Goal: Information Seeking & Learning: Learn about a topic

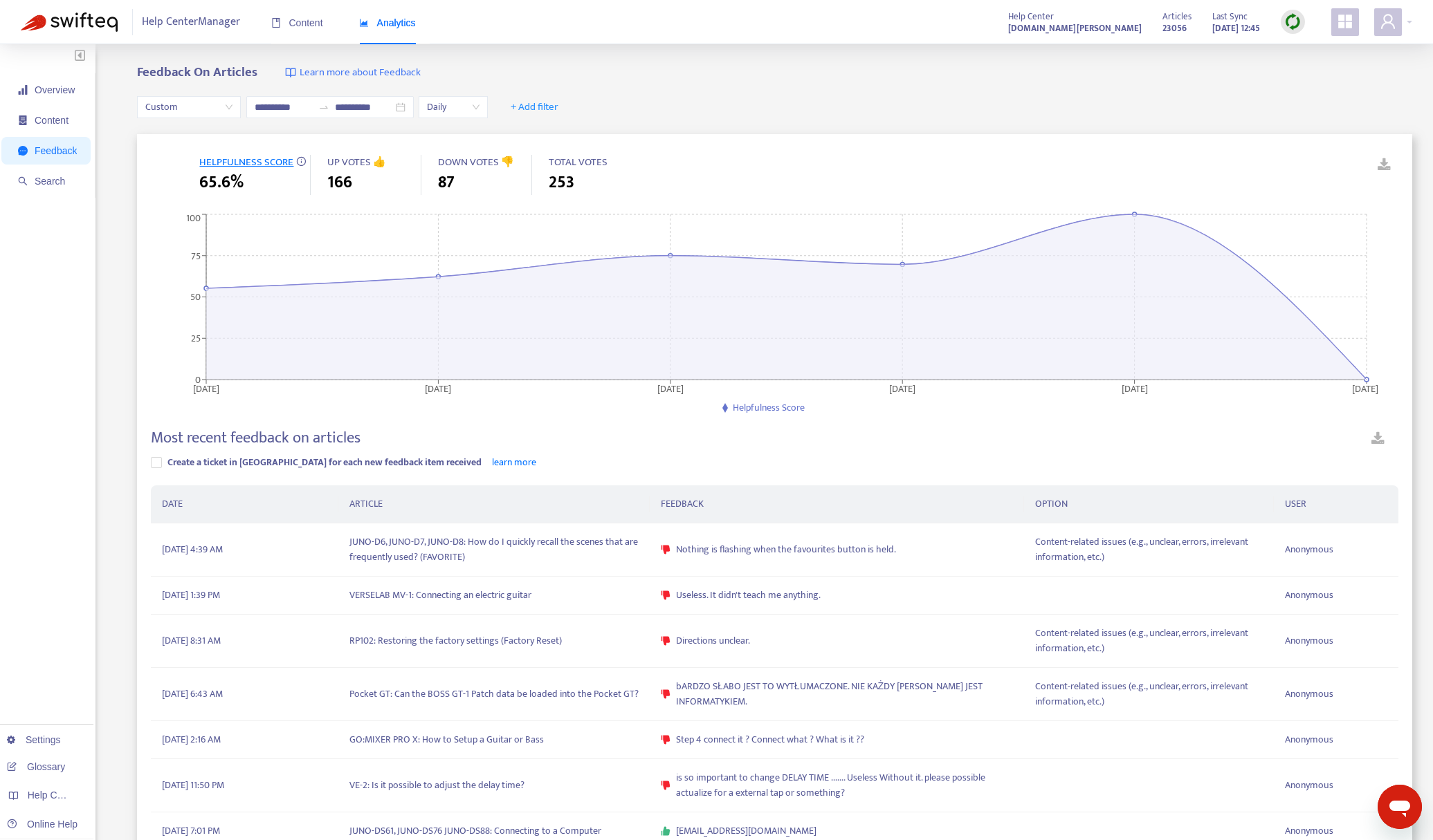
click at [325, 23] on div "Content Analytics" at bounding box center [350, 23] width 158 height 42
click at [296, 20] on span "Content" at bounding box center [297, 23] width 52 height 11
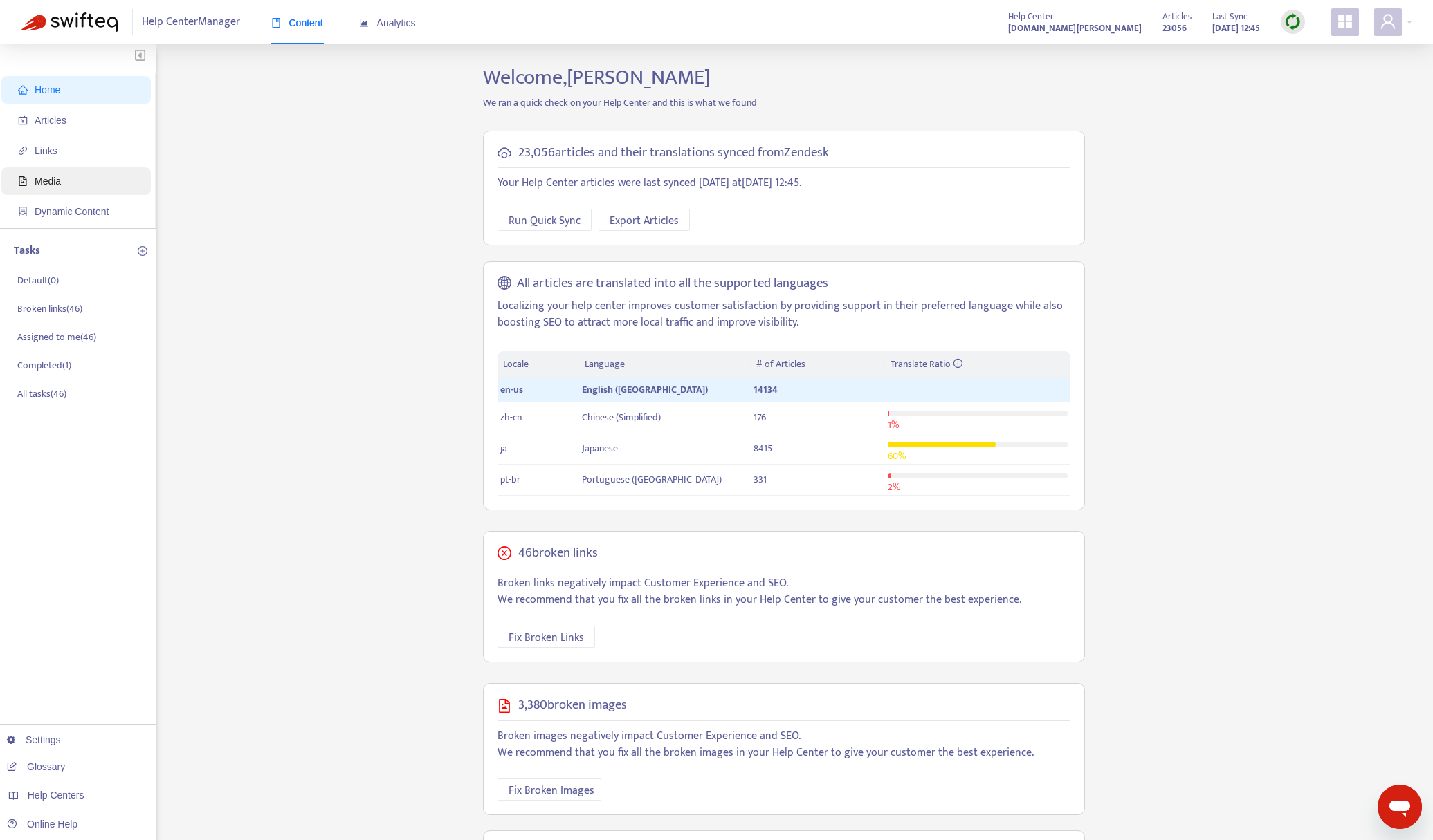
click at [63, 179] on span "Media" at bounding box center [79, 181] width 122 height 27
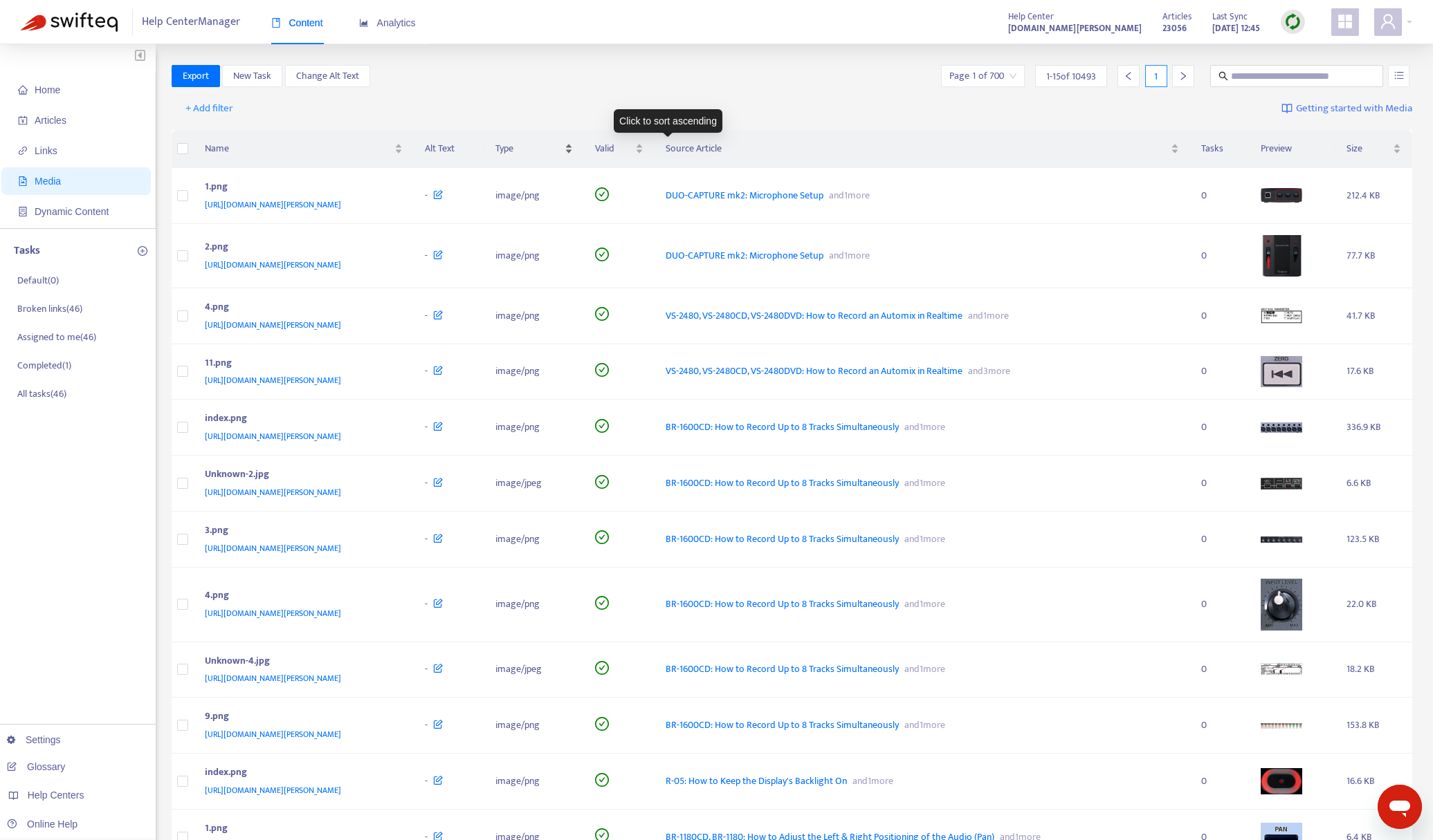
click at [562, 146] on span "Type" at bounding box center [529, 149] width 66 height 15
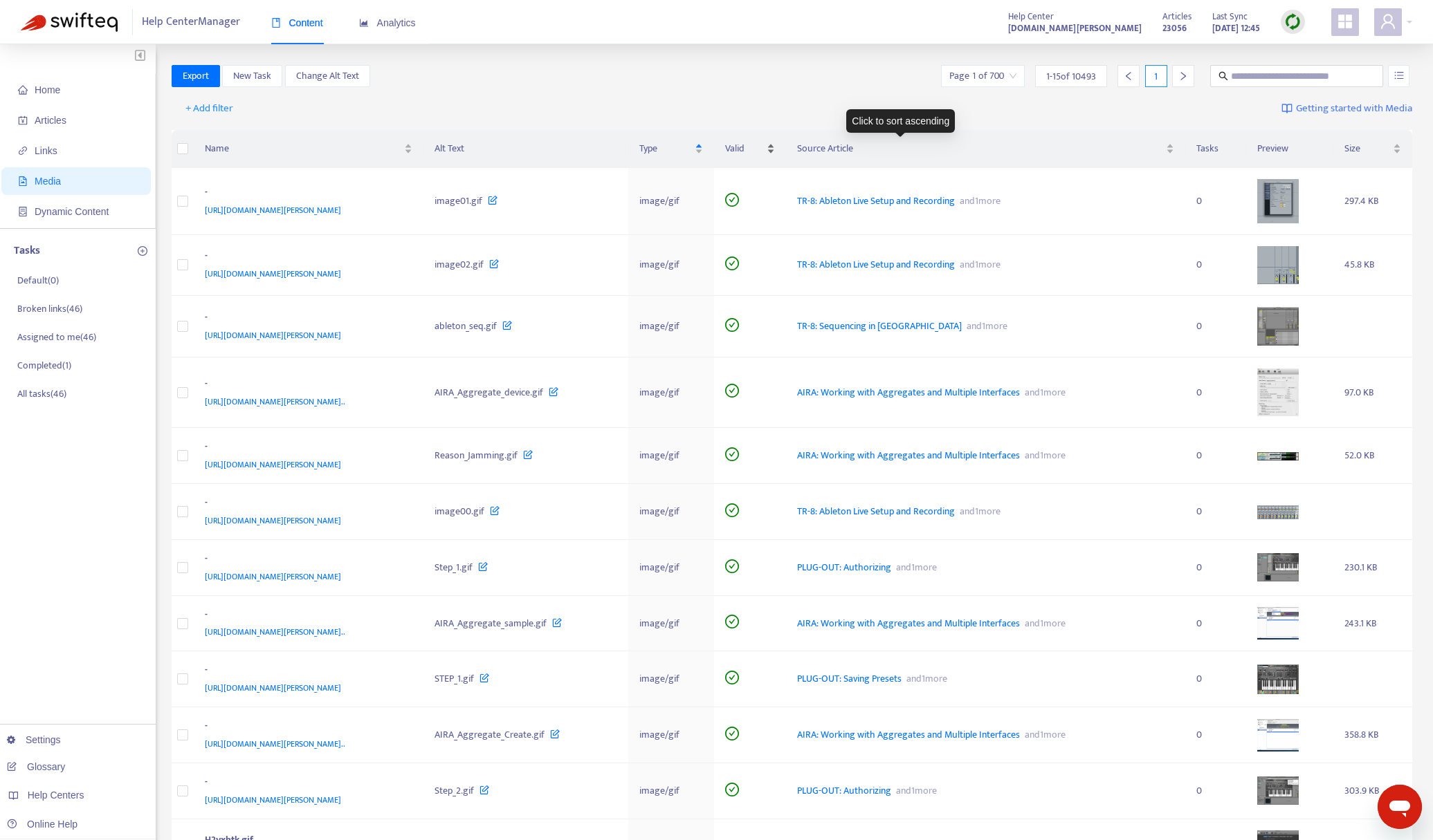
click at [764, 146] on span "Valid" at bounding box center [744, 149] width 39 height 15
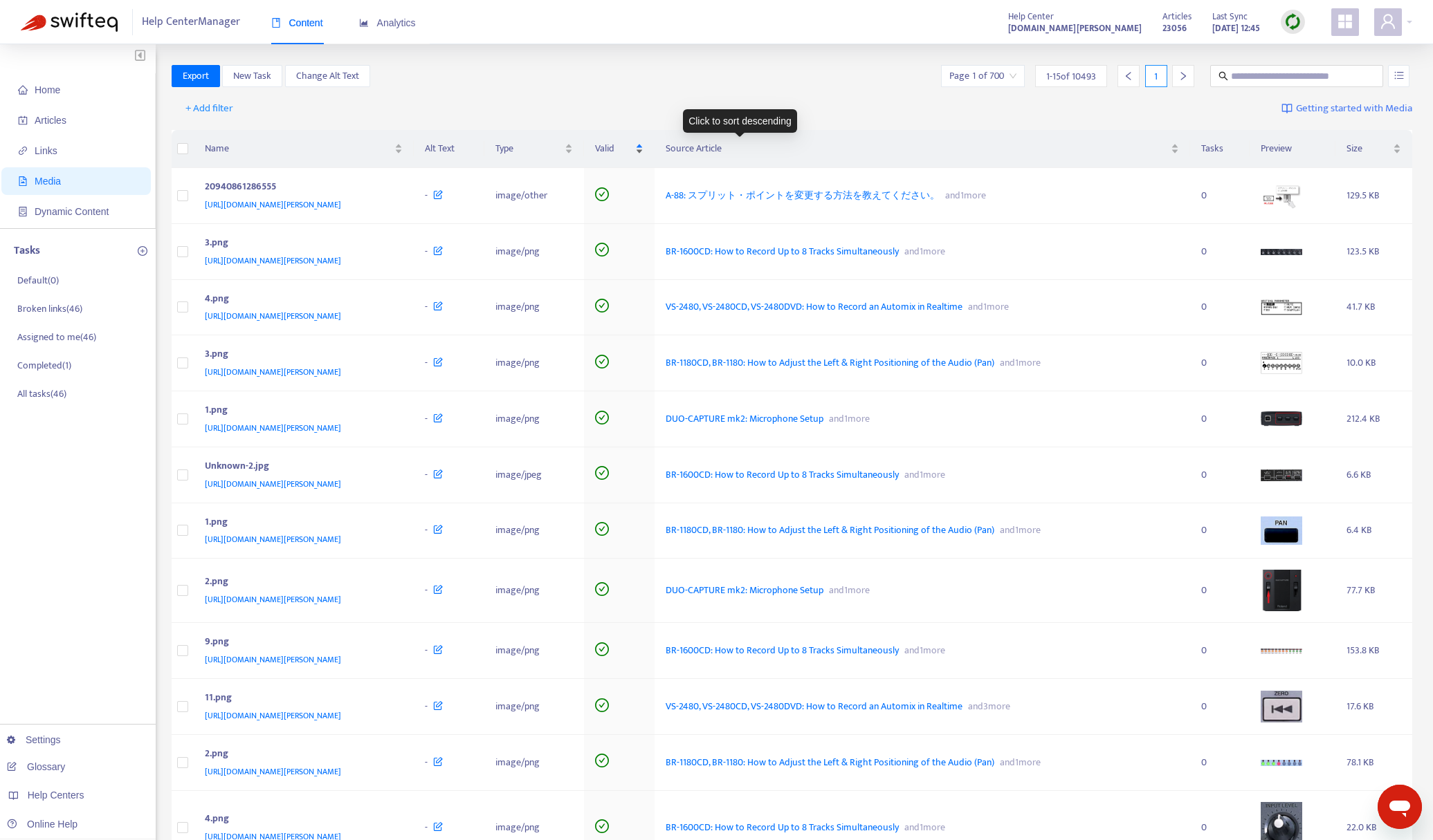
click at [633, 149] on span "Valid" at bounding box center [614, 149] width 38 height 15
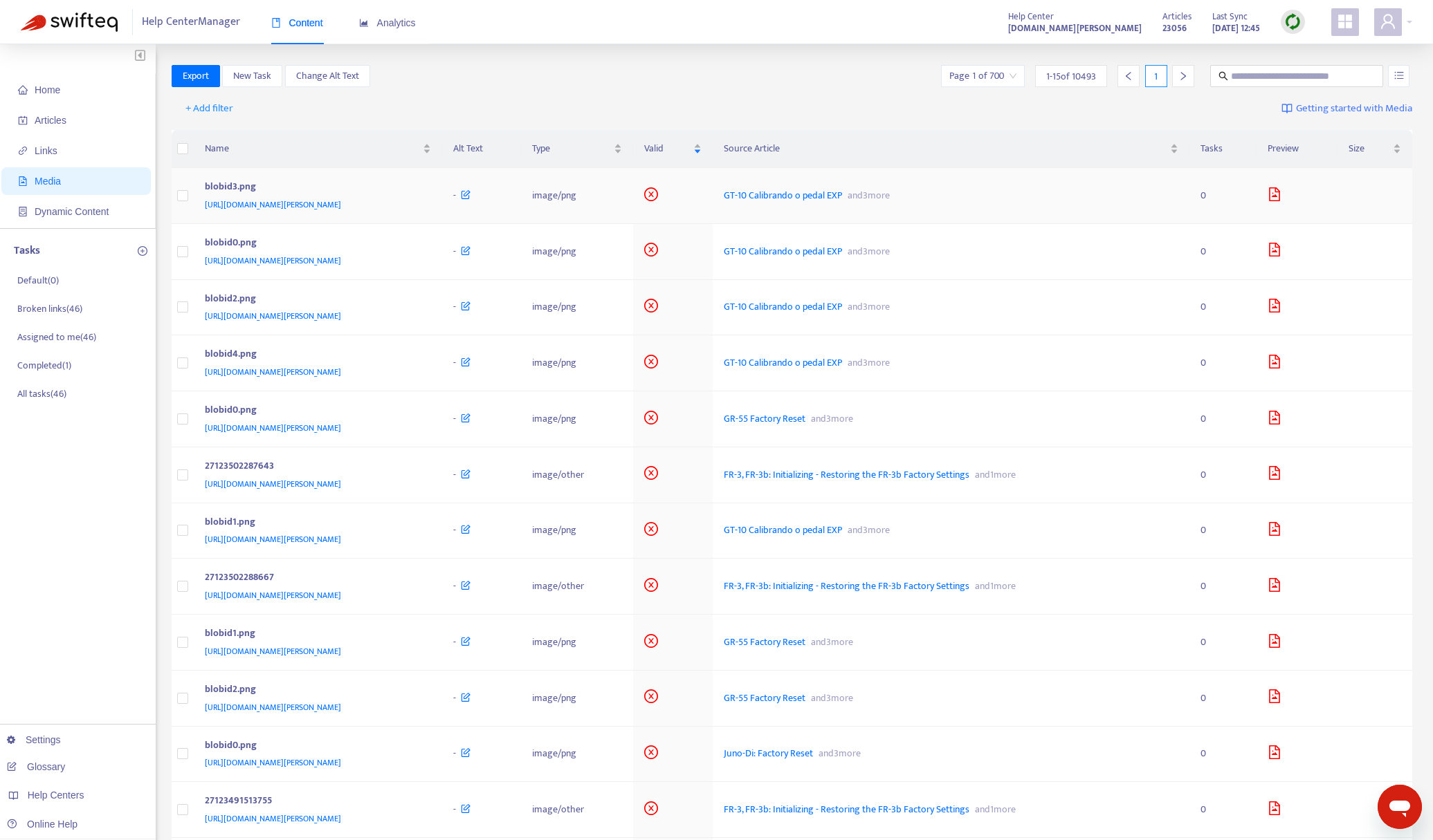
click at [427, 209] on div "[URL][DOMAIN_NAME][PERSON_NAME]" at bounding box center [315, 205] width 222 height 15
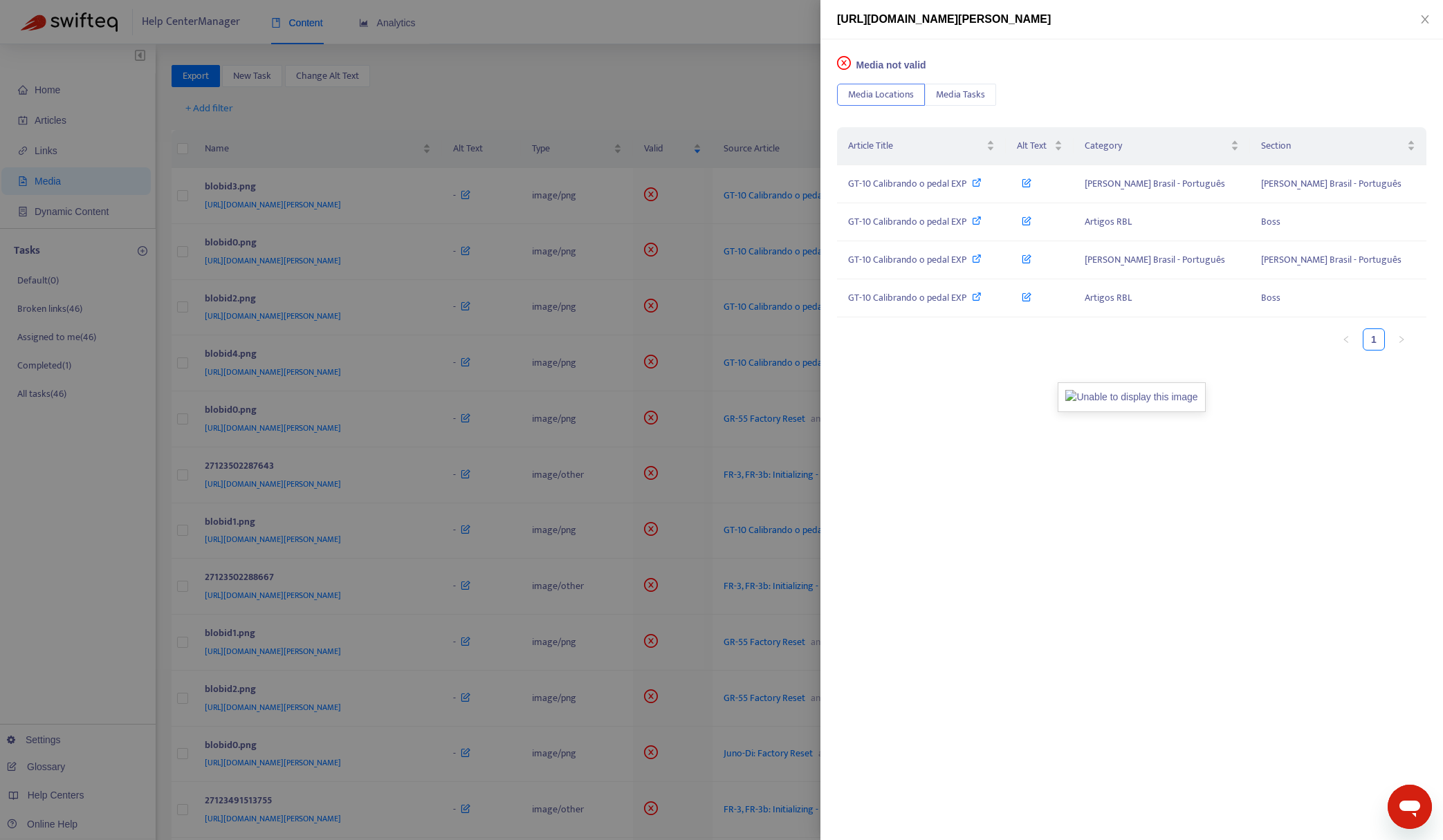
click at [502, 158] on div at bounding box center [721, 420] width 1443 height 840
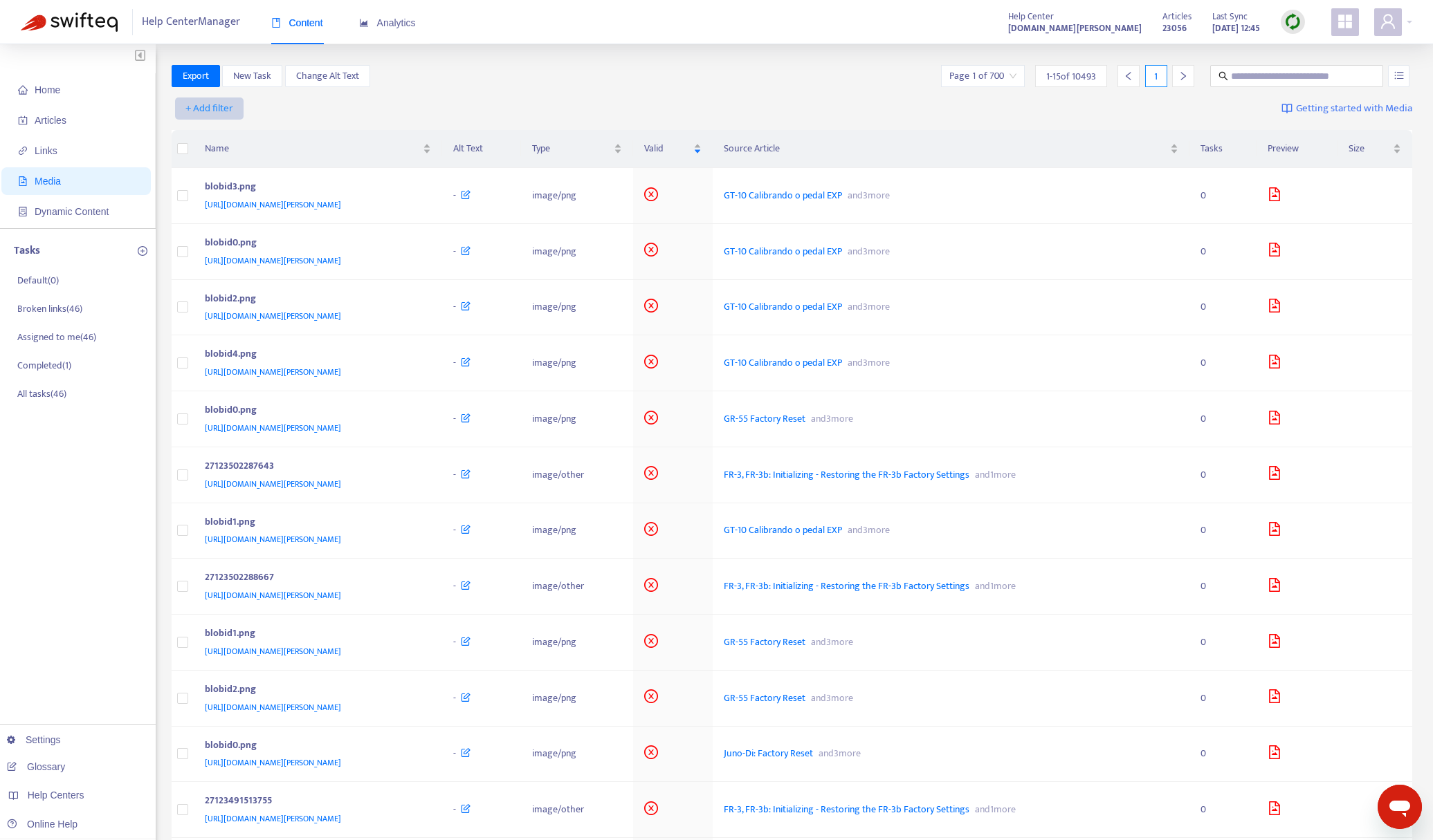
click at [212, 115] on span "+ Add filter" at bounding box center [209, 109] width 48 height 17
click at [212, 141] on span "Language" at bounding box center [209, 136] width 47 height 15
click at [236, 107] on div at bounding box center [217, 109] width 84 height 17
click at [233, 163] on div "en-us" at bounding box center [304, 158] width 241 height 15
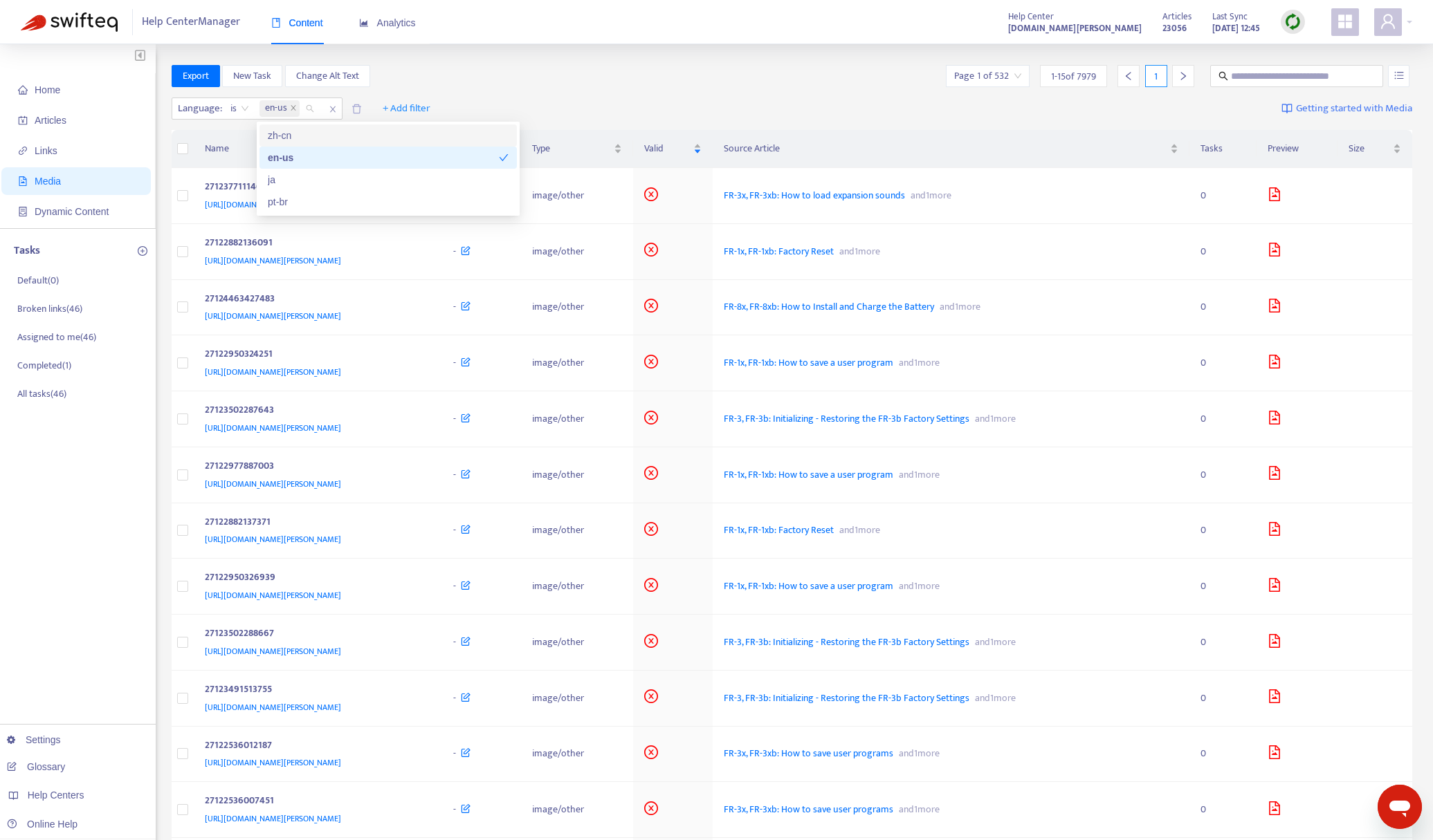
click at [524, 89] on div "Export New Task Change Alt Text Page 1 of 532 1 - 15 of 7979 1" at bounding box center [793, 78] width 1242 height 27
click at [427, 204] on div "[URL][DOMAIN_NAME][PERSON_NAME]" at bounding box center [315, 205] width 222 height 15
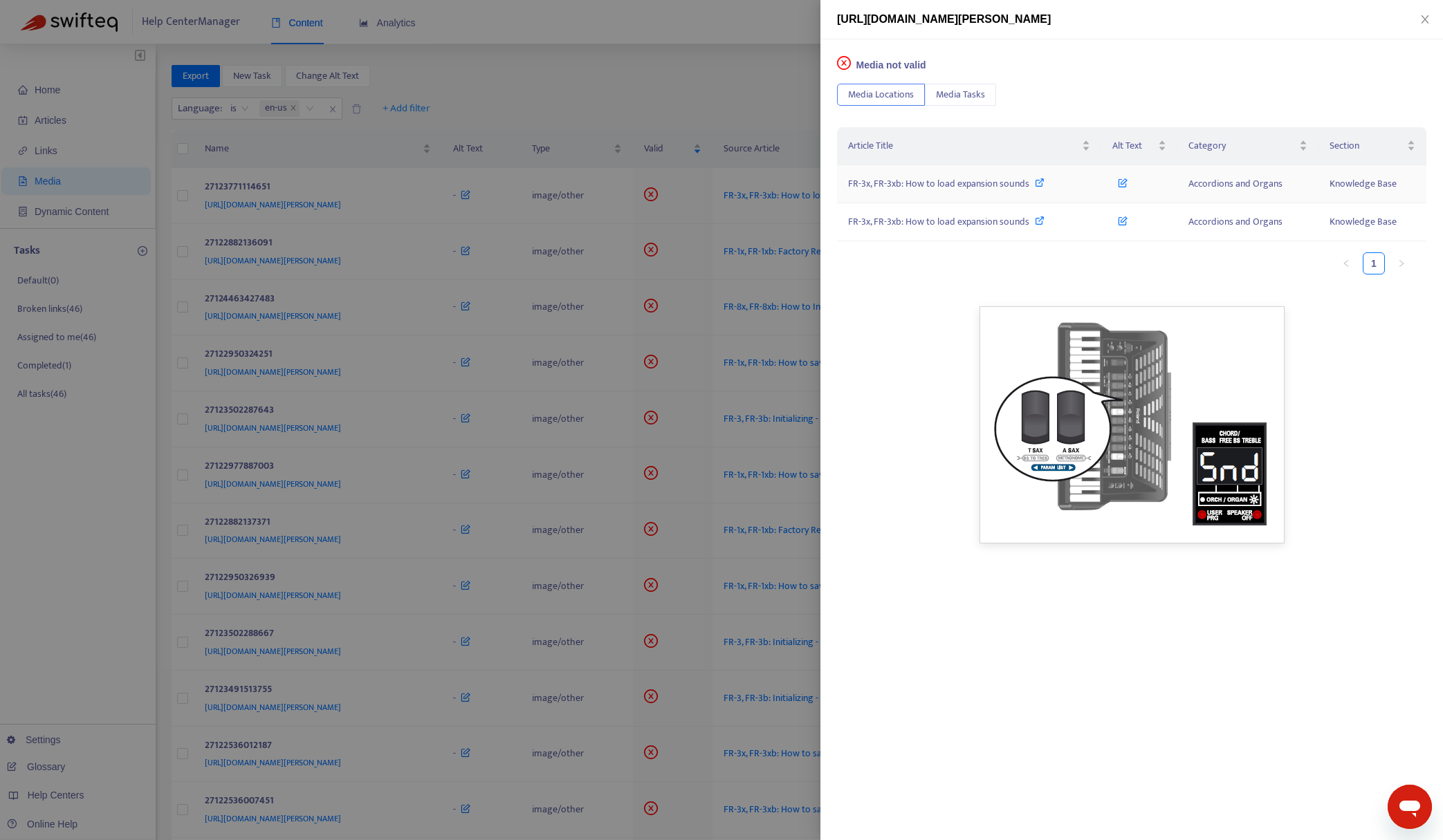
click at [994, 184] on span "FR-3x, FR-3xb: How to load expansion sounds" at bounding box center [939, 184] width 182 height 16
click at [454, 110] on div at bounding box center [721, 420] width 1443 height 840
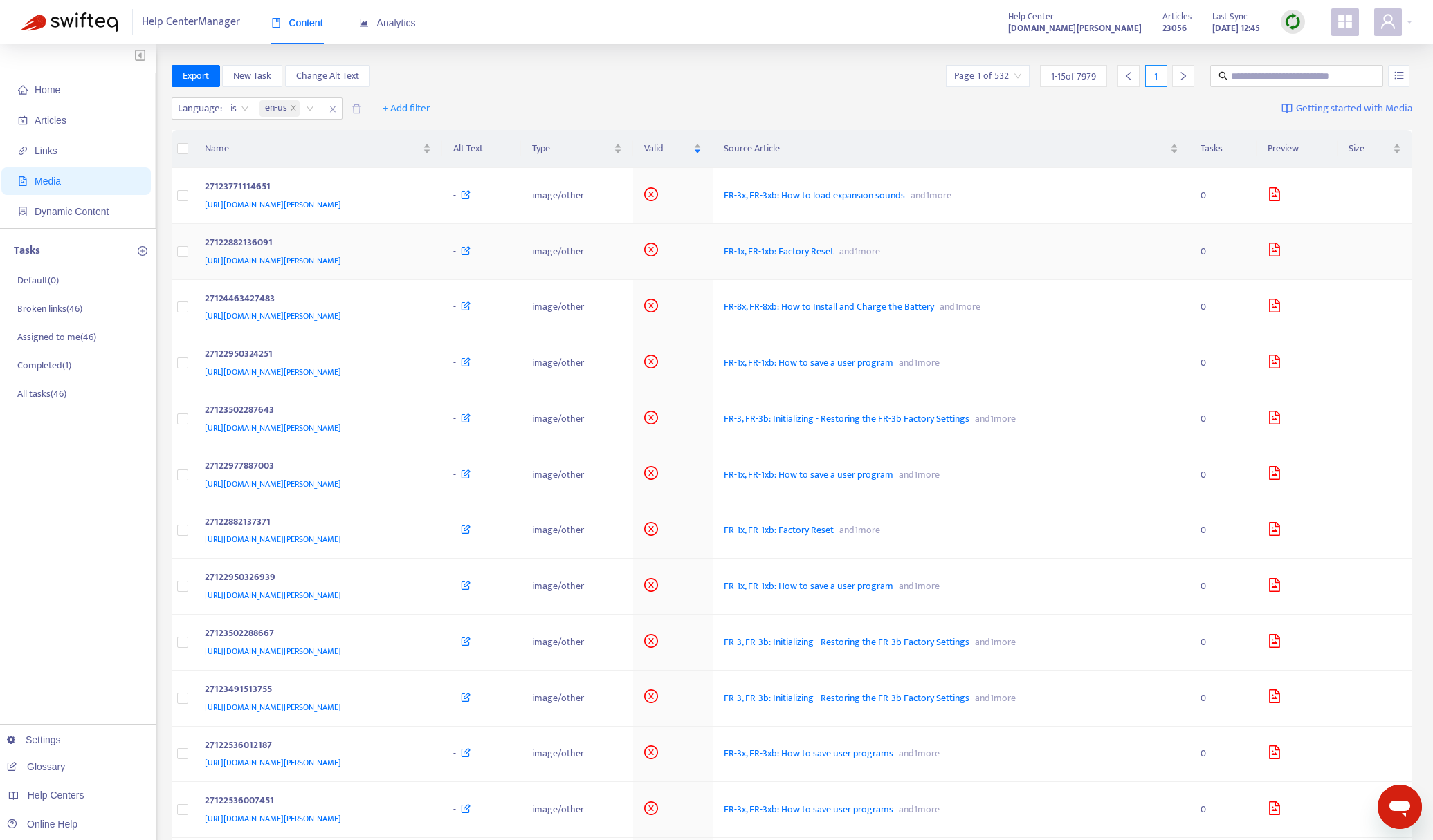
click at [339, 255] on span "[URL][DOMAIN_NAME][PERSON_NAME]" at bounding box center [273, 261] width 137 height 14
click at [427, 241] on div "27122882136091" at bounding box center [315, 244] width 222 height 18
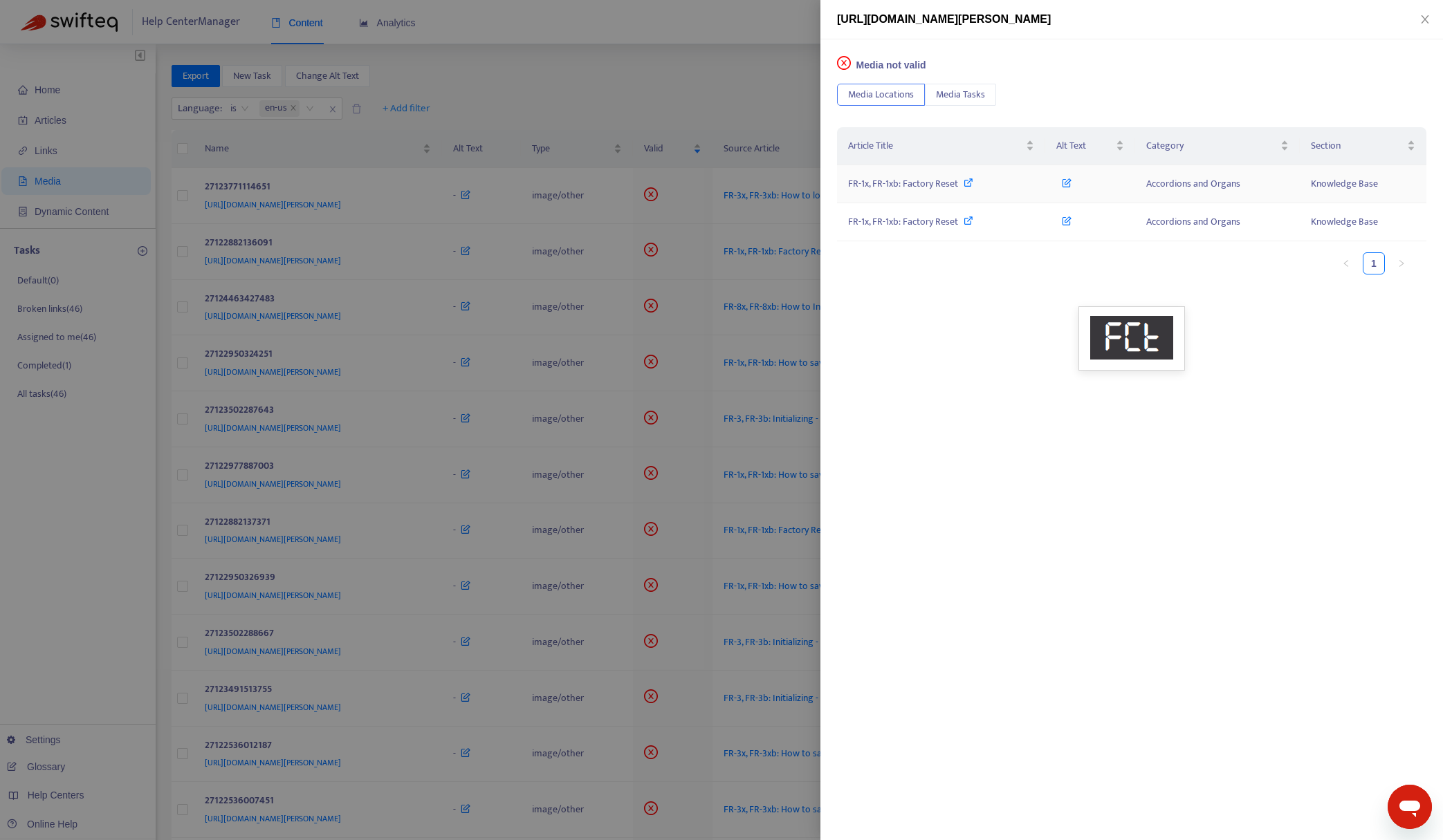
click at [990, 195] on td "FR-1x, FR-1xb: Factory Reset" at bounding box center [941, 184] width 208 height 38
click at [967, 184] on icon at bounding box center [968, 183] width 10 height 10
click at [583, 55] on div at bounding box center [721, 420] width 1443 height 840
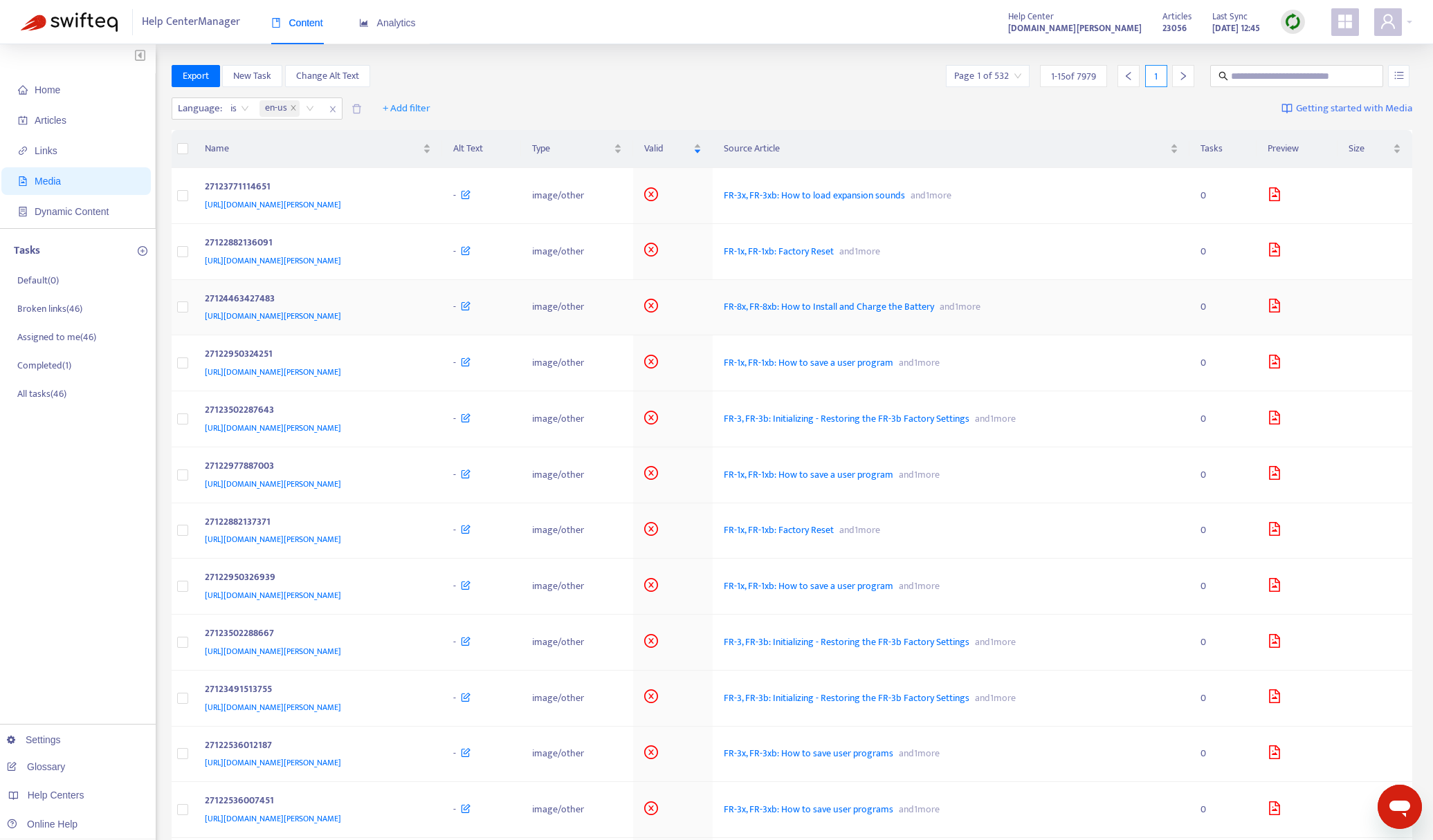
click at [410, 298] on div "27124463427483" at bounding box center [315, 300] width 222 height 18
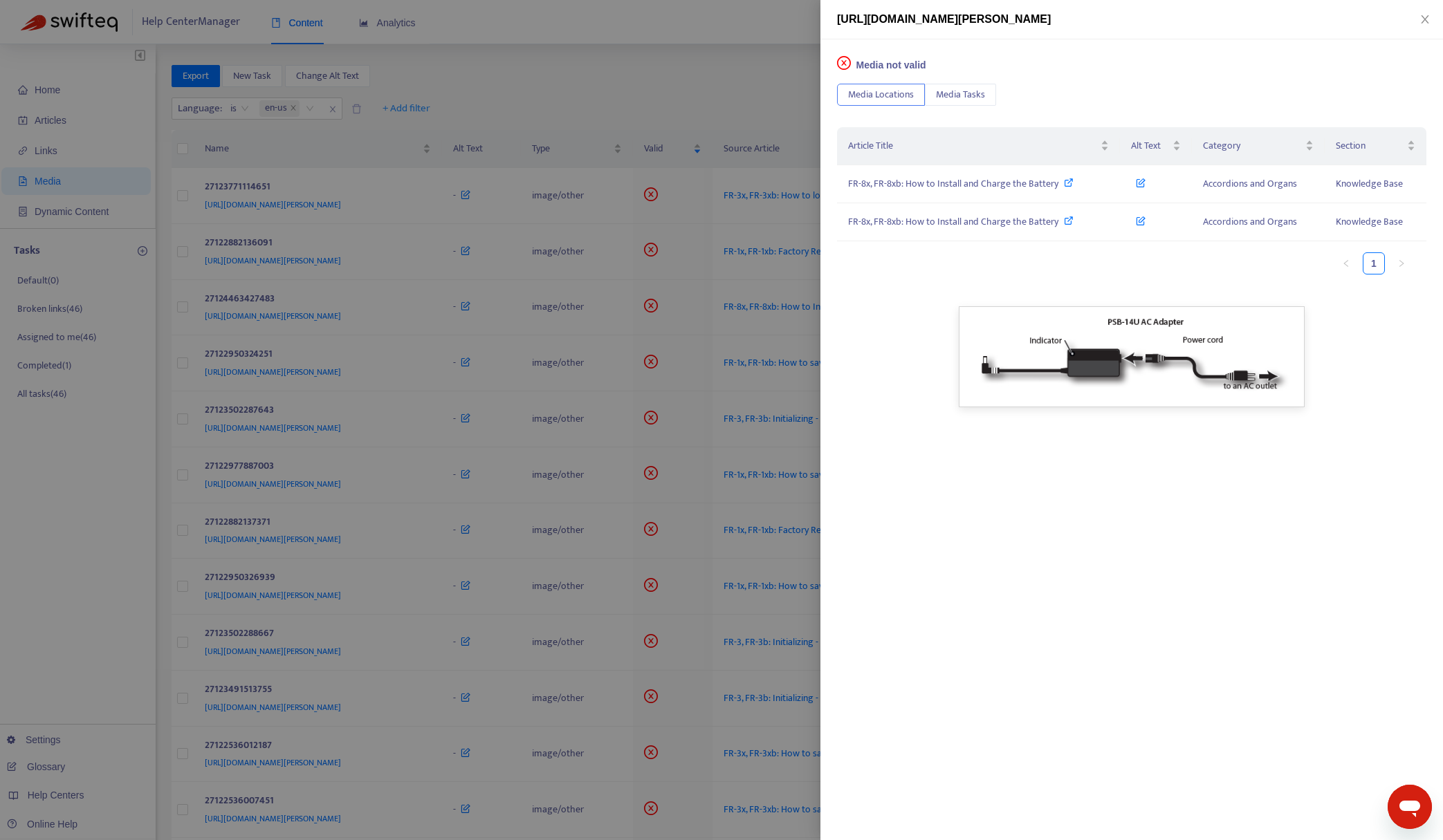
click at [744, 78] on div at bounding box center [721, 420] width 1443 height 840
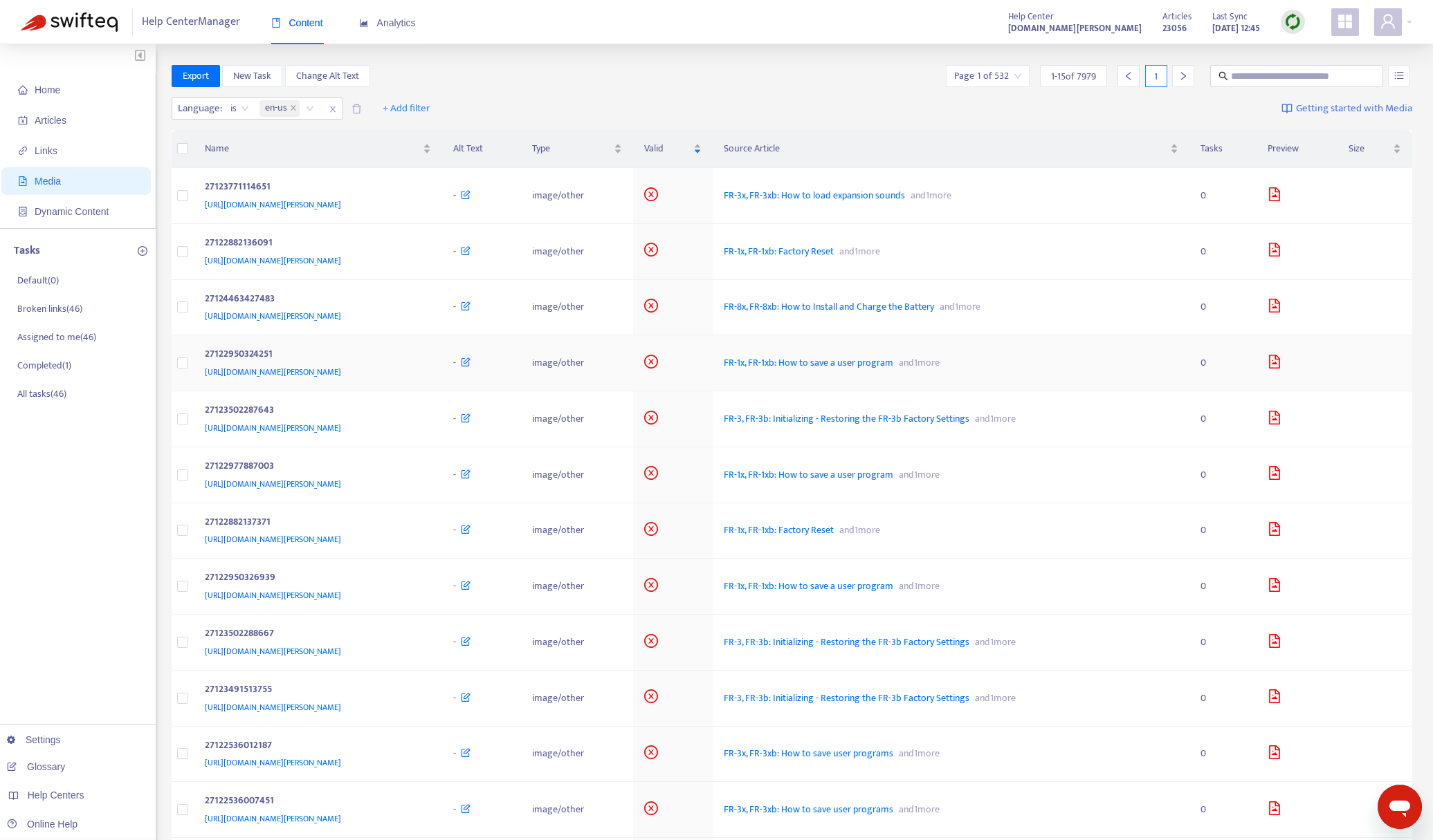
click at [427, 375] on div "[URL][DOMAIN_NAME][PERSON_NAME]" at bounding box center [315, 372] width 222 height 15
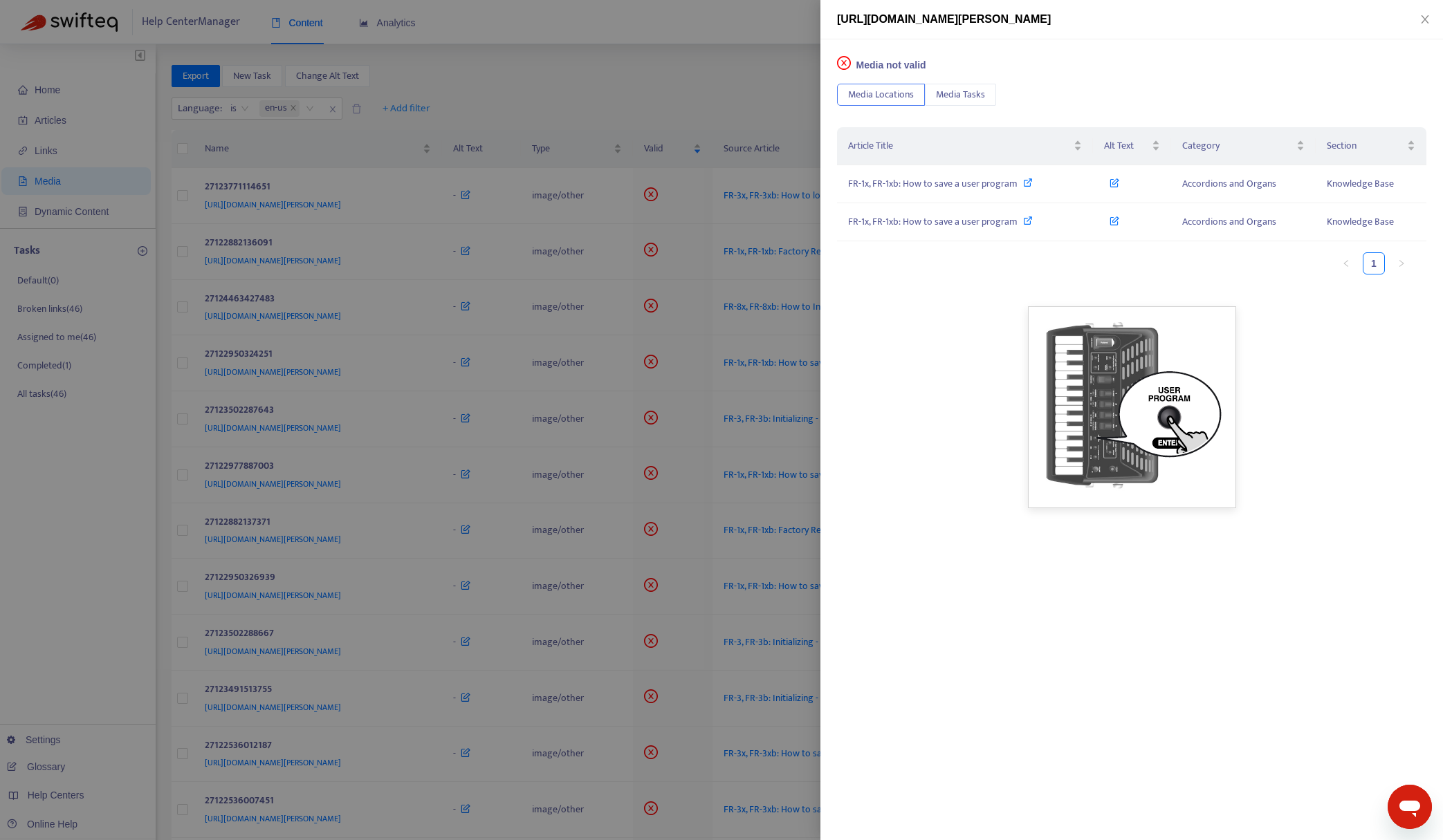
click at [556, 87] on div at bounding box center [721, 420] width 1443 height 840
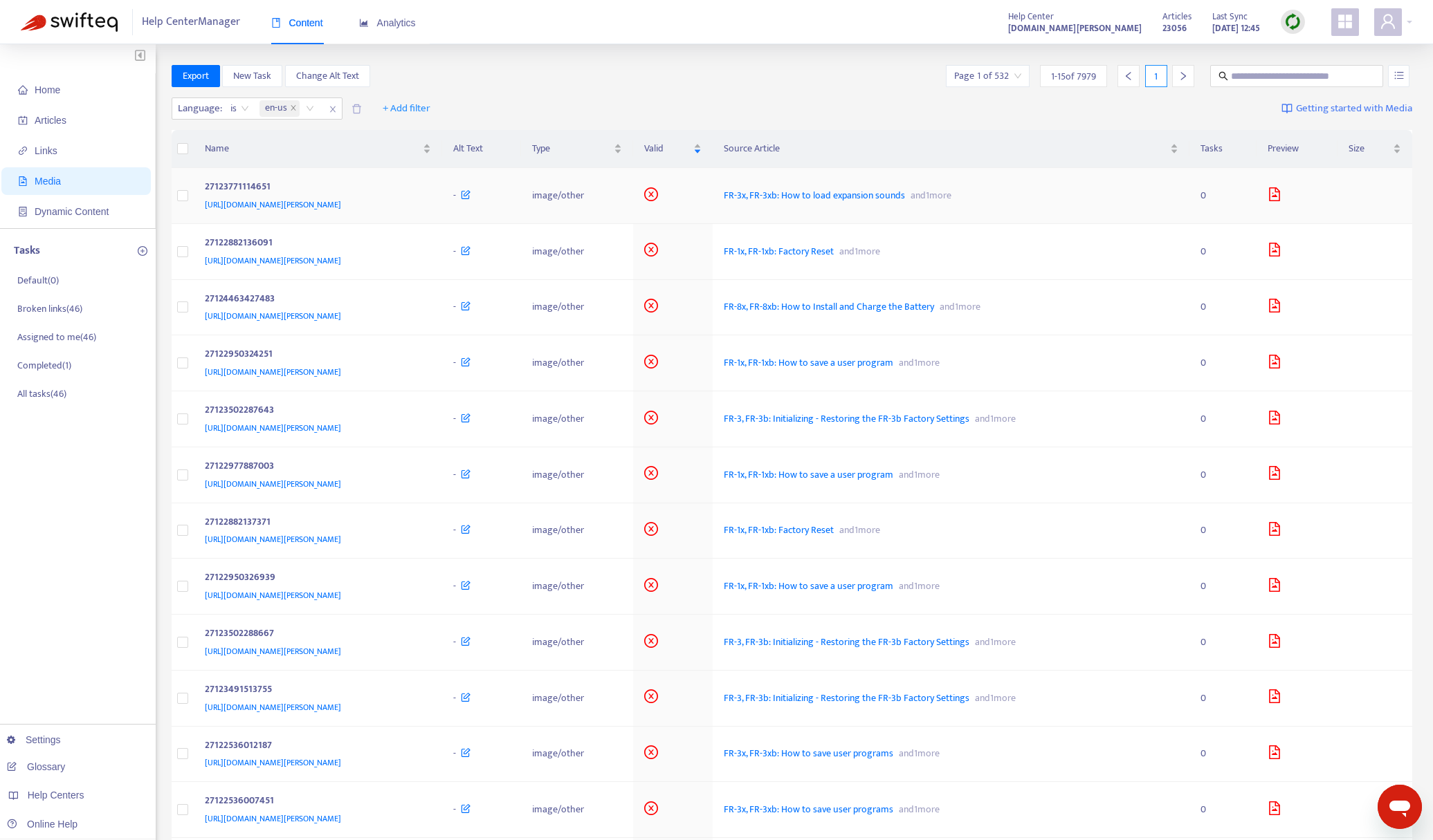
click at [1280, 191] on icon "file-image" at bounding box center [1275, 194] width 11 height 14
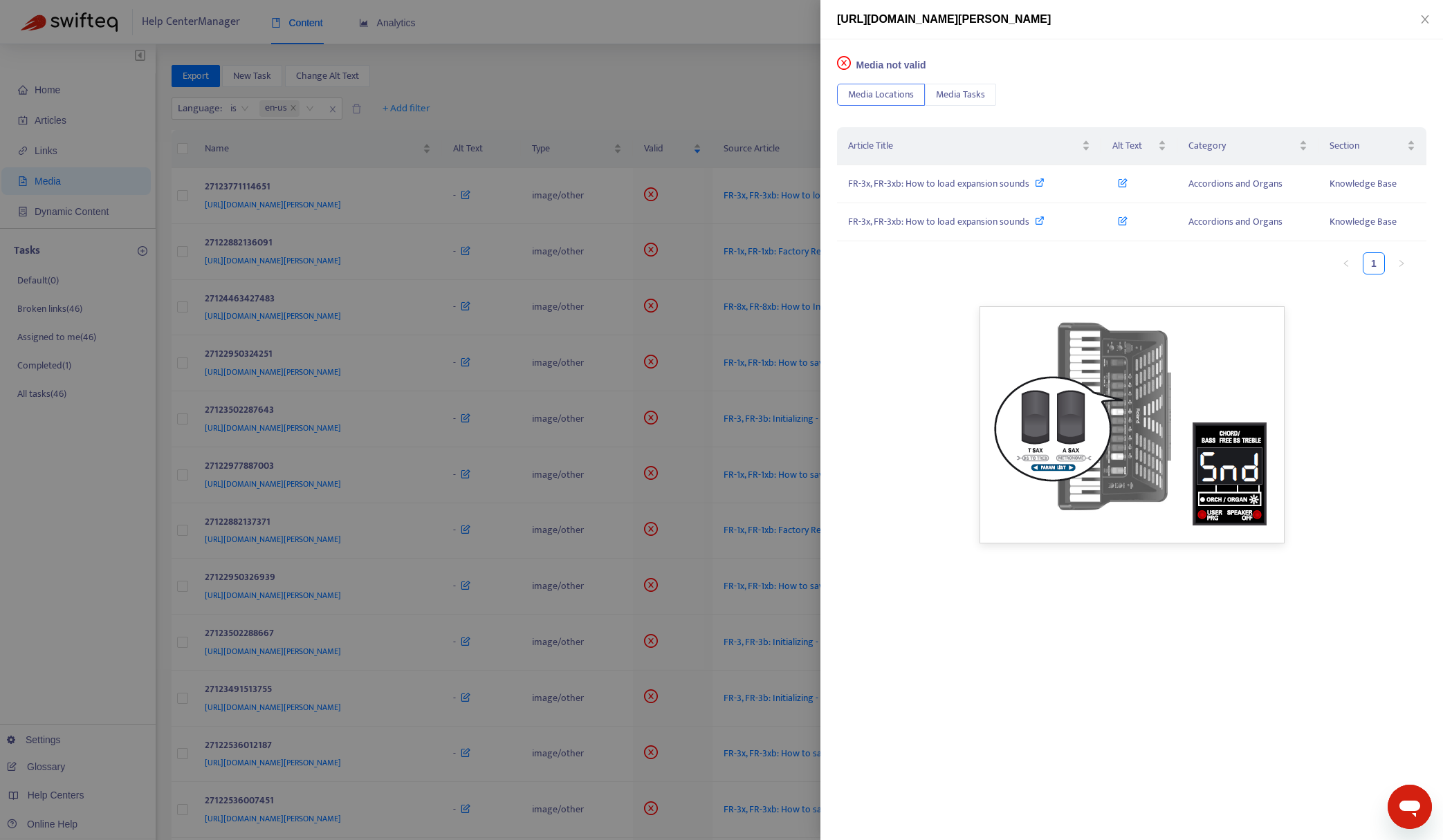
drag, startPoint x: 705, startPoint y: 80, endPoint x: 704, endPoint y: 66, distance: 14.0
click at [704, 66] on div at bounding box center [721, 420] width 1443 height 840
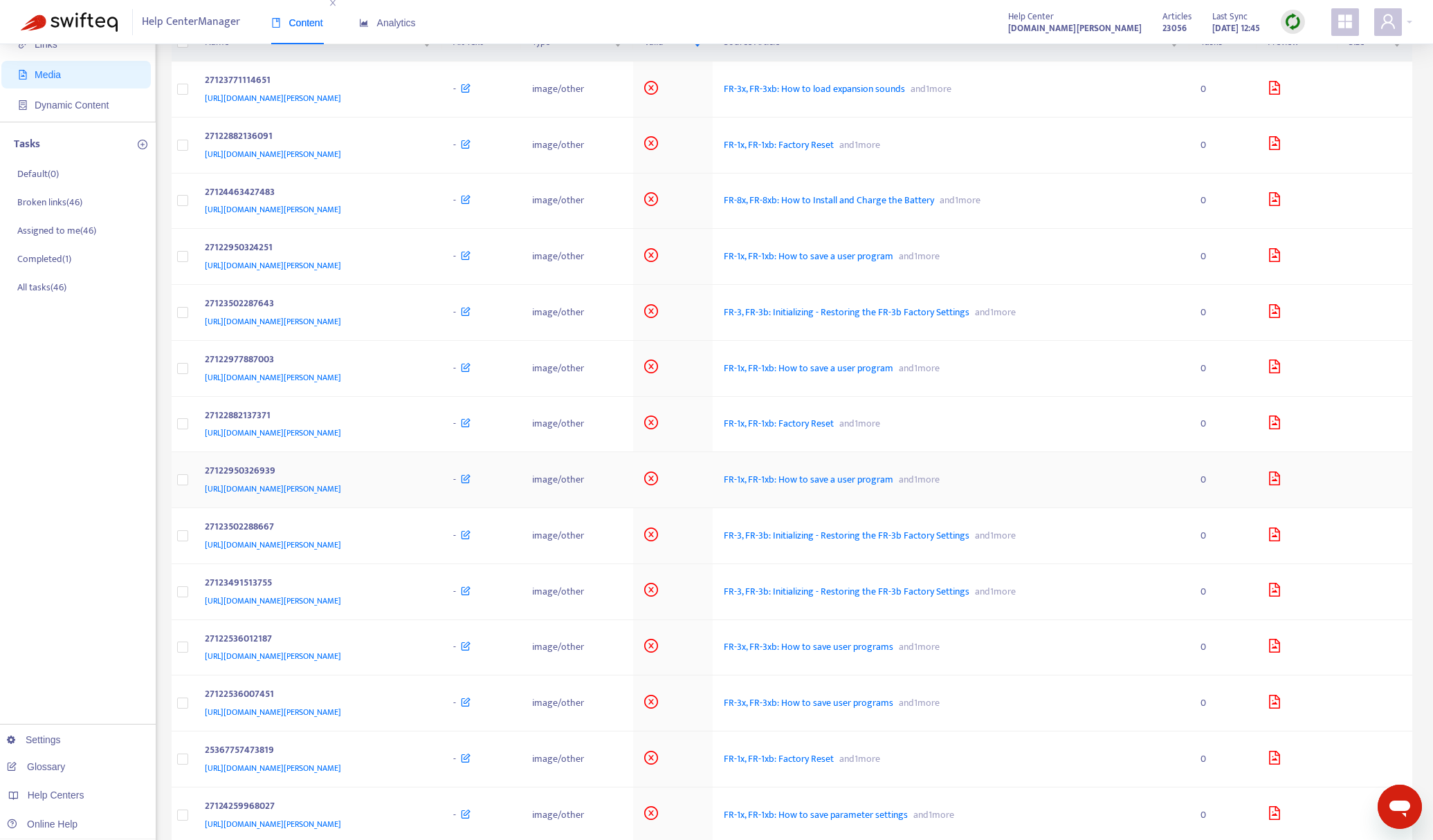
scroll to position [243, 0]
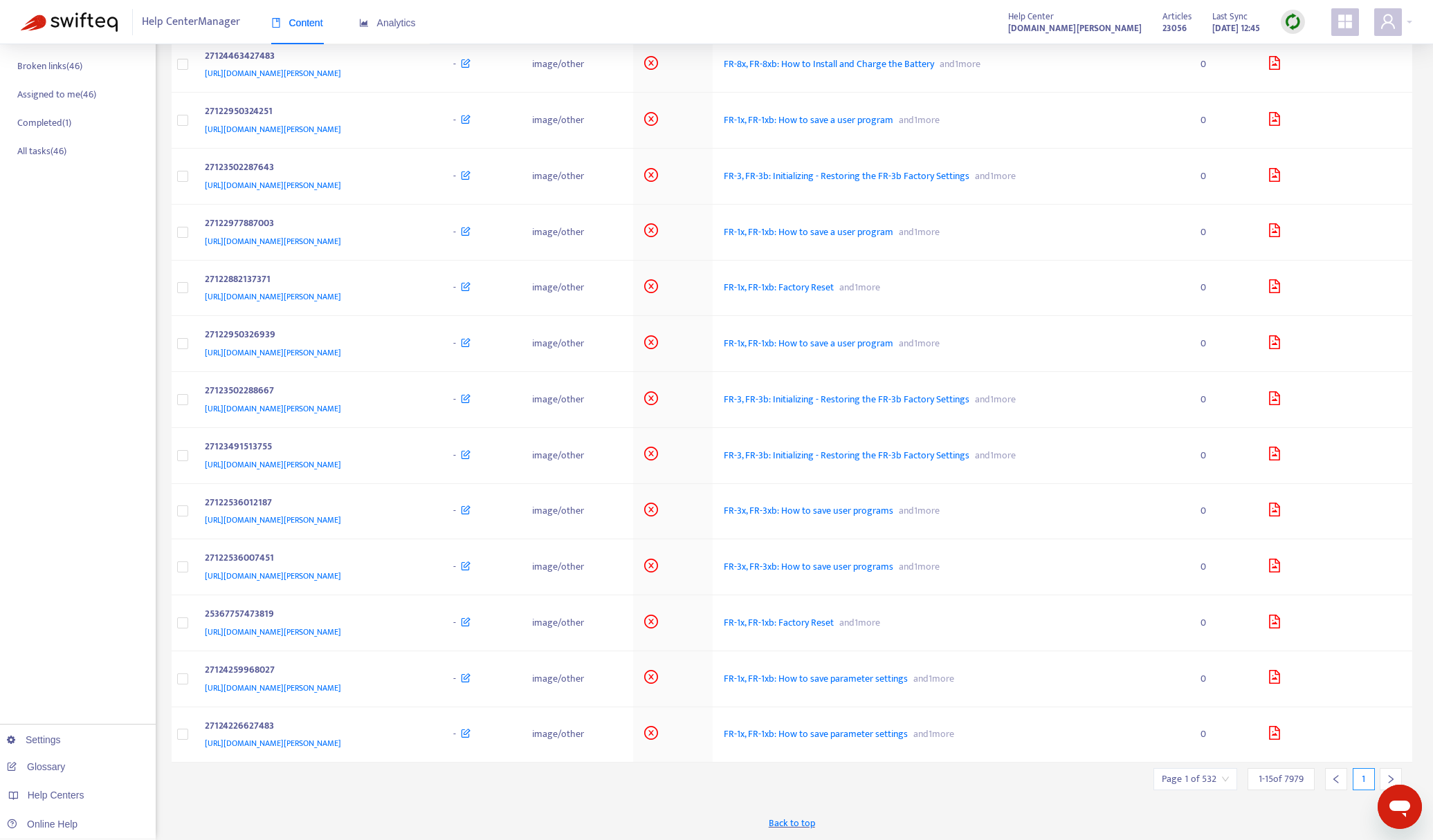
click at [1389, 775] on icon "right" at bounding box center [1391, 779] width 5 height 8
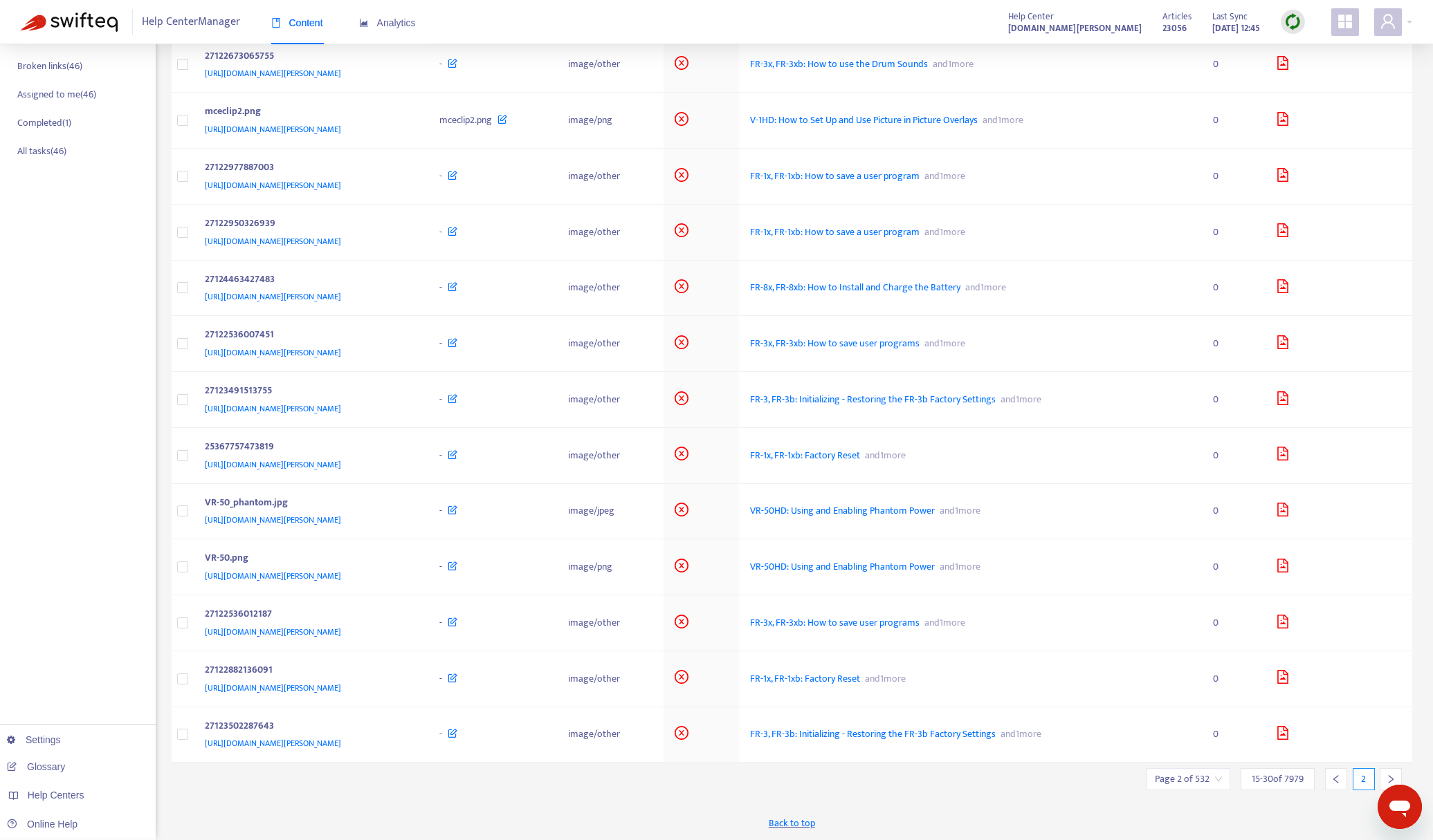
click at [1331, 784] on div at bounding box center [1335, 779] width 22 height 22
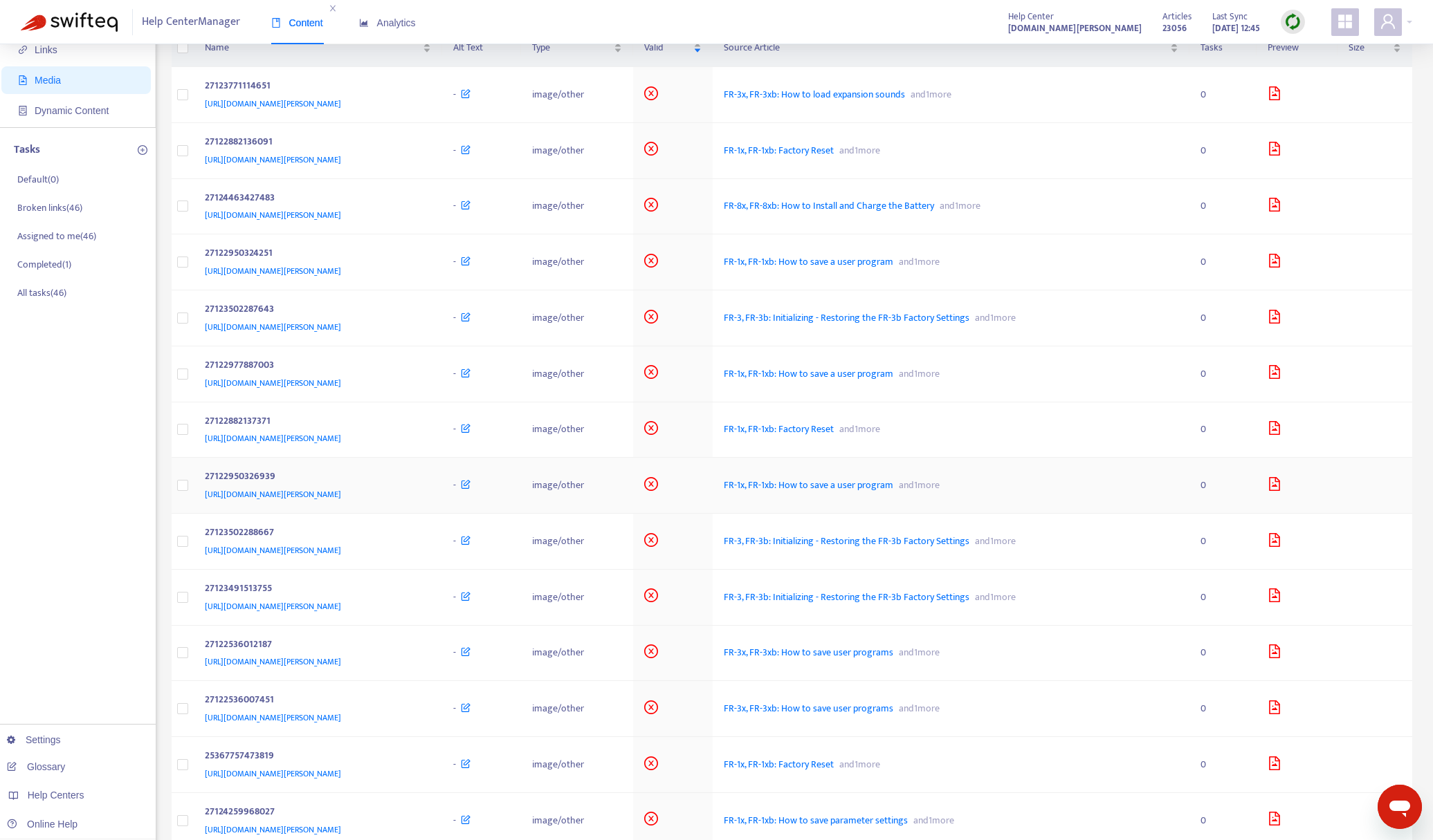
scroll to position [0, 0]
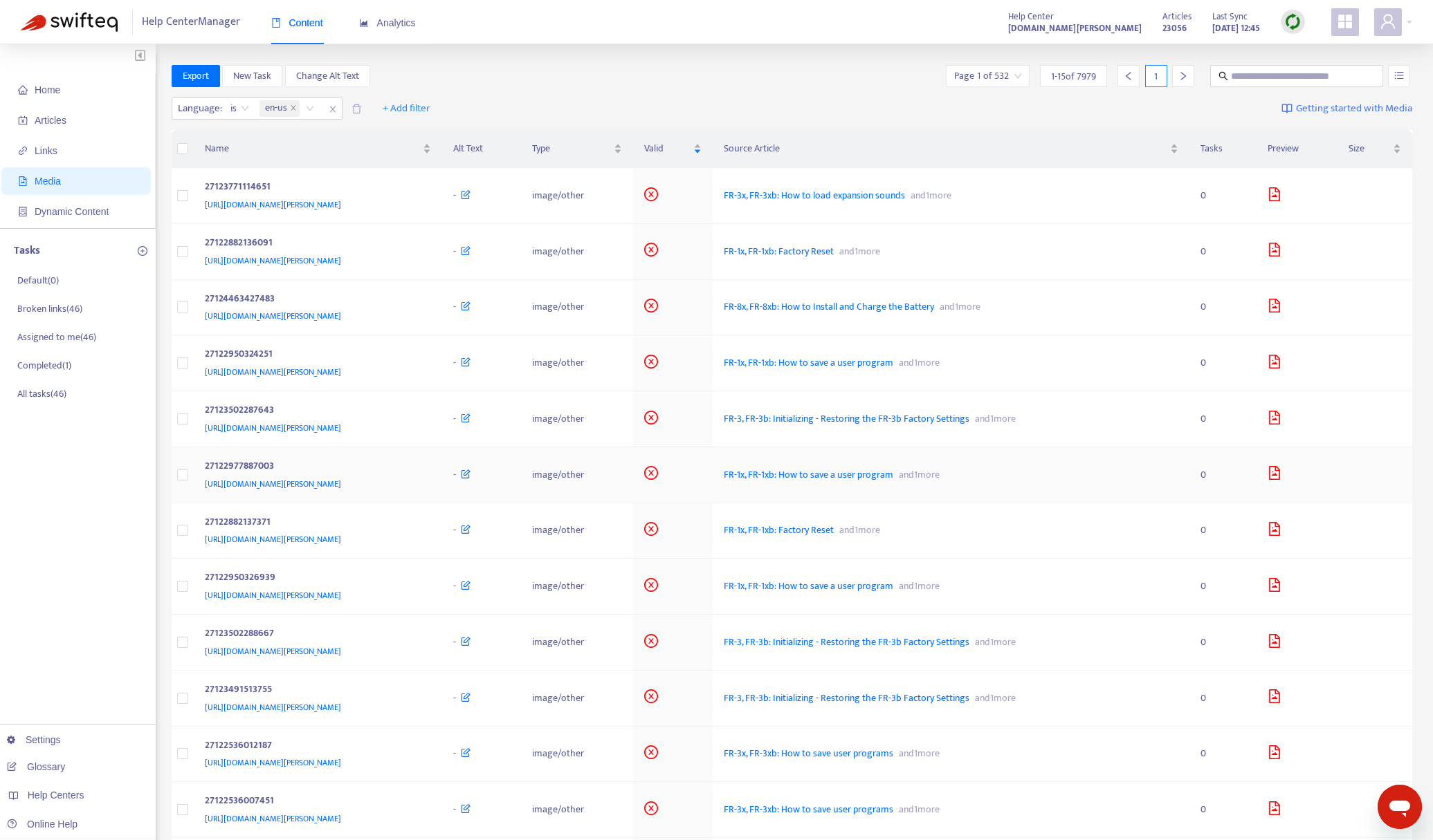
click at [1282, 477] on icon "file-image" at bounding box center [1275, 473] width 14 height 14
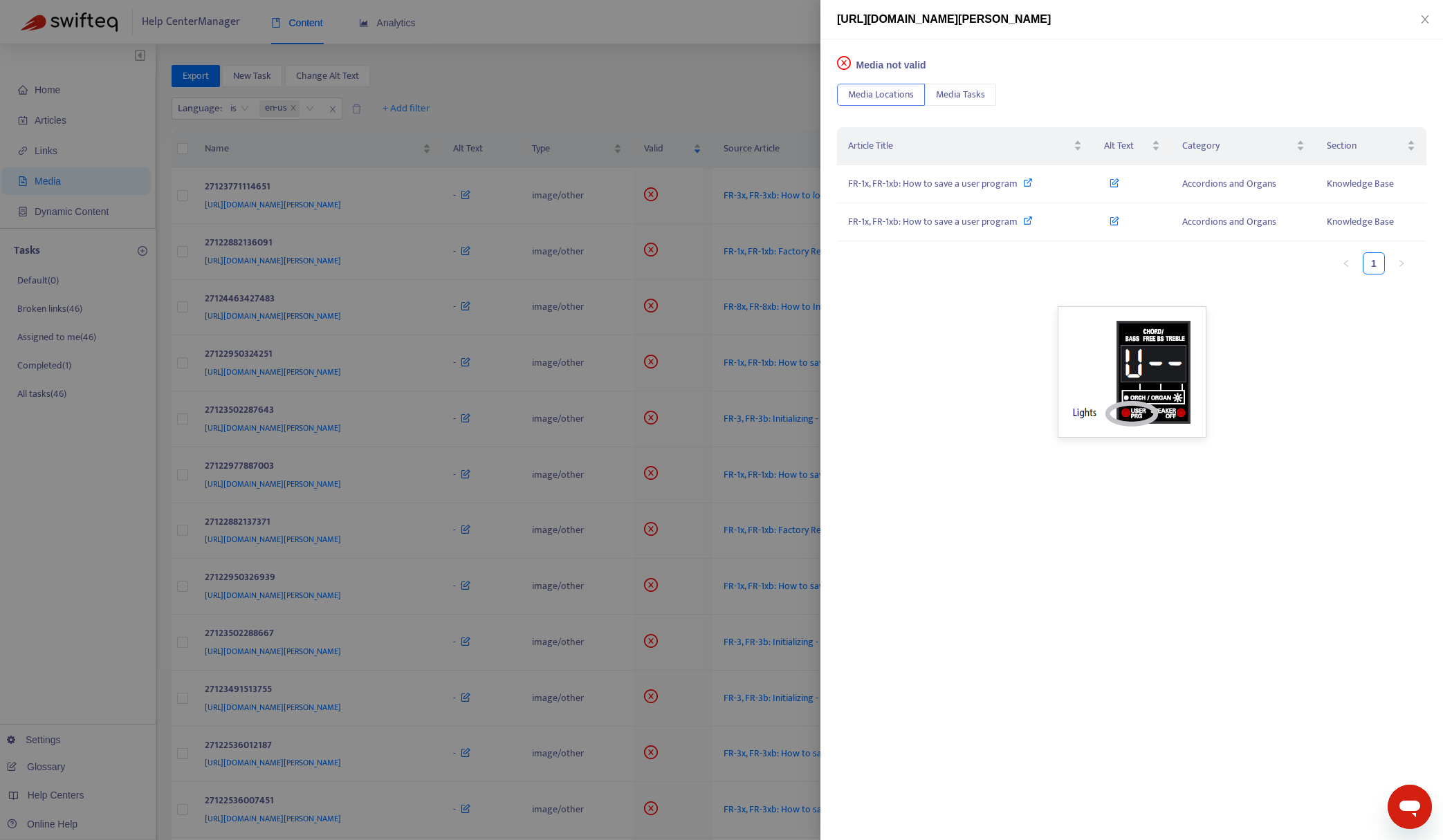
click at [755, 76] on div at bounding box center [721, 420] width 1443 height 840
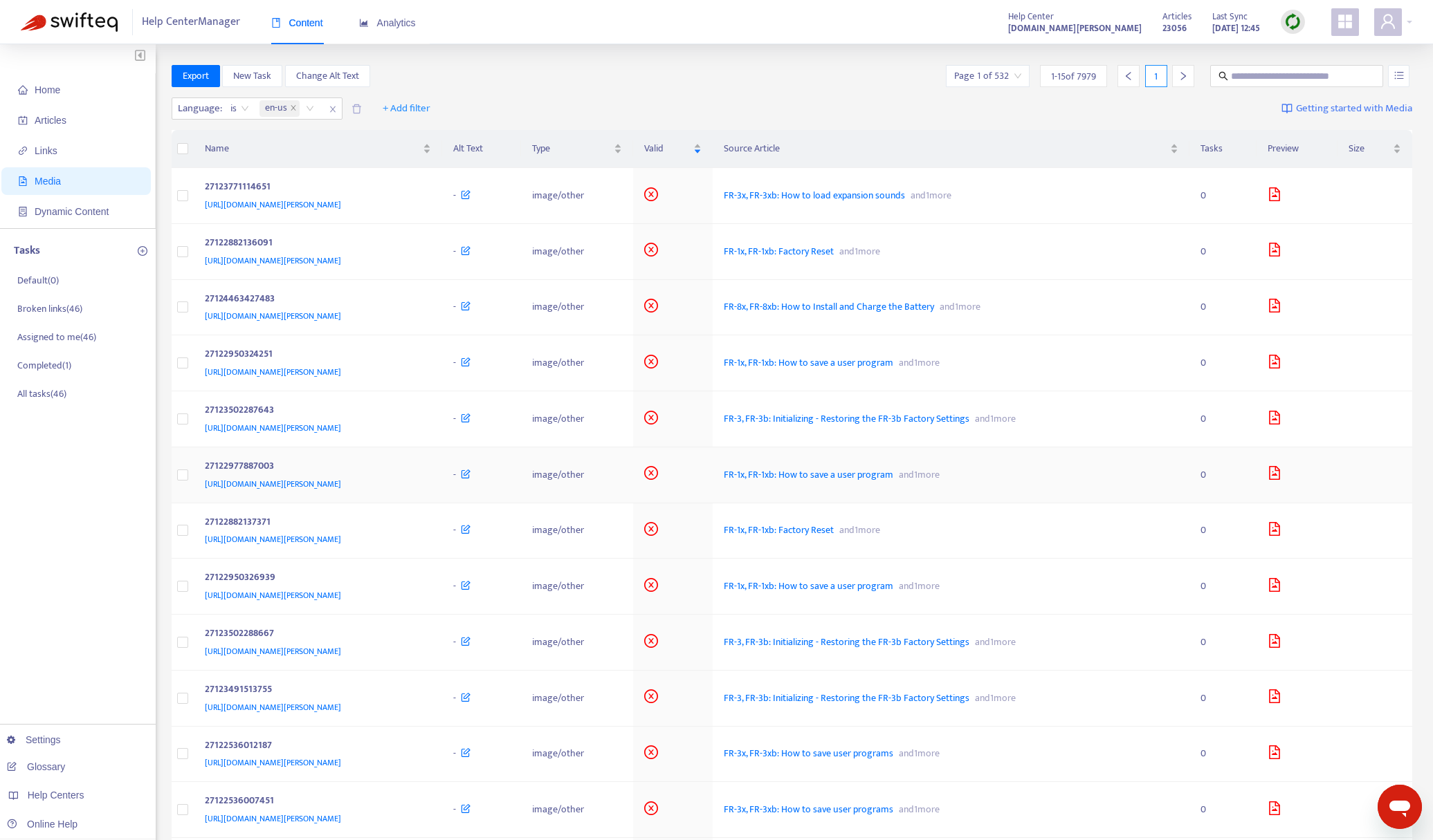
click at [1287, 481] on div at bounding box center [1297, 475] width 59 height 18
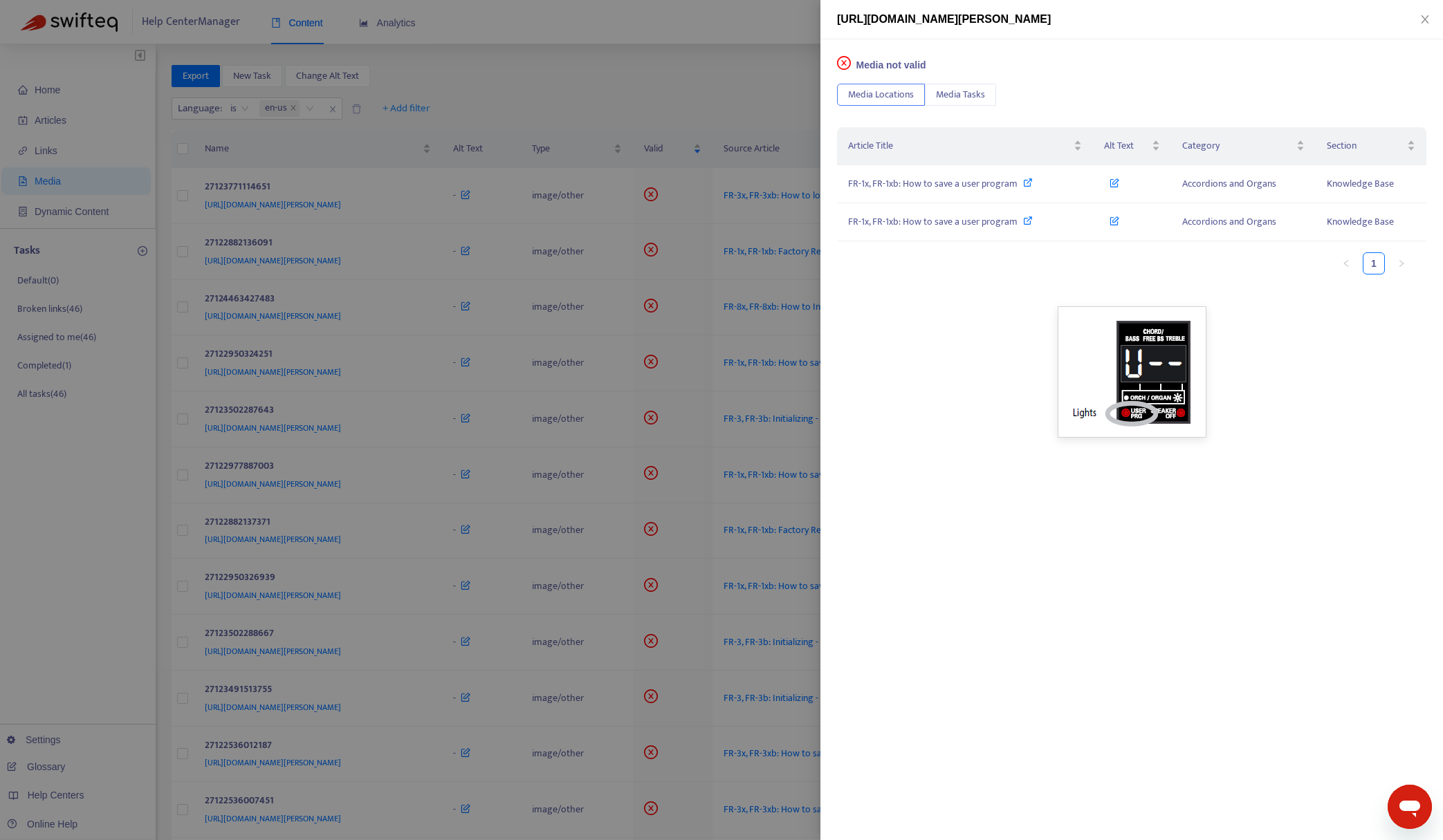
click at [720, 70] on div at bounding box center [721, 420] width 1443 height 840
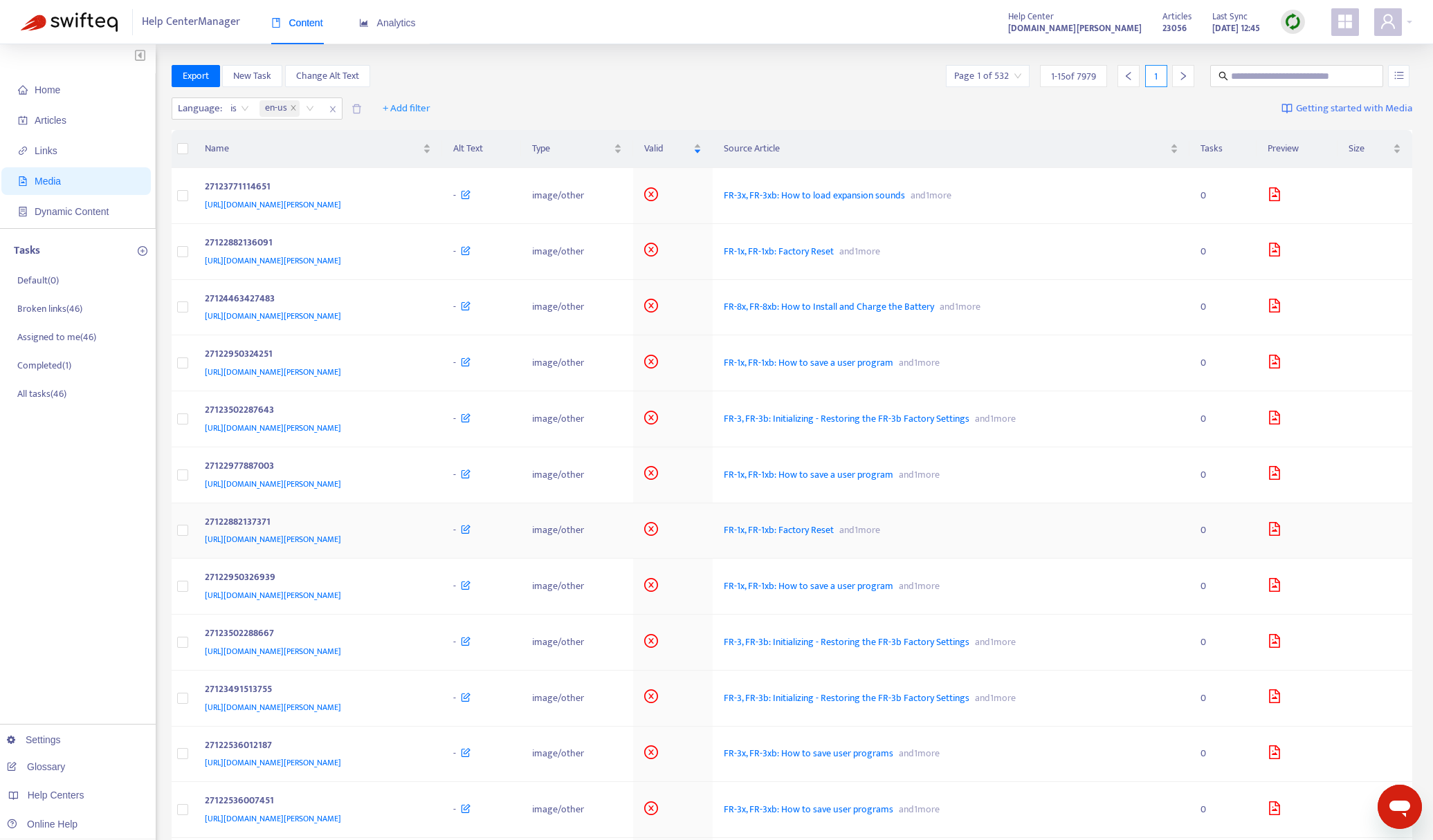
click at [1280, 532] on icon "file-image" at bounding box center [1275, 529] width 11 height 14
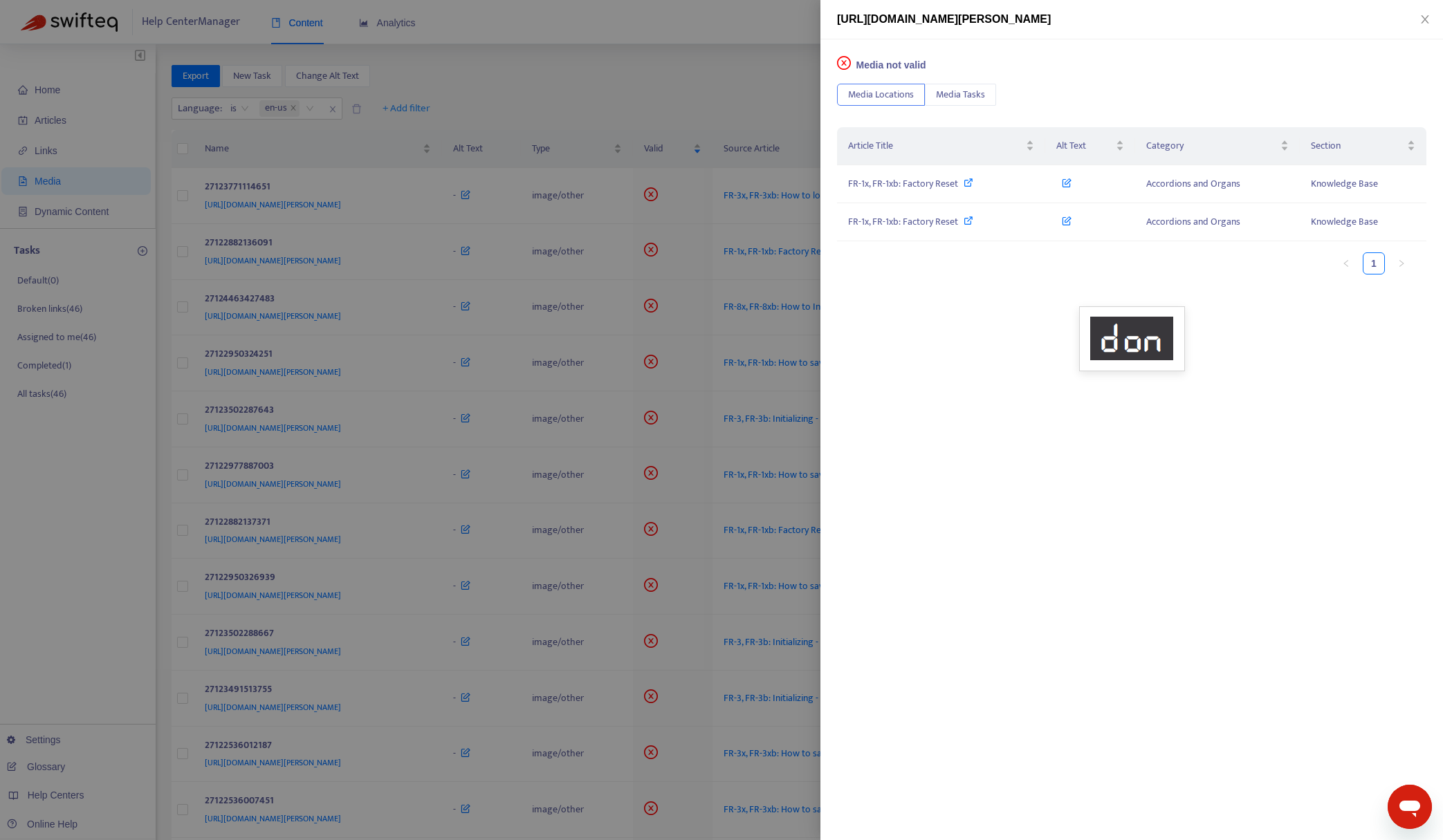
click at [723, 96] on div at bounding box center [721, 420] width 1443 height 840
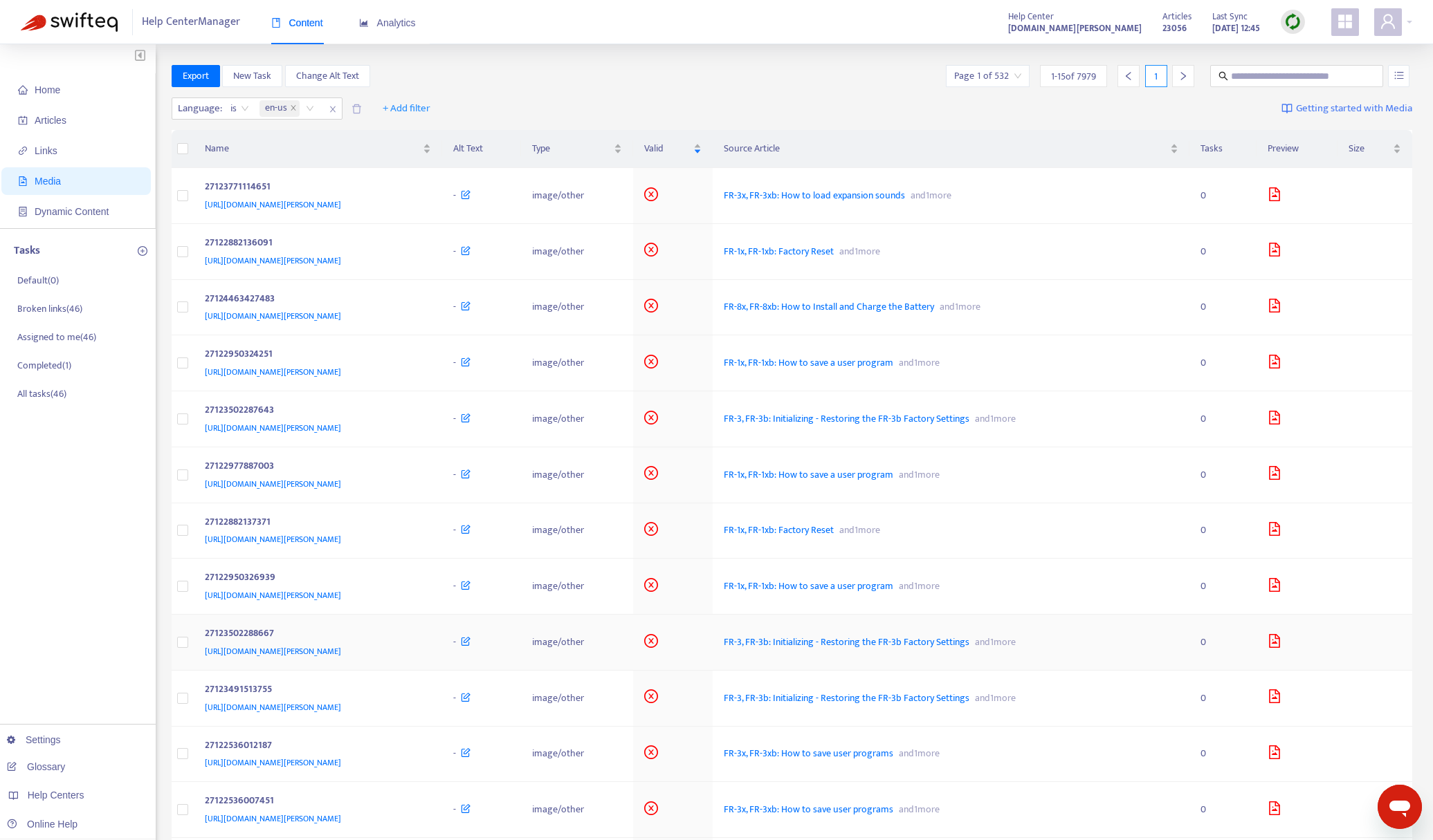
click at [1282, 641] on icon "file-image" at bounding box center [1275, 641] width 14 height 14
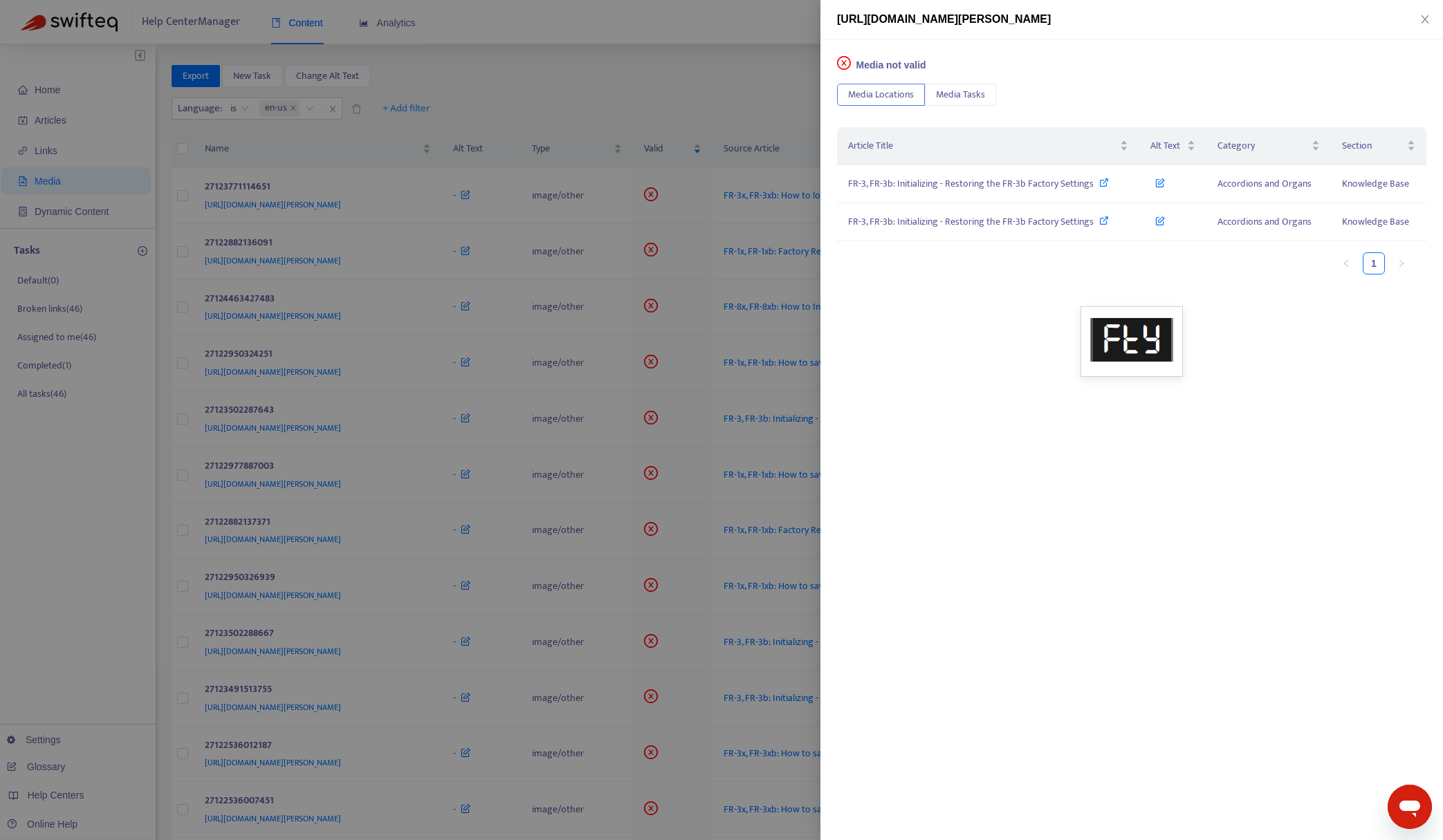
click at [726, 120] on div at bounding box center [721, 420] width 1443 height 840
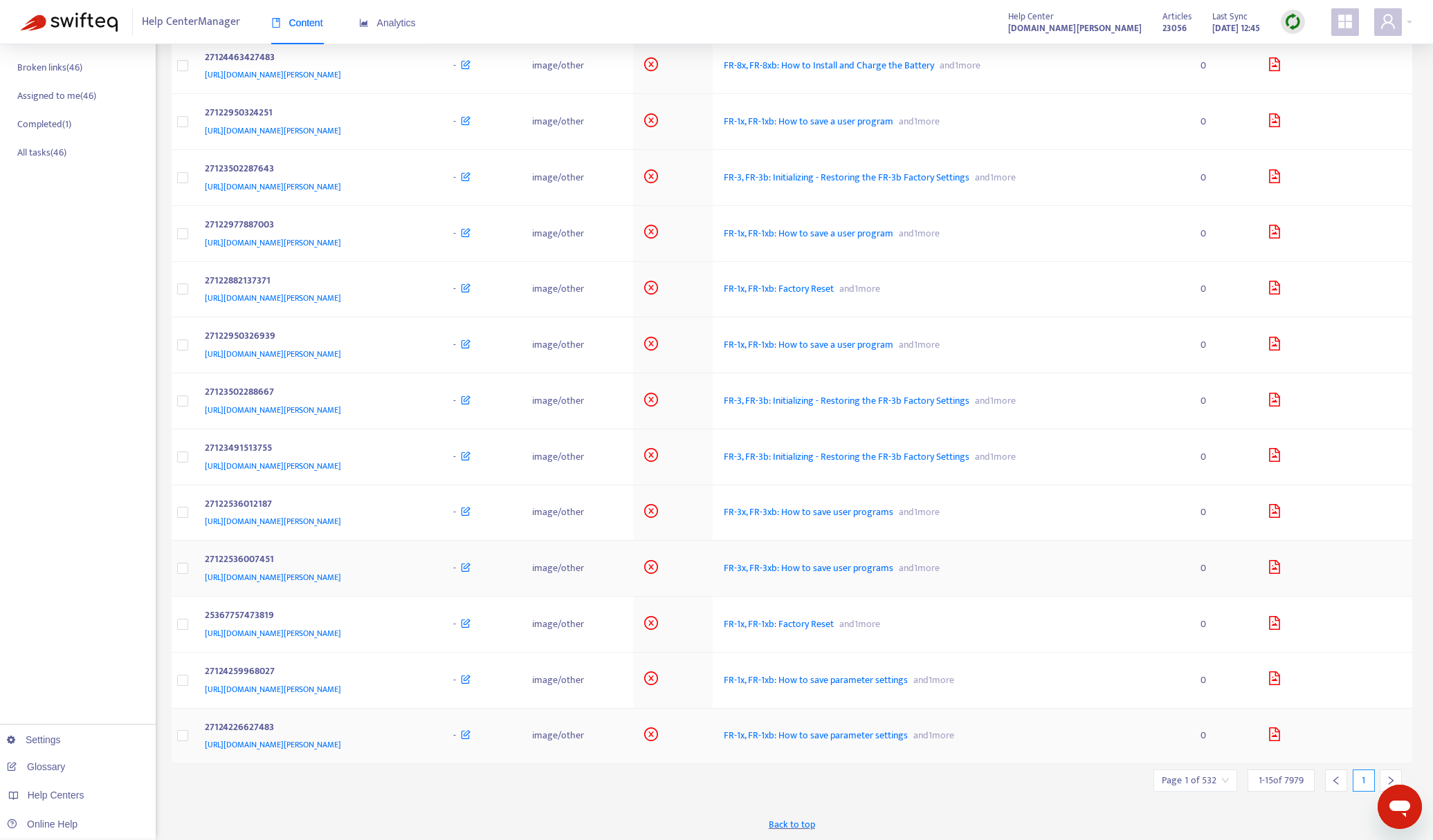
scroll to position [243, 0]
click at [1282, 737] on icon "file-image" at bounding box center [1275, 733] width 14 height 14
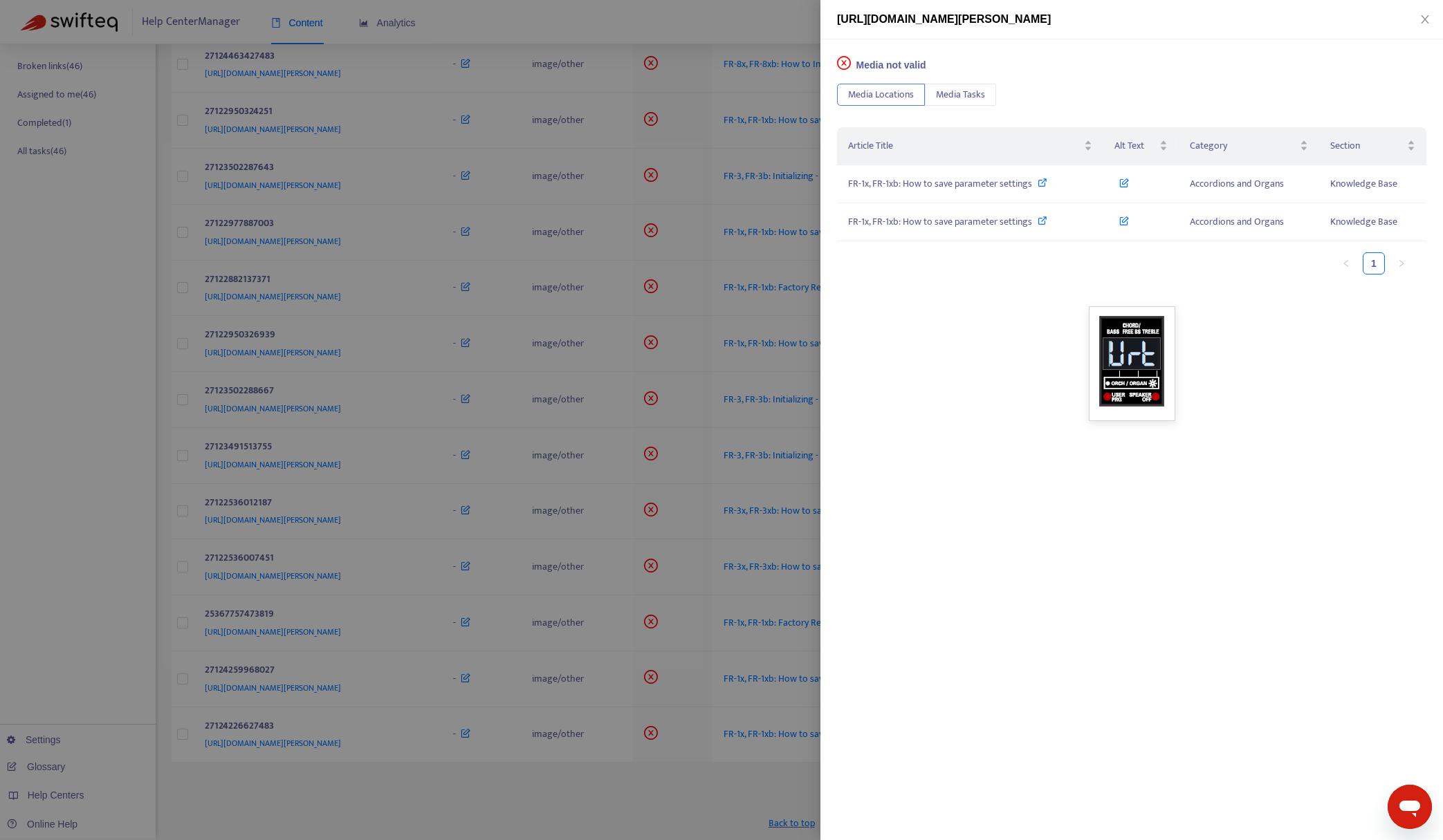
click at [707, 18] on div at bounding box center [721, 420] width 1443 height 840
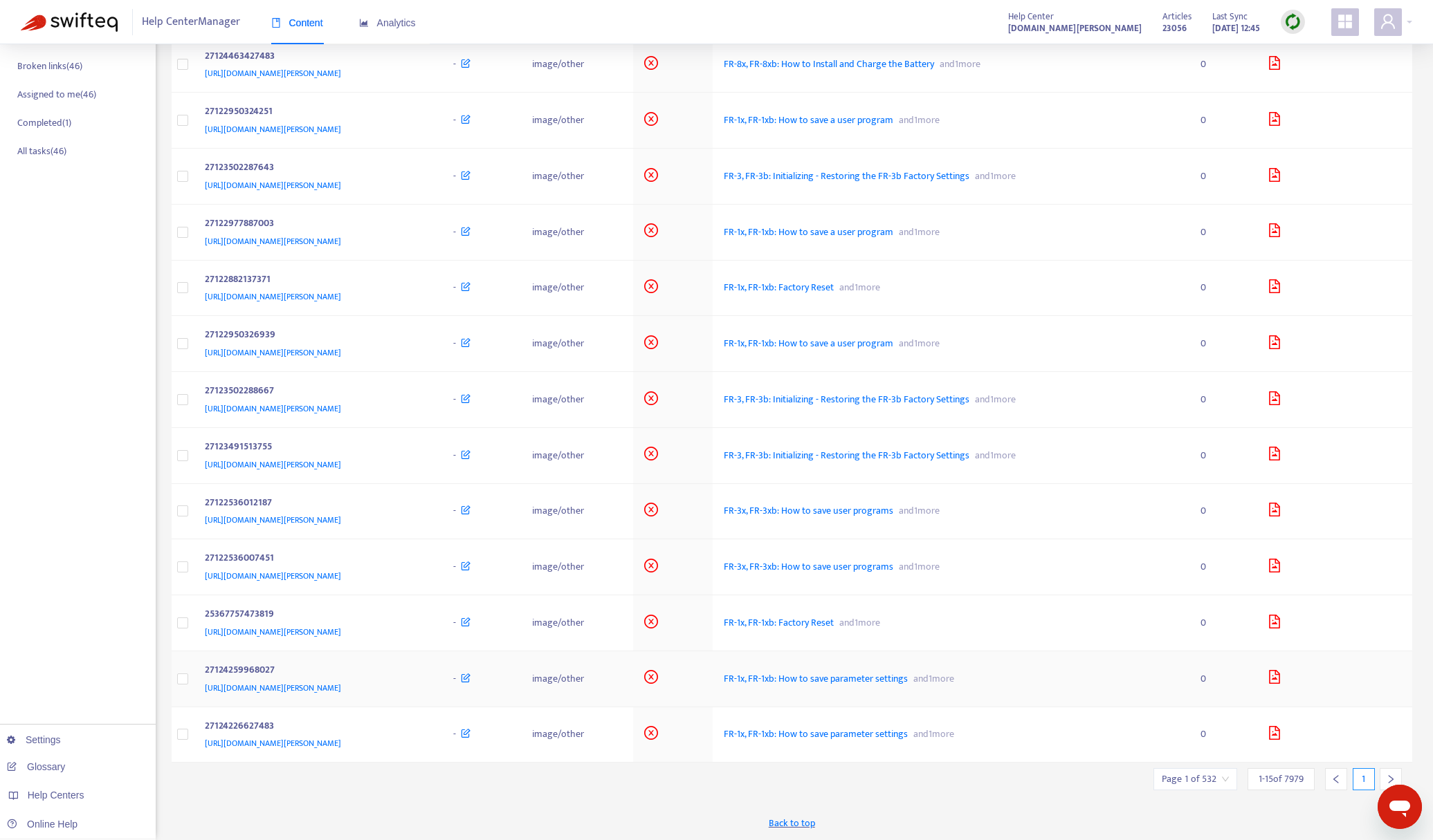
click at [1282, 677] on icon "file-image" at bounding box center [1275, 677] width 14 height 14
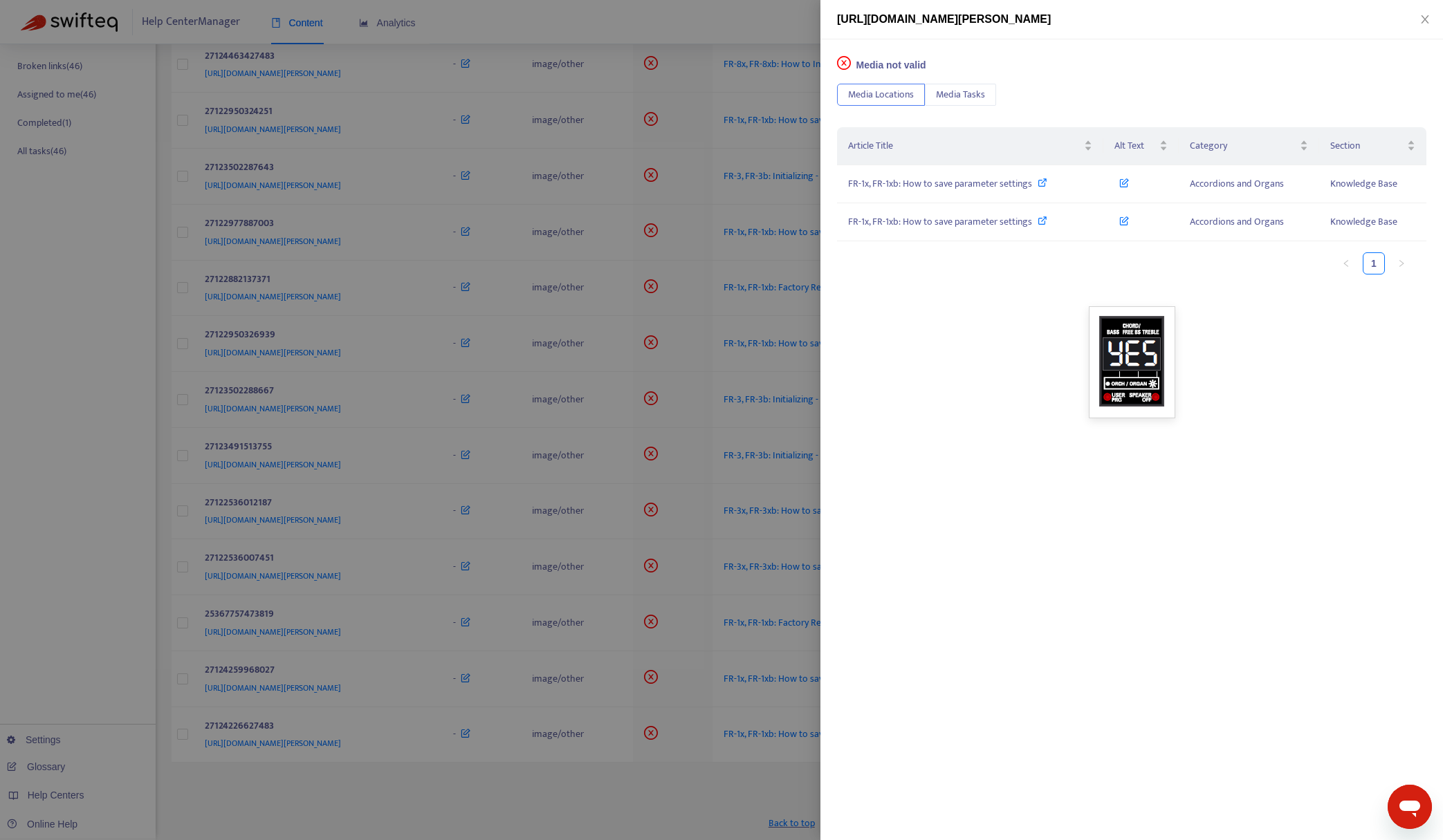
click at [668, 35] on div at bounding box center [721, 420] width 1443 height 840
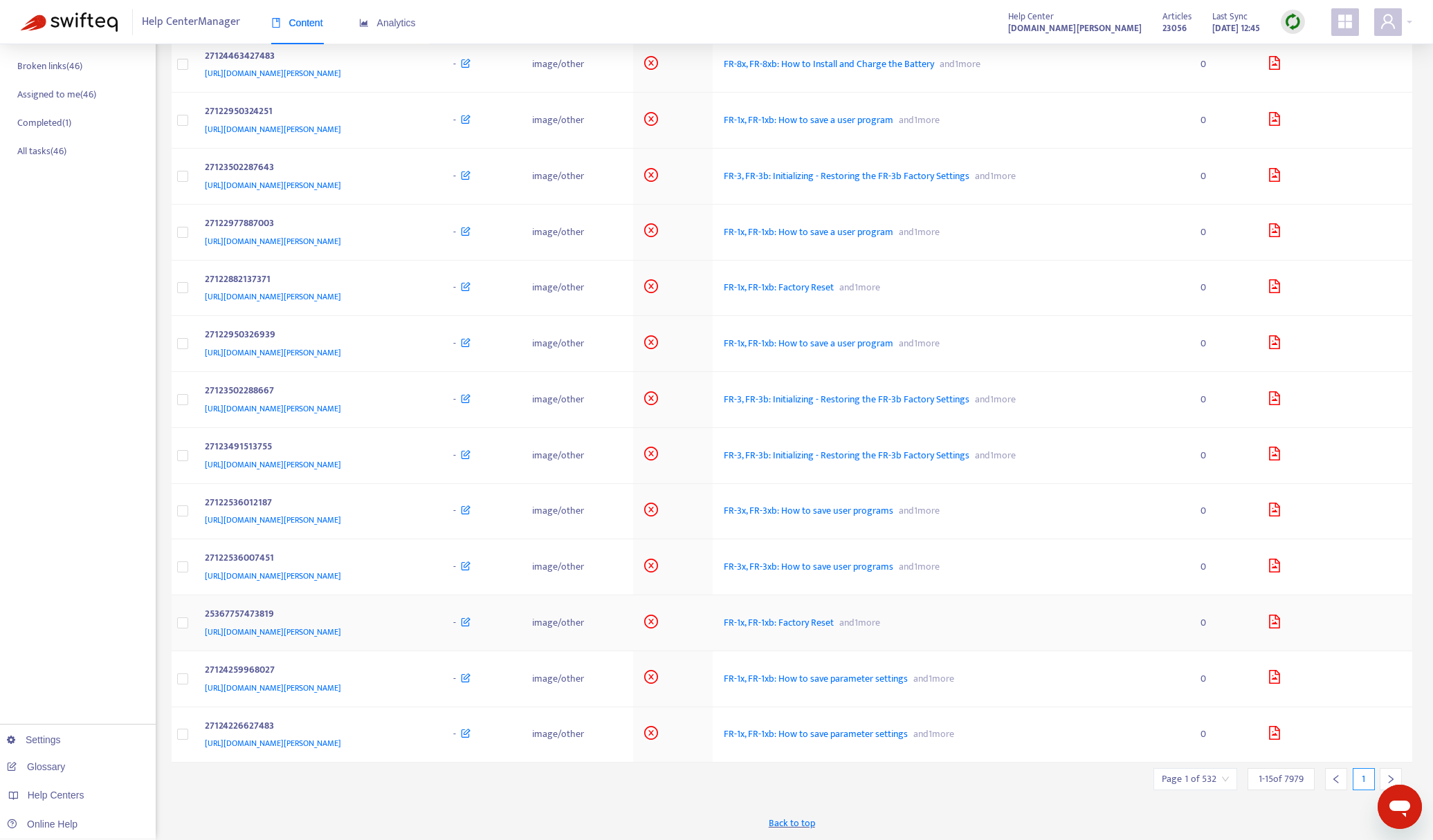
click at [1282, 617] on icon "file-image" at bounding box center [1275, 622] width 14 height 14
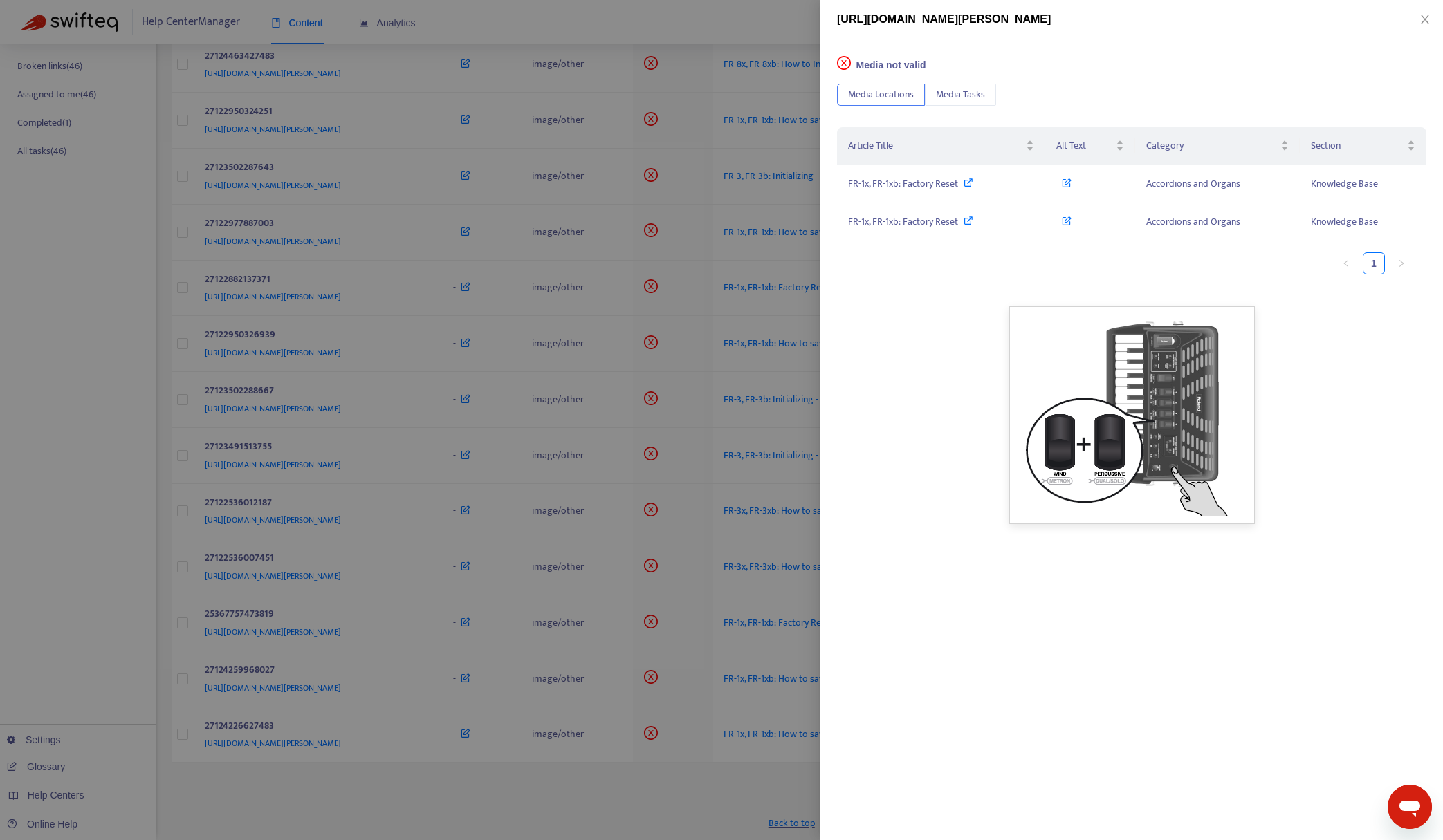
click at [727, 26] on div at bounding box center [721, 420] width 1443 height 840
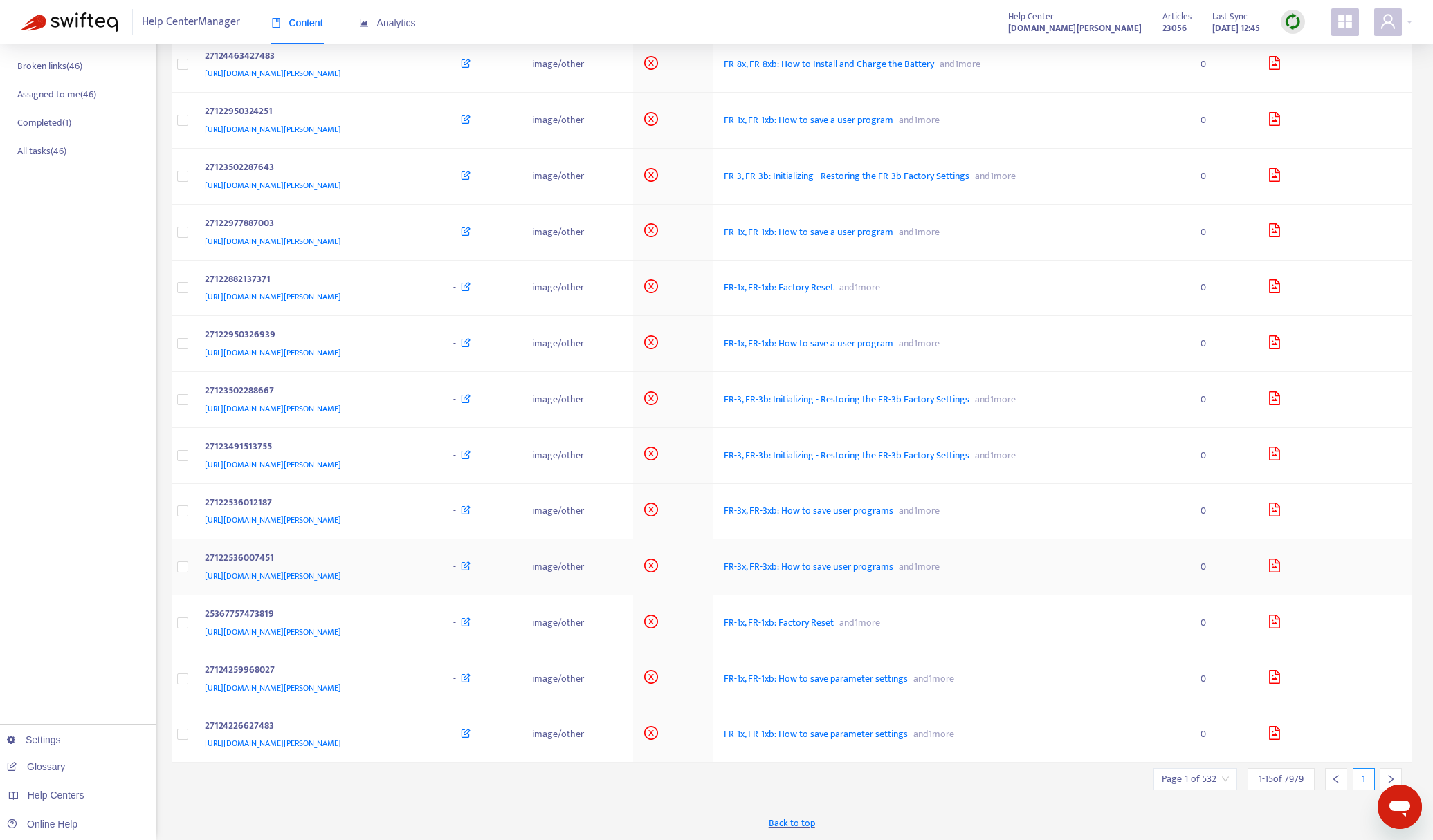
click at [1282, 566] on icon "file-image" at bounding box center [1275, 566] width 14 height 14
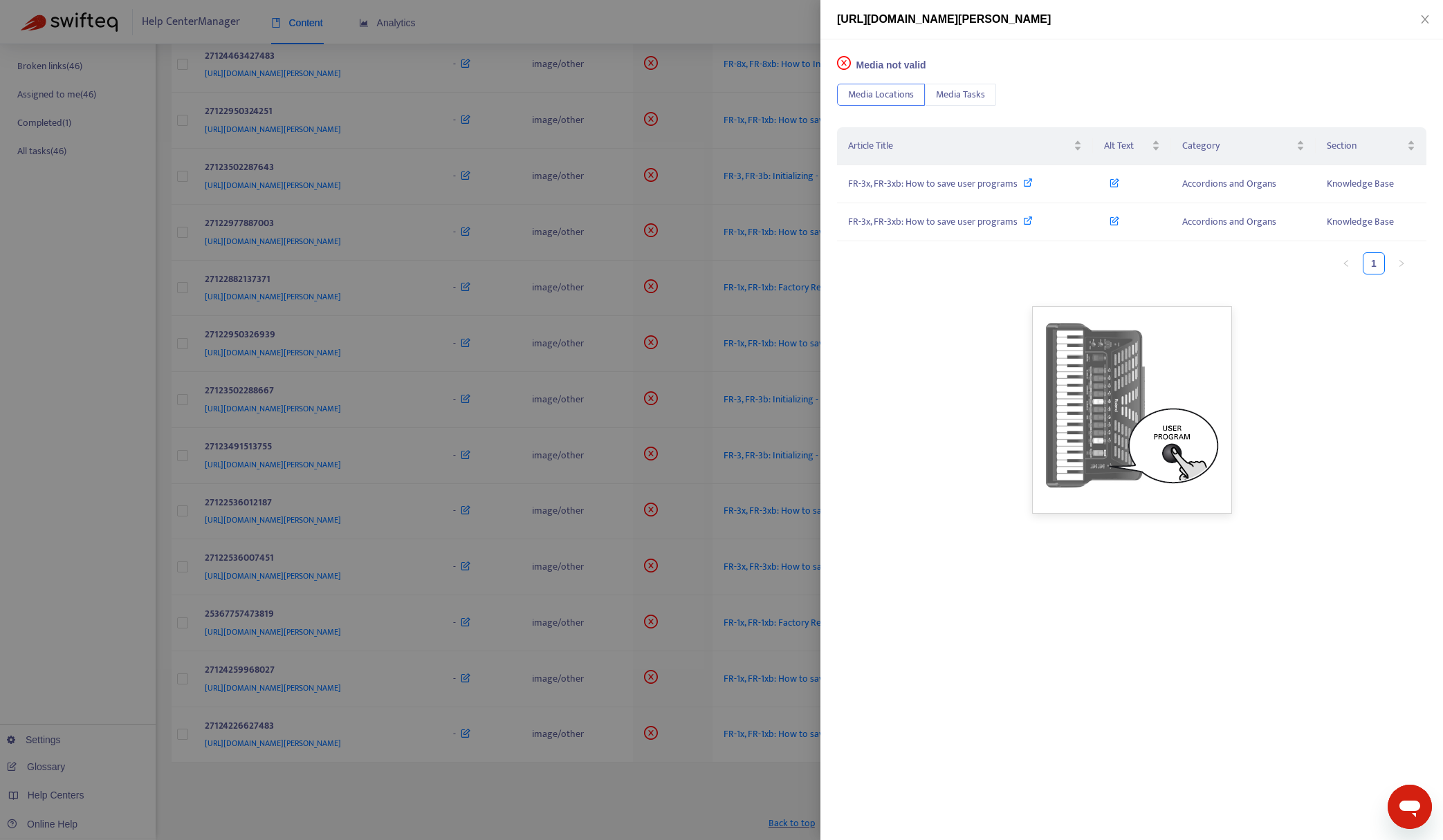
click at [720, 25] on div at bounding box center [721, 420] width 1443 height 840
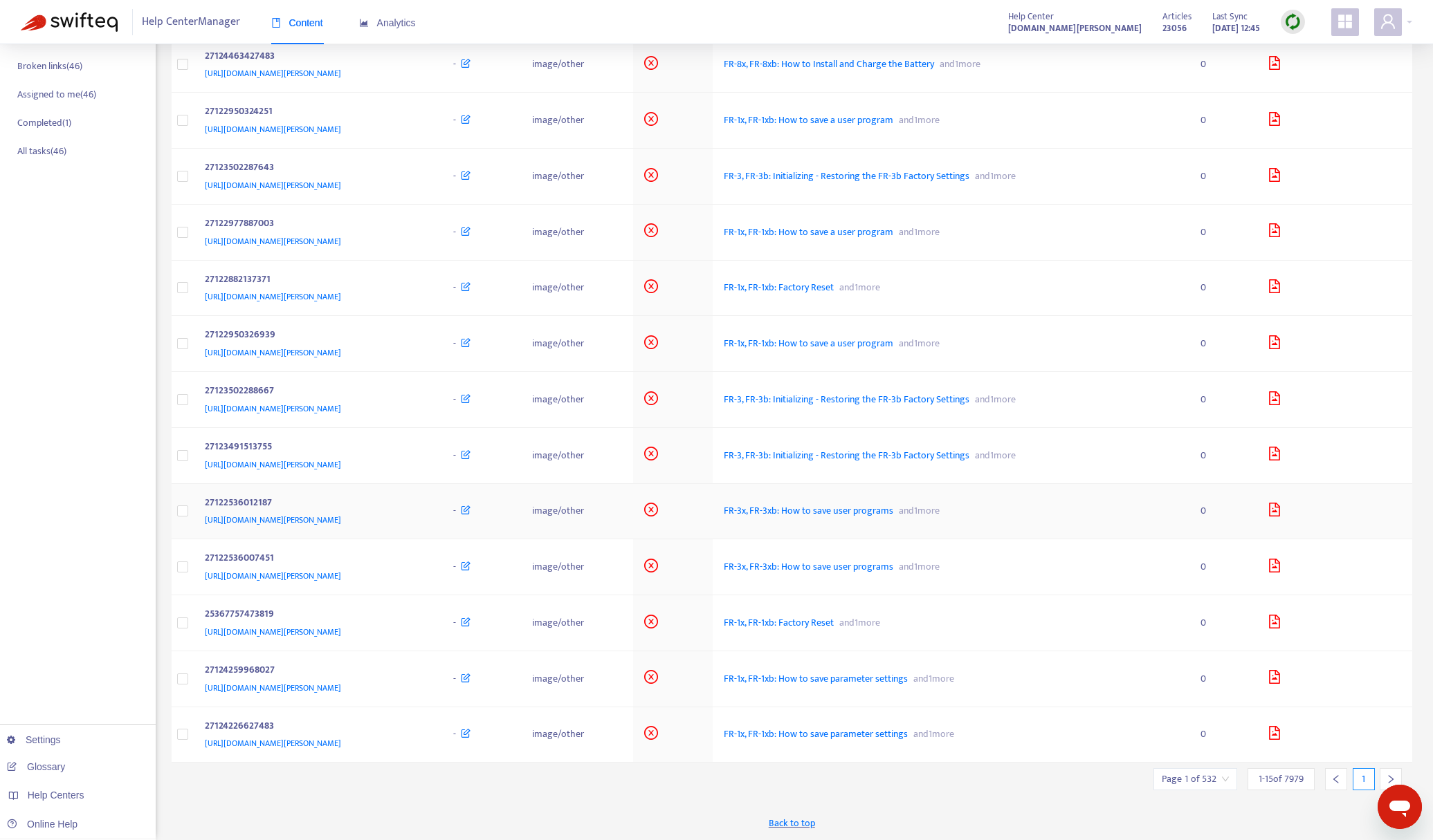
click at [1282, 514] on icon "file-image" at bounding box center [1275, 510] width 14 height 14
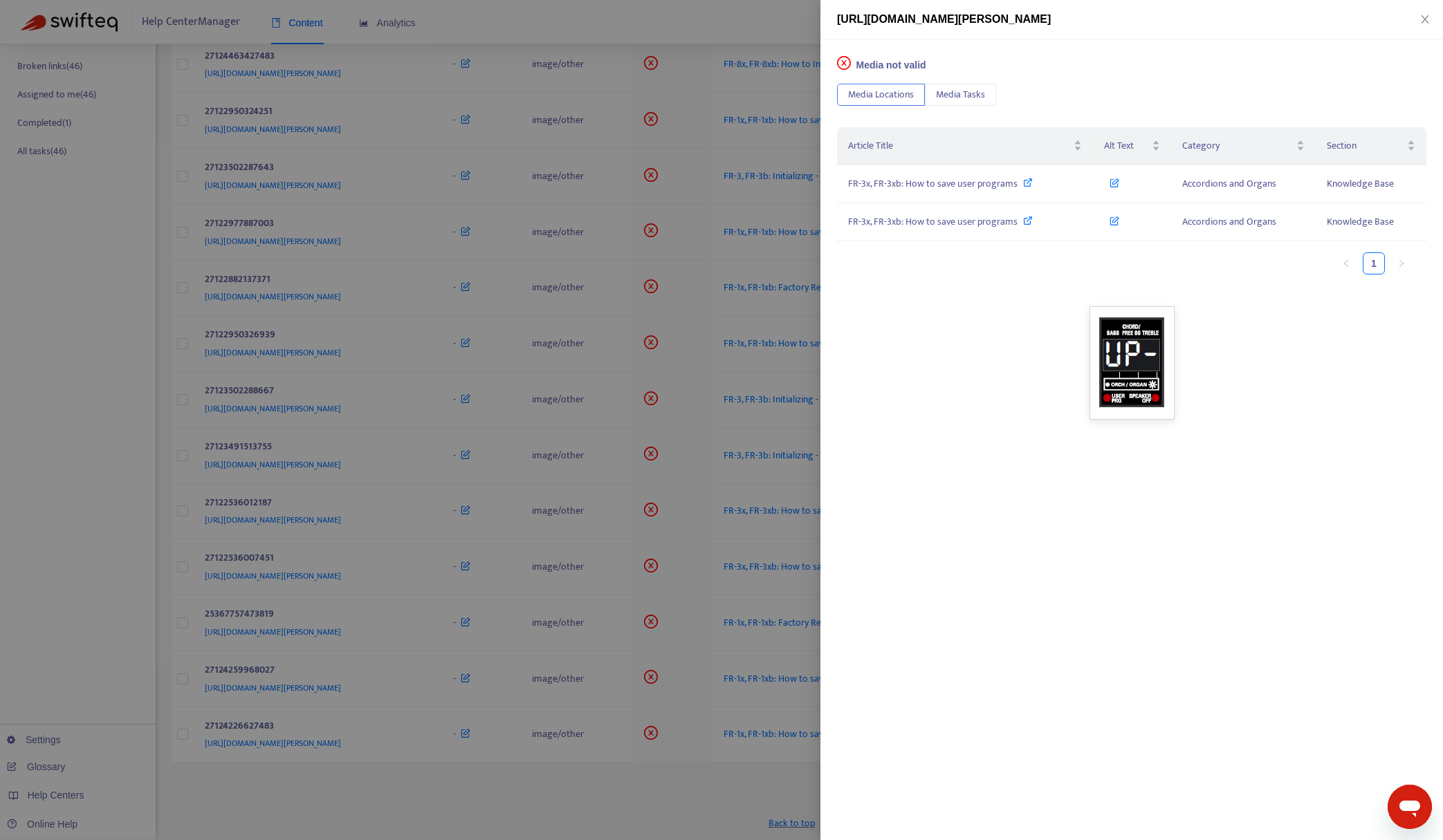
click at [758, 18] on div at bounding box center [721, 420] width 1443 height 840
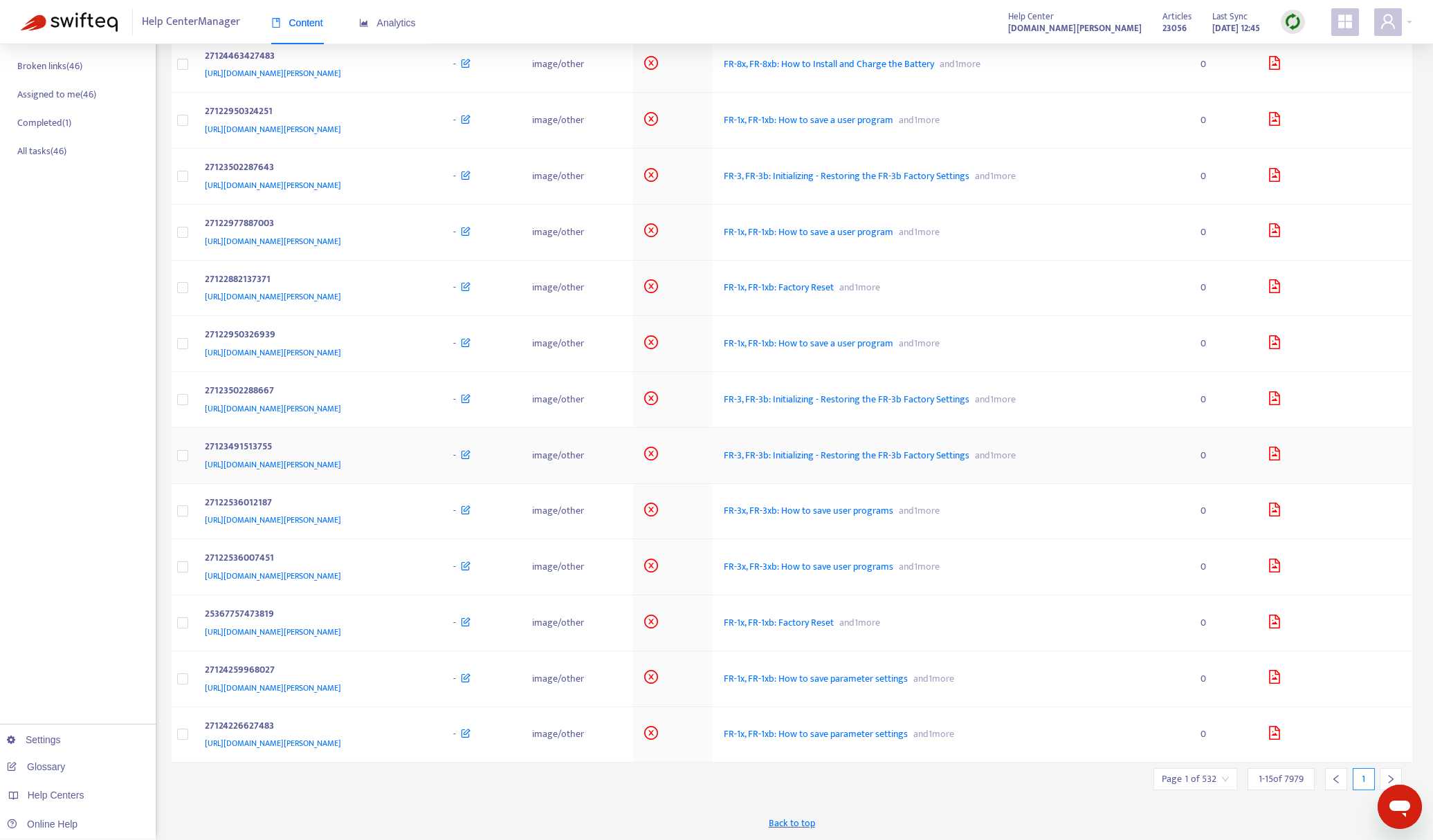
click at [1282, 457] on icon "file-image" at bounding box center [1275, 454] width 14 height 14
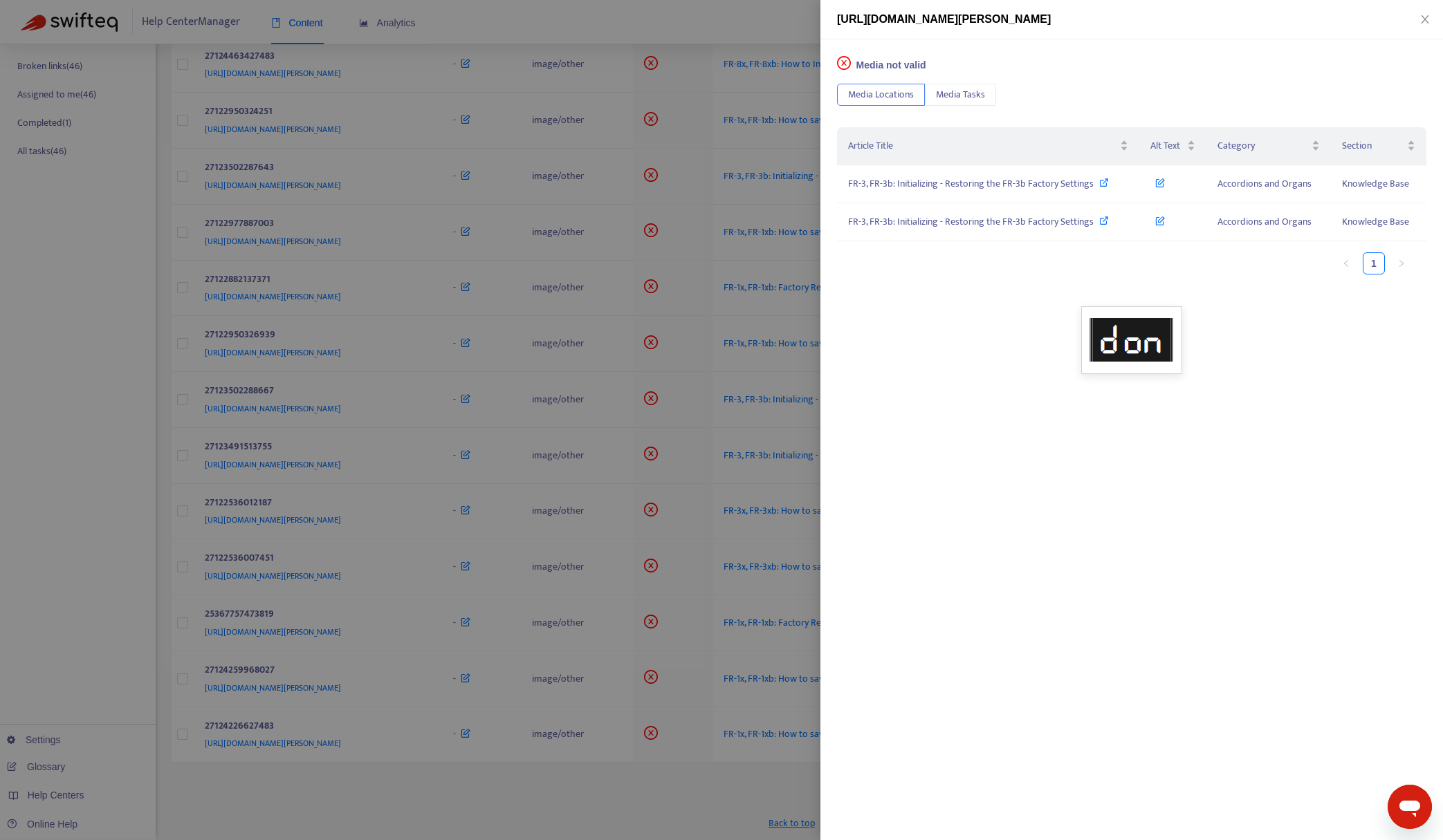
click at [688, 23] on div at bounding box center [721, 420] width 1443 height 840
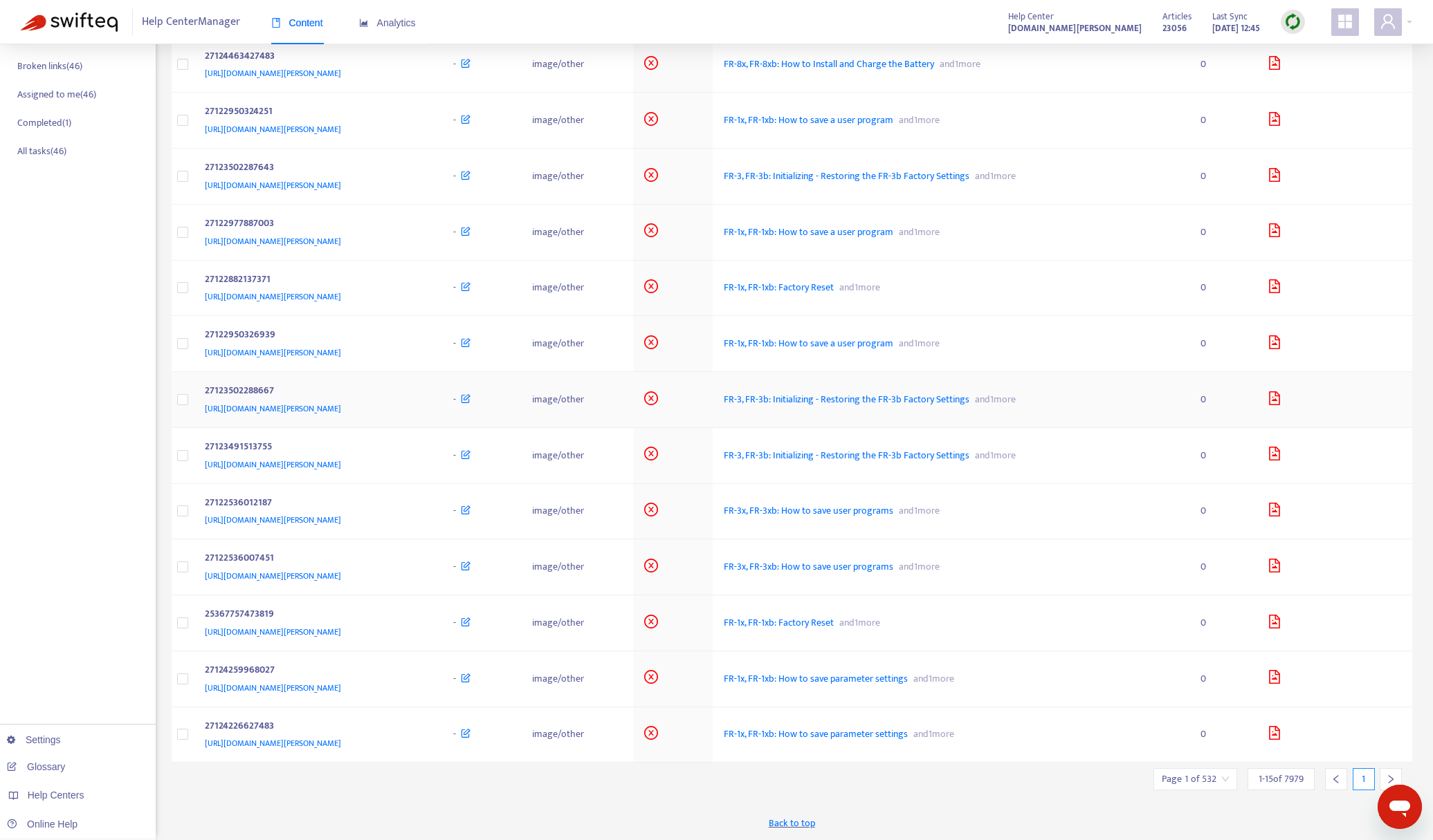
click at [1280, 394] on icon "file-image" at bounding box center [1275, 398] width 11 height 14
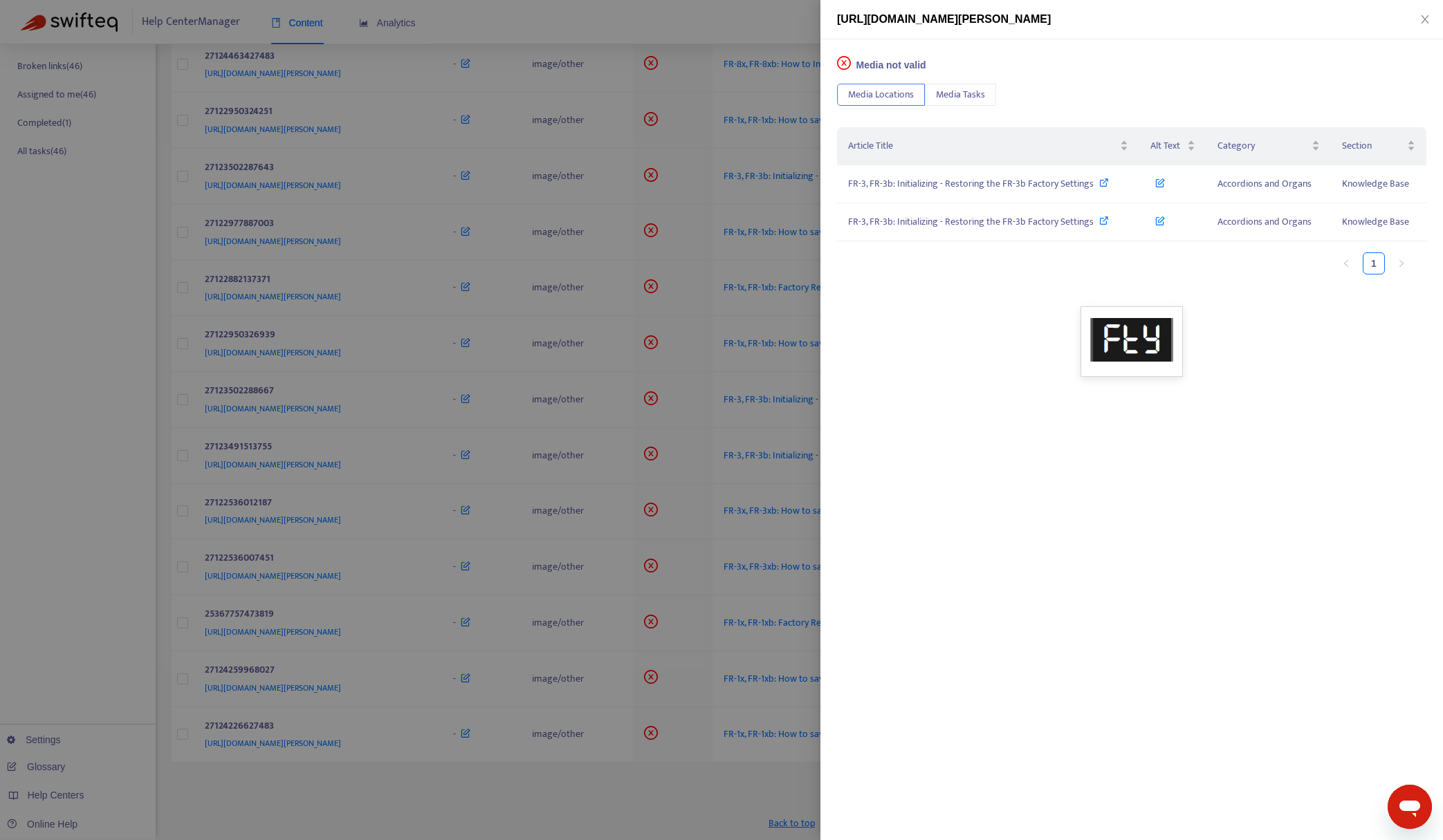
click at [765, 20] on div at bounding box center [721, 420] width 1443 height 840
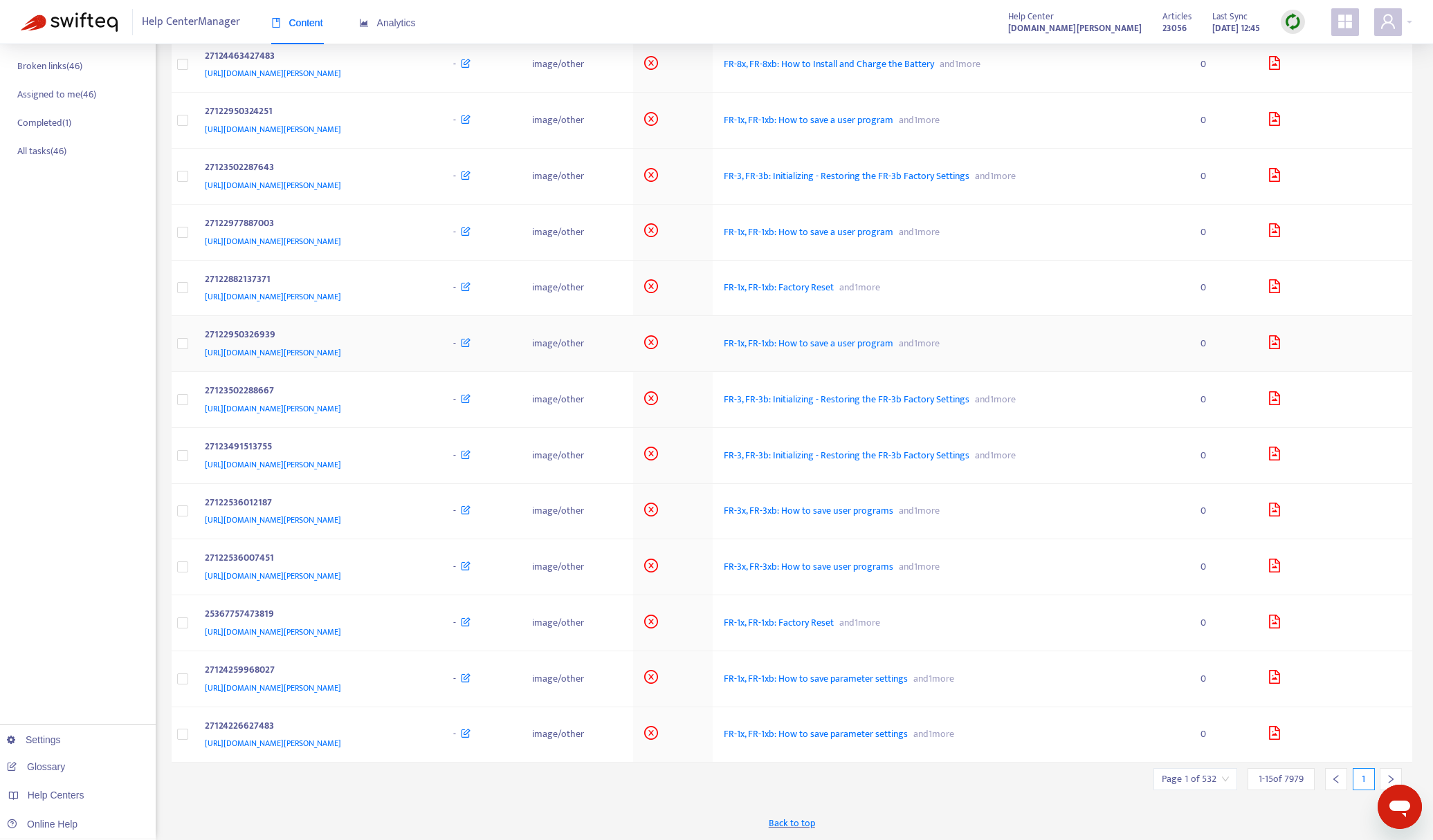
click at [1282, 343] on icon "file-image" at bounding box center [1275, 343] width 14 height 14
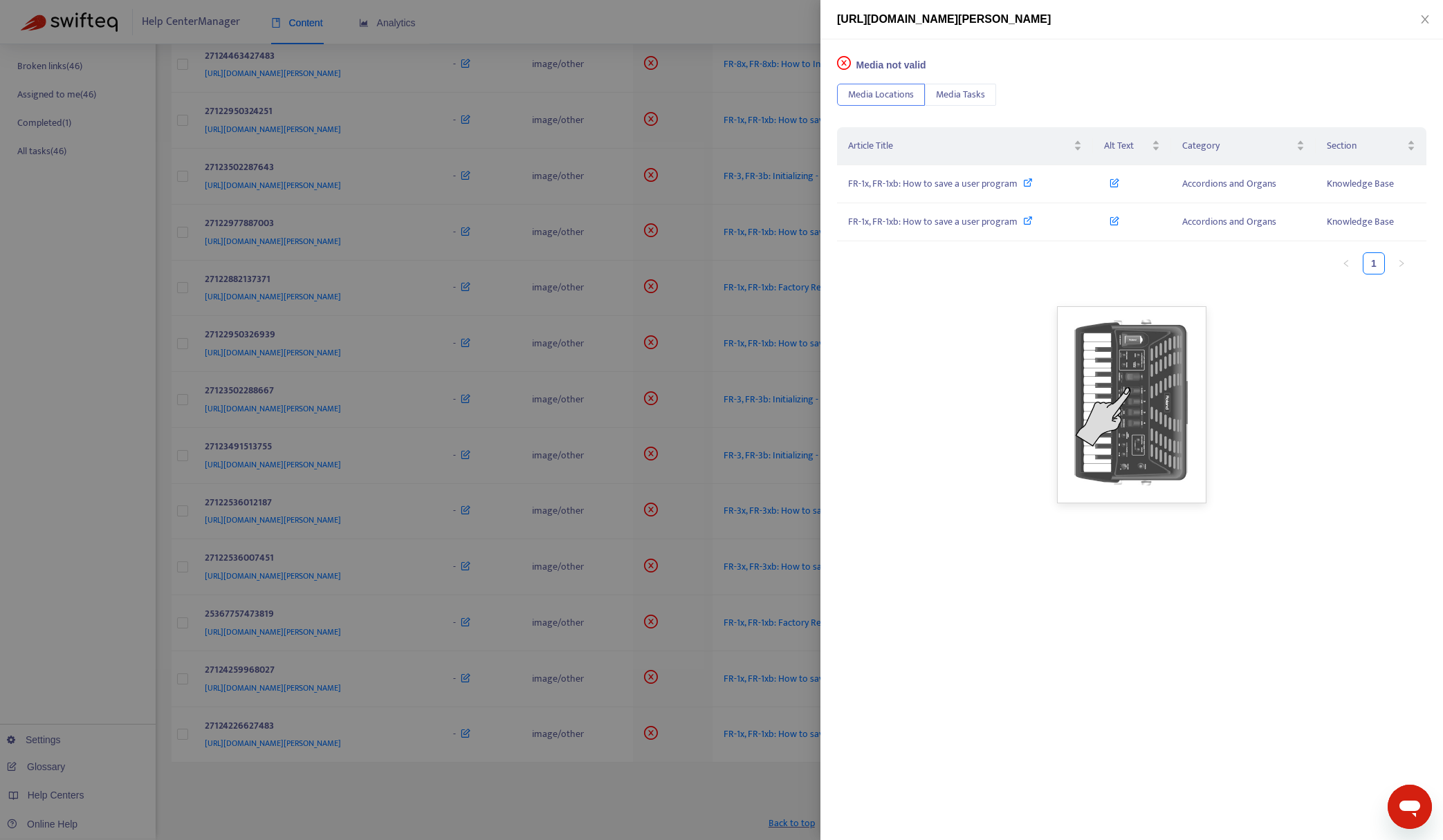
click at [669, 4] on div at bounding box center [721, 420] width 1443 height 840
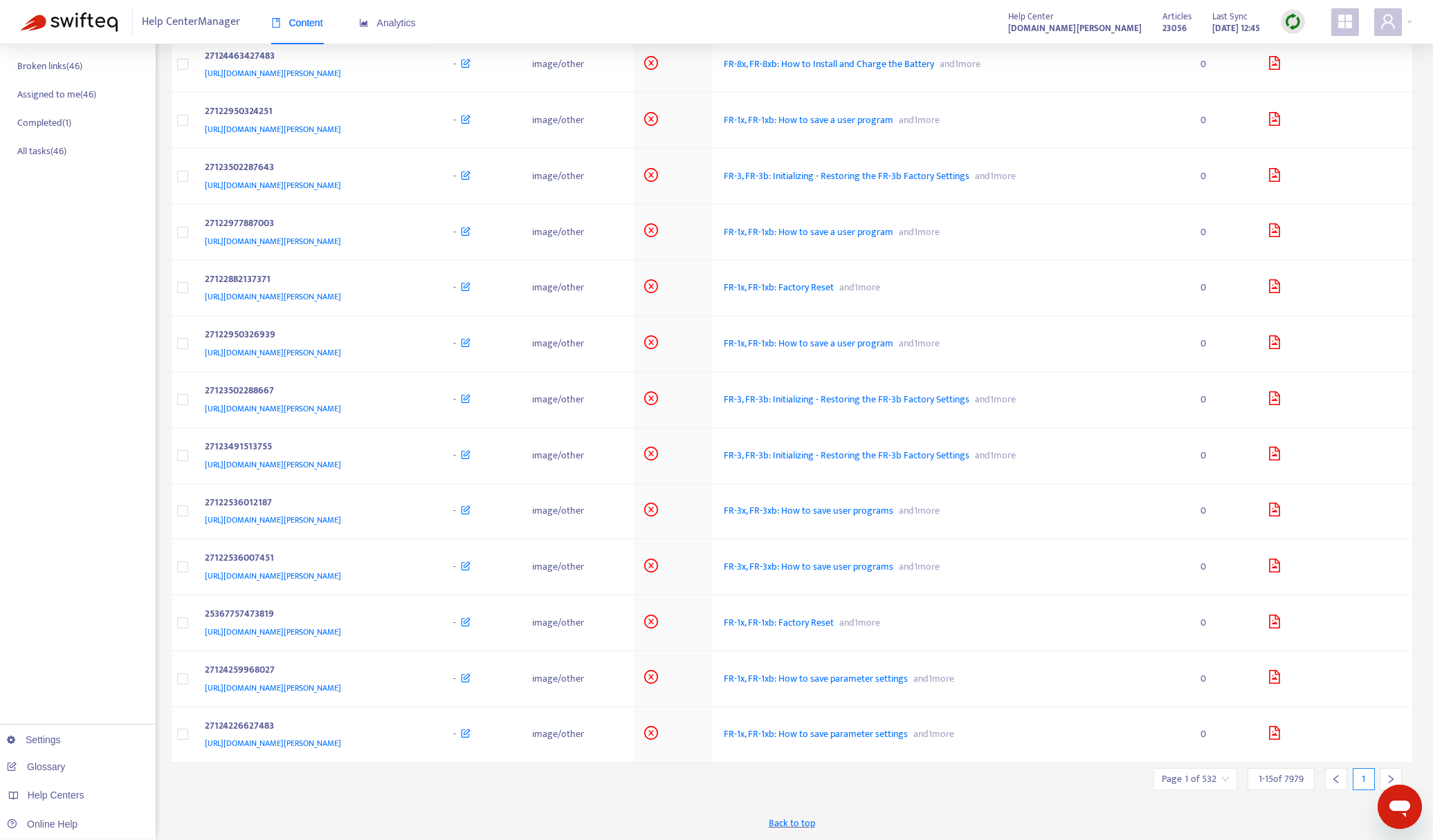
click at [1390, 777] on icon "right" at bounding box center [1391, 779] width 5 height 8
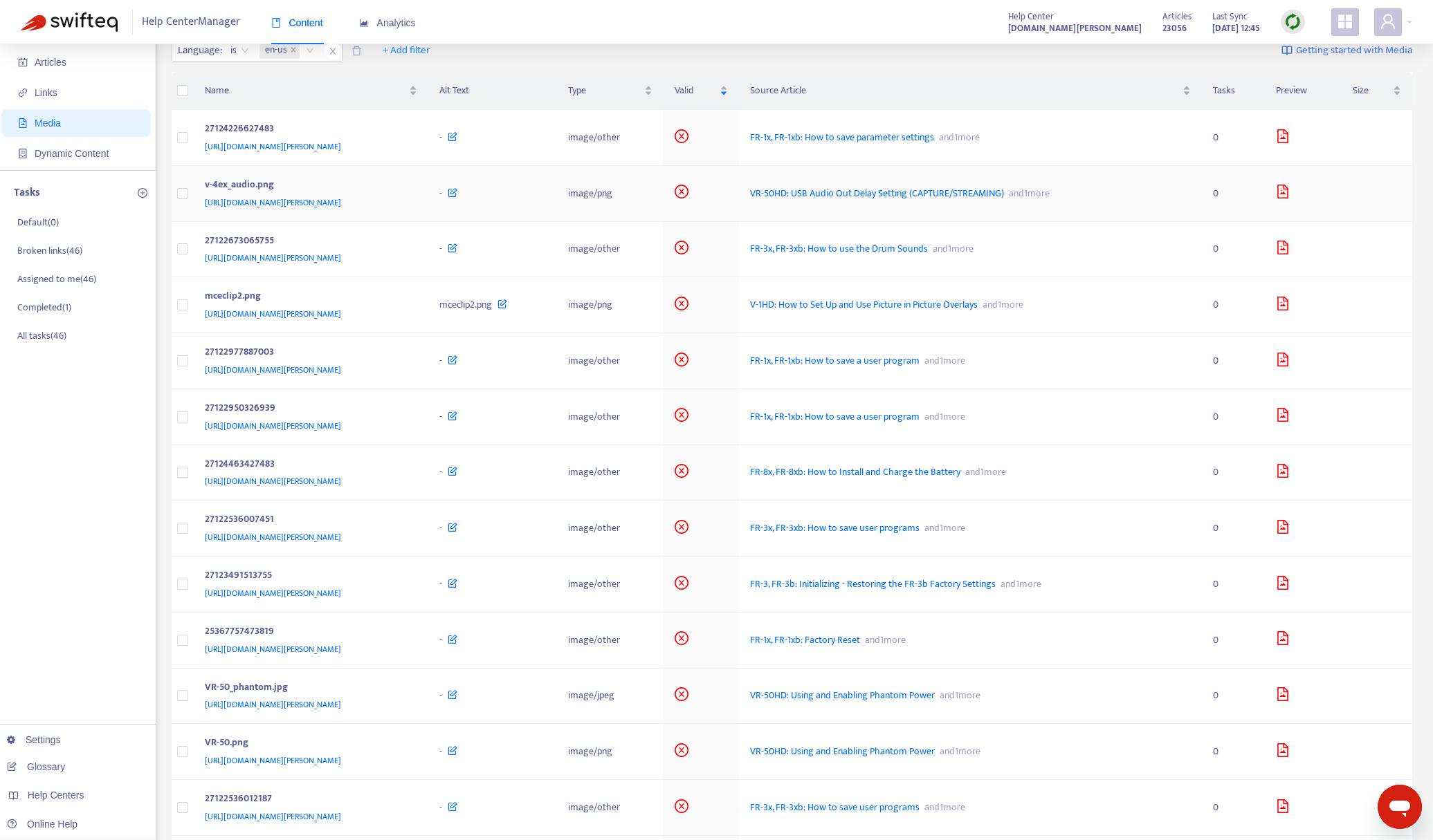
scroll to position [0, 0]
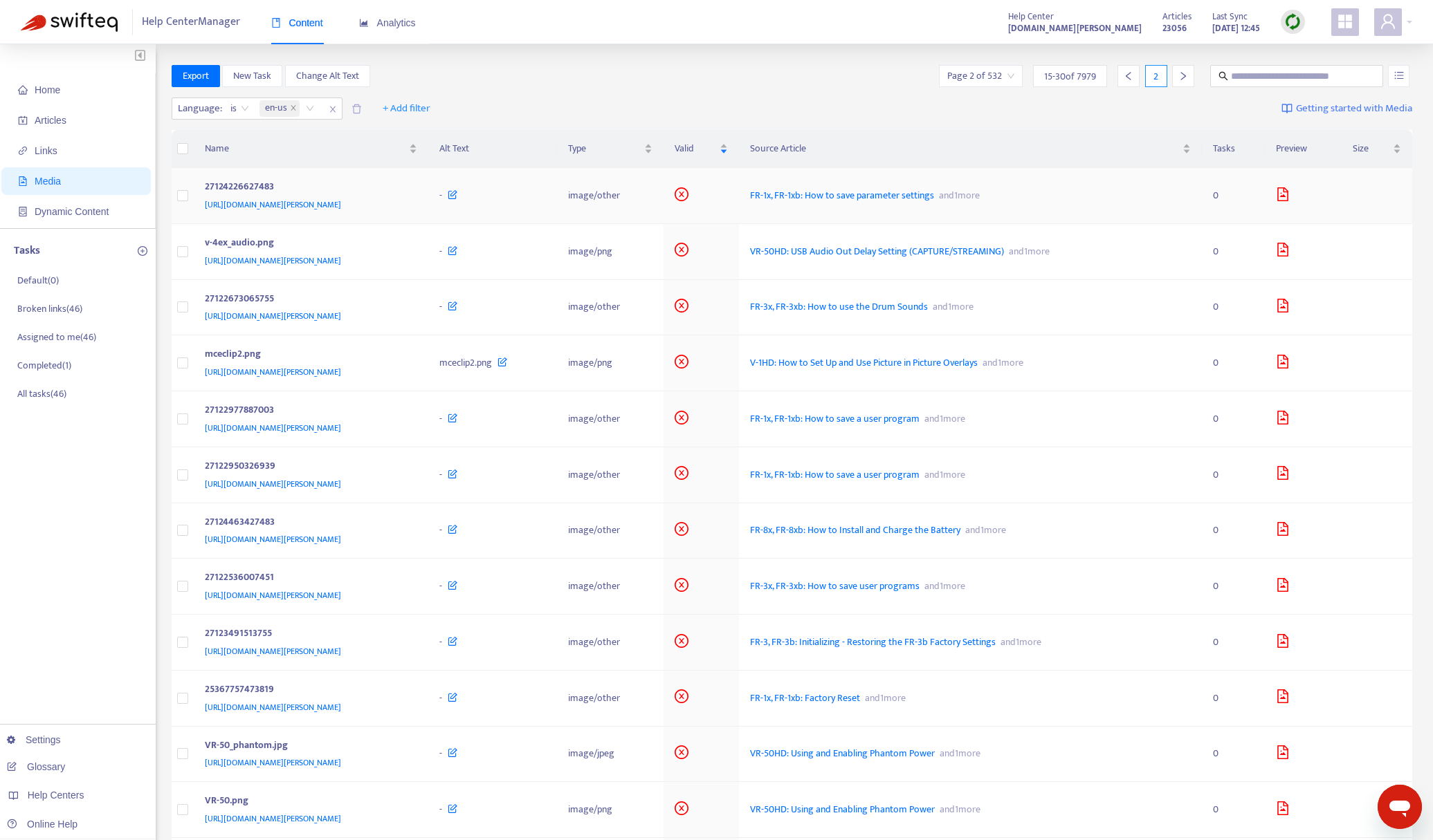
click at [1289, 196] on icon "file-image" at bounding box center [1284, 194] width 11 height 14
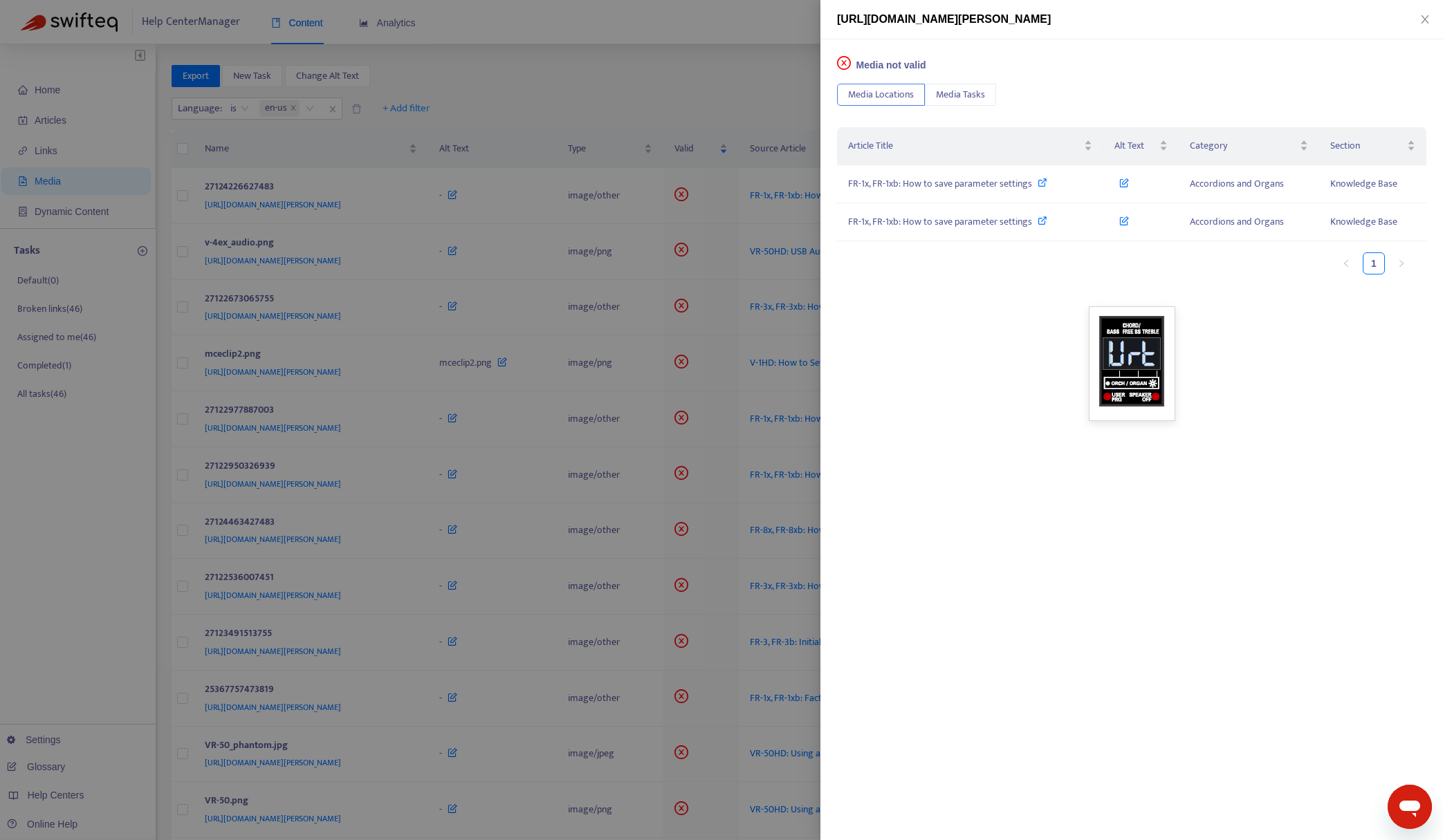
click at [729, 66] on div at bounding box center [721, 420] width 1443 height 840
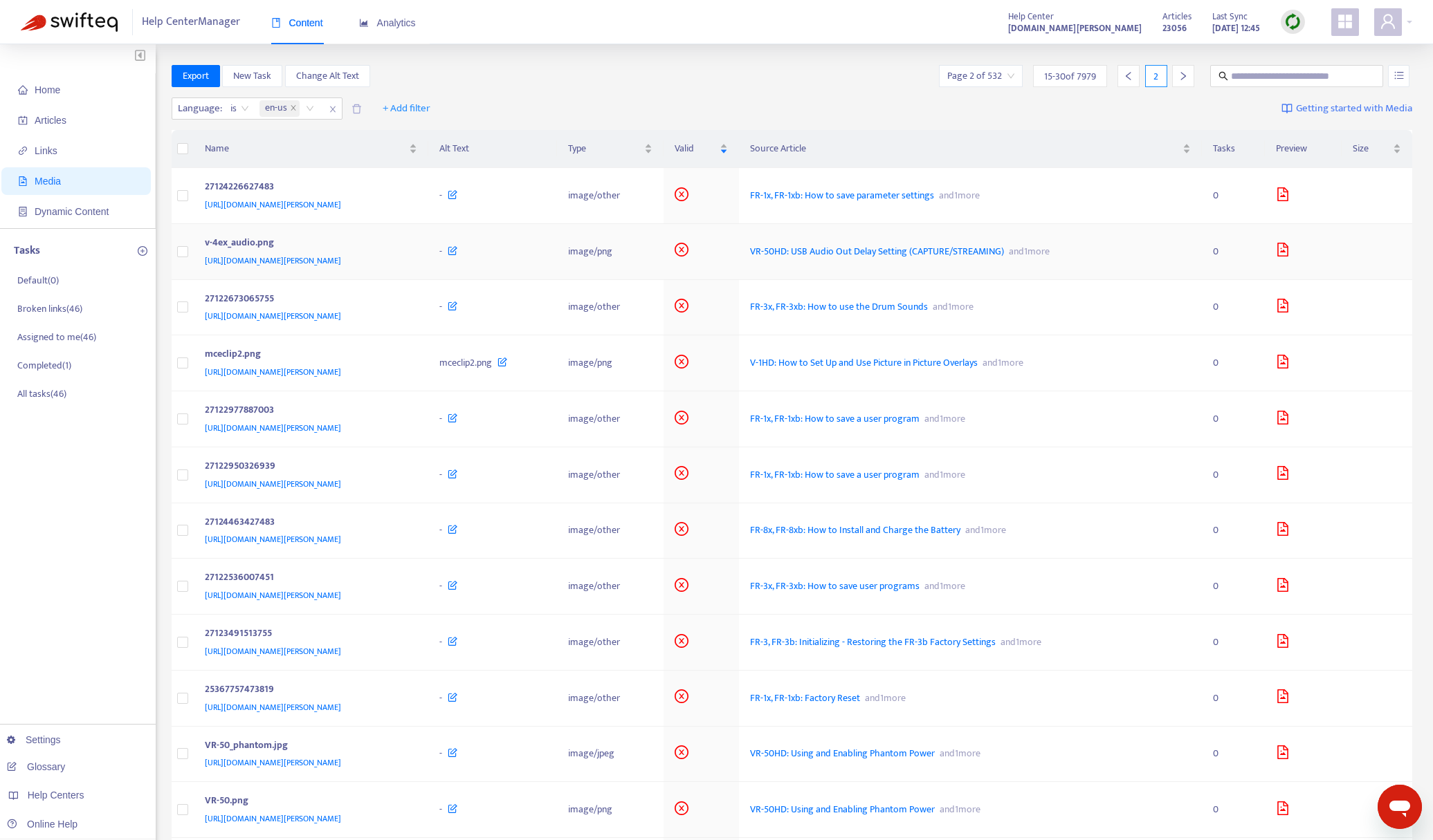
click at [1320, 255] on div at bounding box center [1303, 251] width 55 height 18
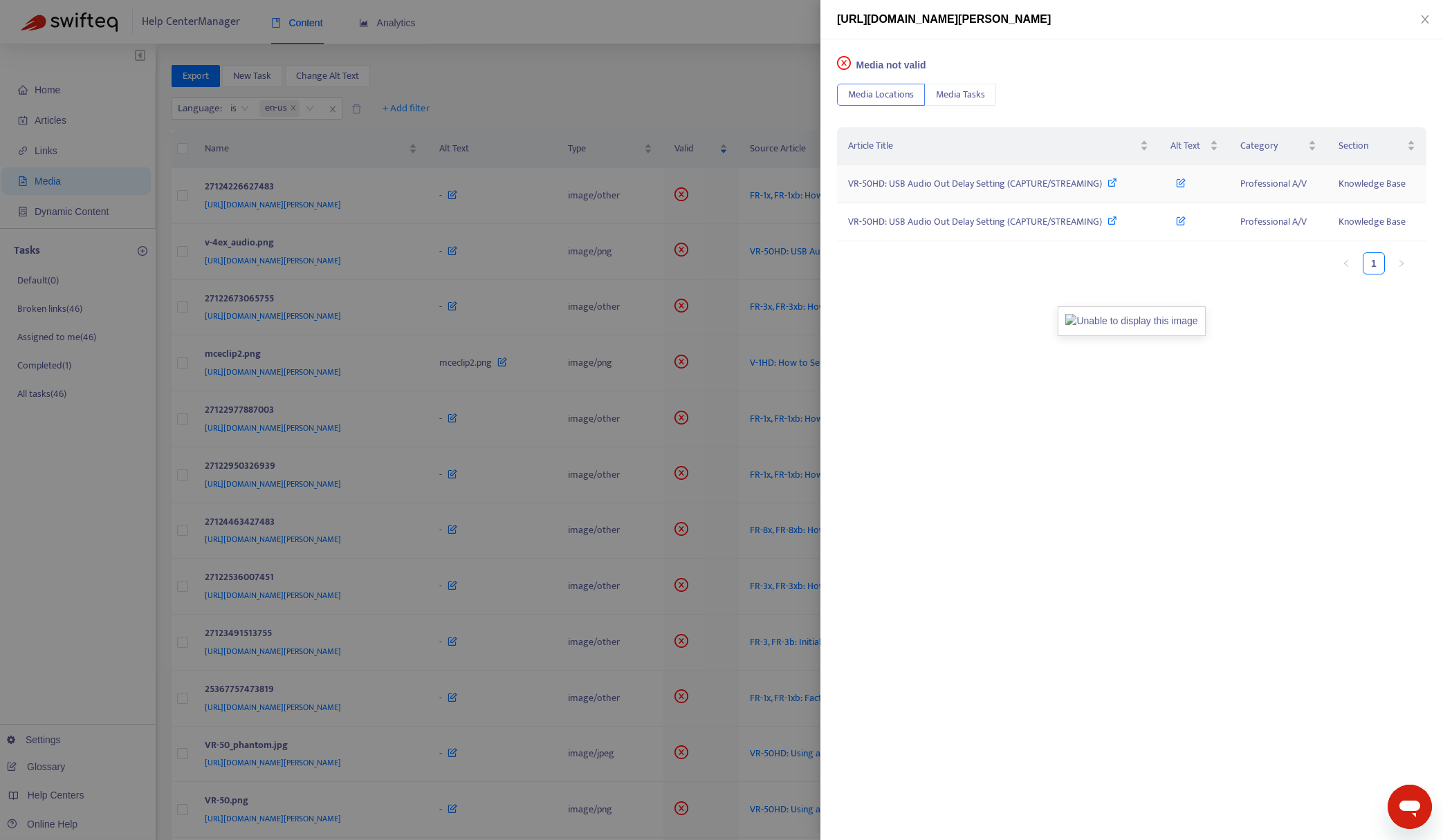
click at [936, 186] on span "VR-50HD: USB Audio Out Delay Setting (CAPTURE/STREAMING)" at bounding box center [974, 184] width 254 height 16
click at [950, 185] on span "VR-50HD: USB Audio Out Delay Setting (CAPTURE/STREAMING)" at bounding box center [974, 184] width 254 height 16
click at [996, 23] on span "[URL][DOMAIN_NAME][PERSON_NAME]" at bounding box center [943, 19] width 214 height 12
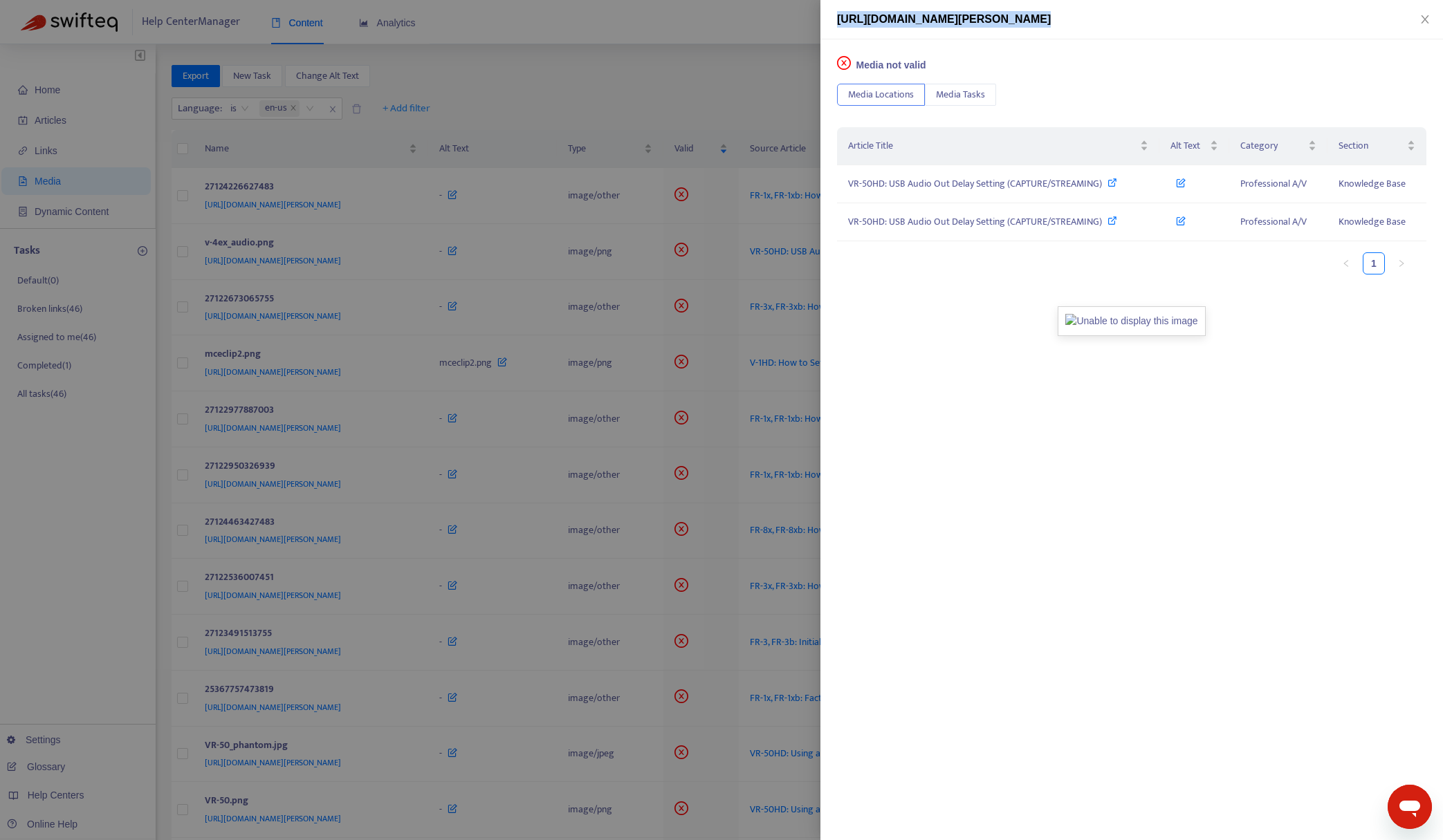
copy span "[URL][DOMAIN_NAME][PERSON_NAME]"
drag, startPoint x: 740, startPoint y: 16, endPoint x: 720, endPoint y: 80, distance: 67.1
click at [737, 24] on div at bounding box center [721, 420] width 1443 height 840
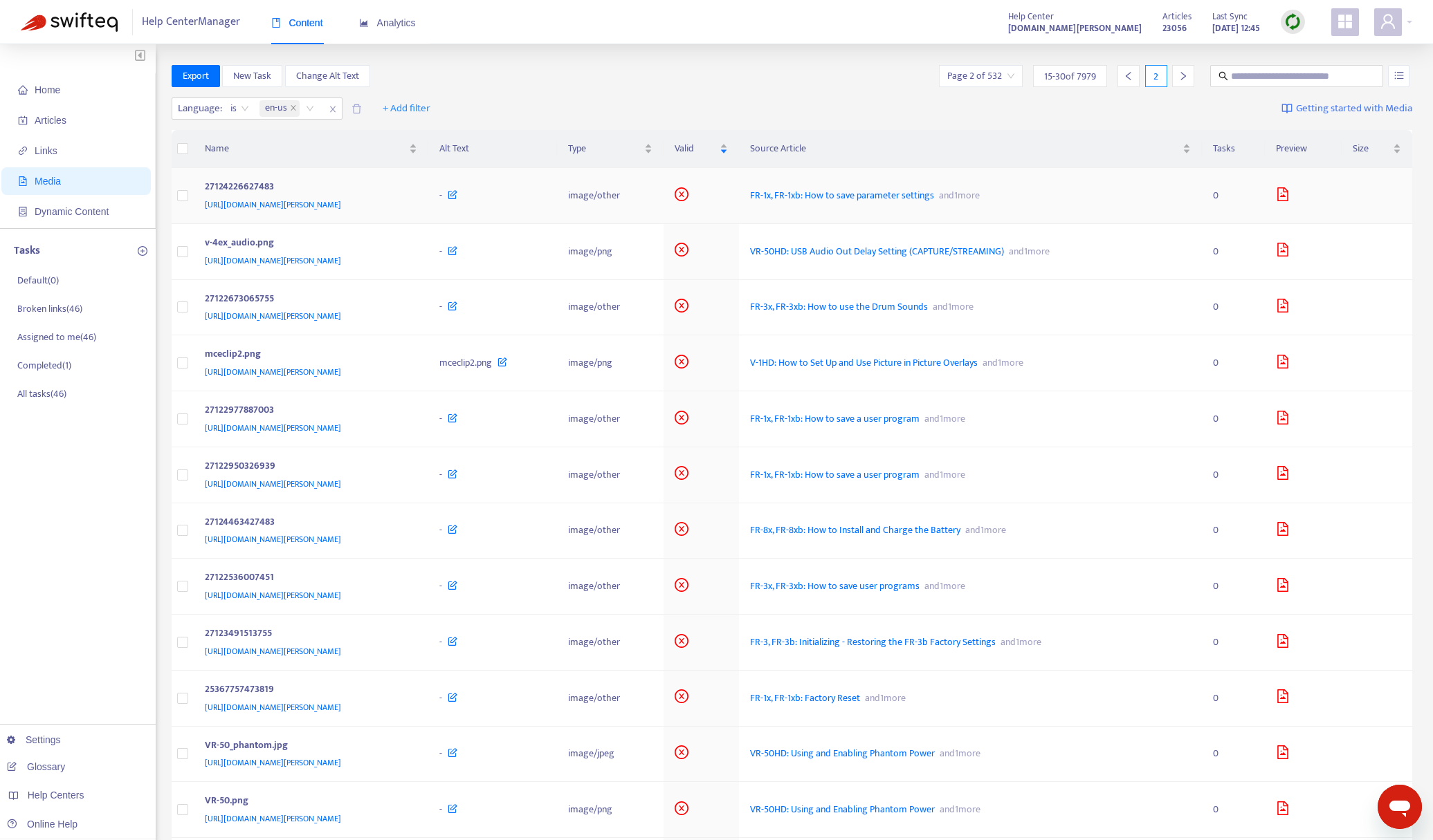
click at [1308, 185] on td at bounding box center [1303, 196] width 77 height 56
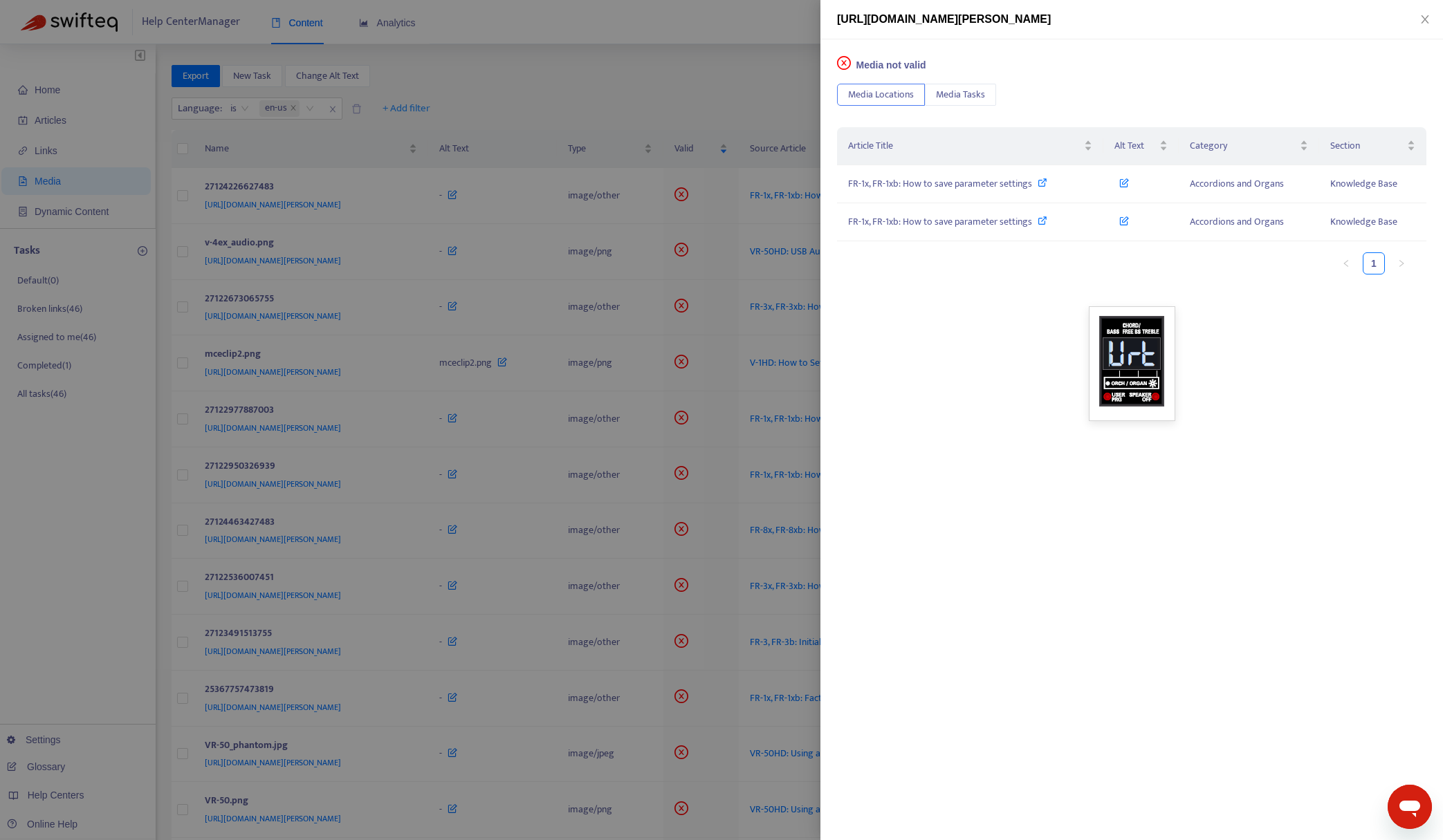
click at [777, 115] on div at bounding box center [721, 420] width 1443 height 840
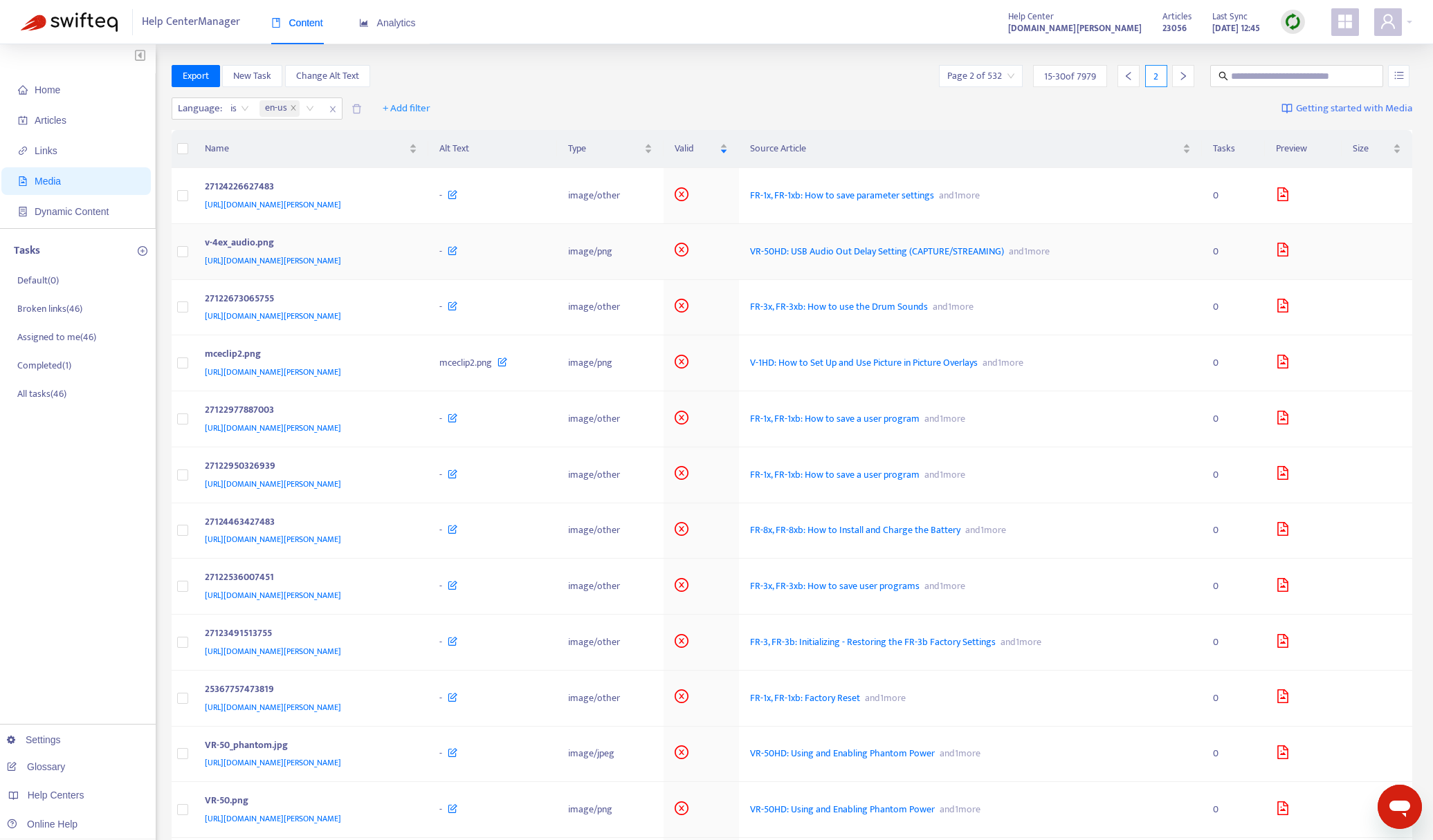
click at [1289, 243] on icon "file-image" at bounding box center [1284, 250] width 11 height 14
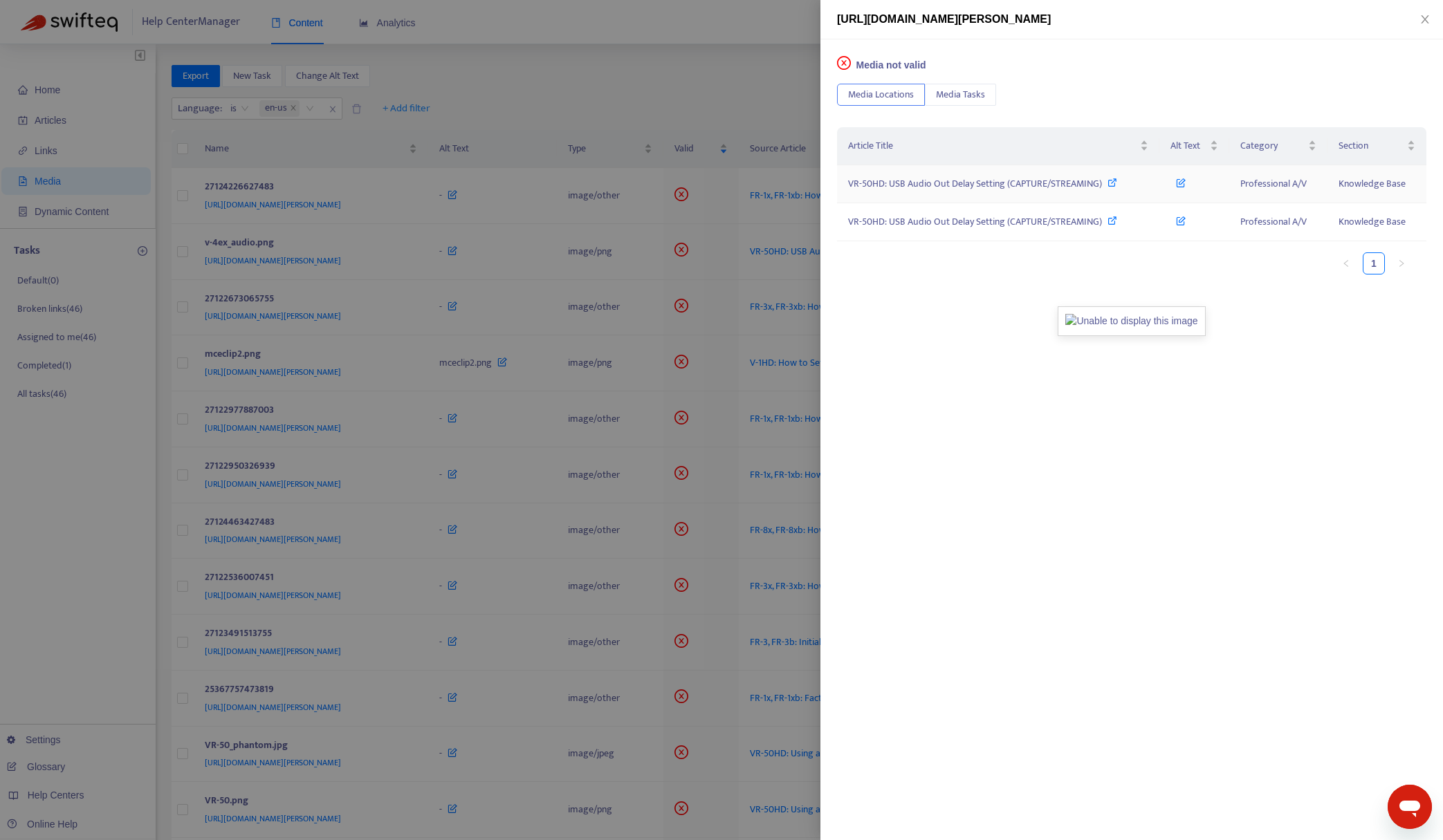
click at [925, 189] on span "VR-50HD: USB Audio Out Delay Setting (CAPTURE/STREAMING)" at bounding box center [974, 184] width 254 height 16
click at [695, 85] on div at bounding box center [721, 420] width 1443 height 840
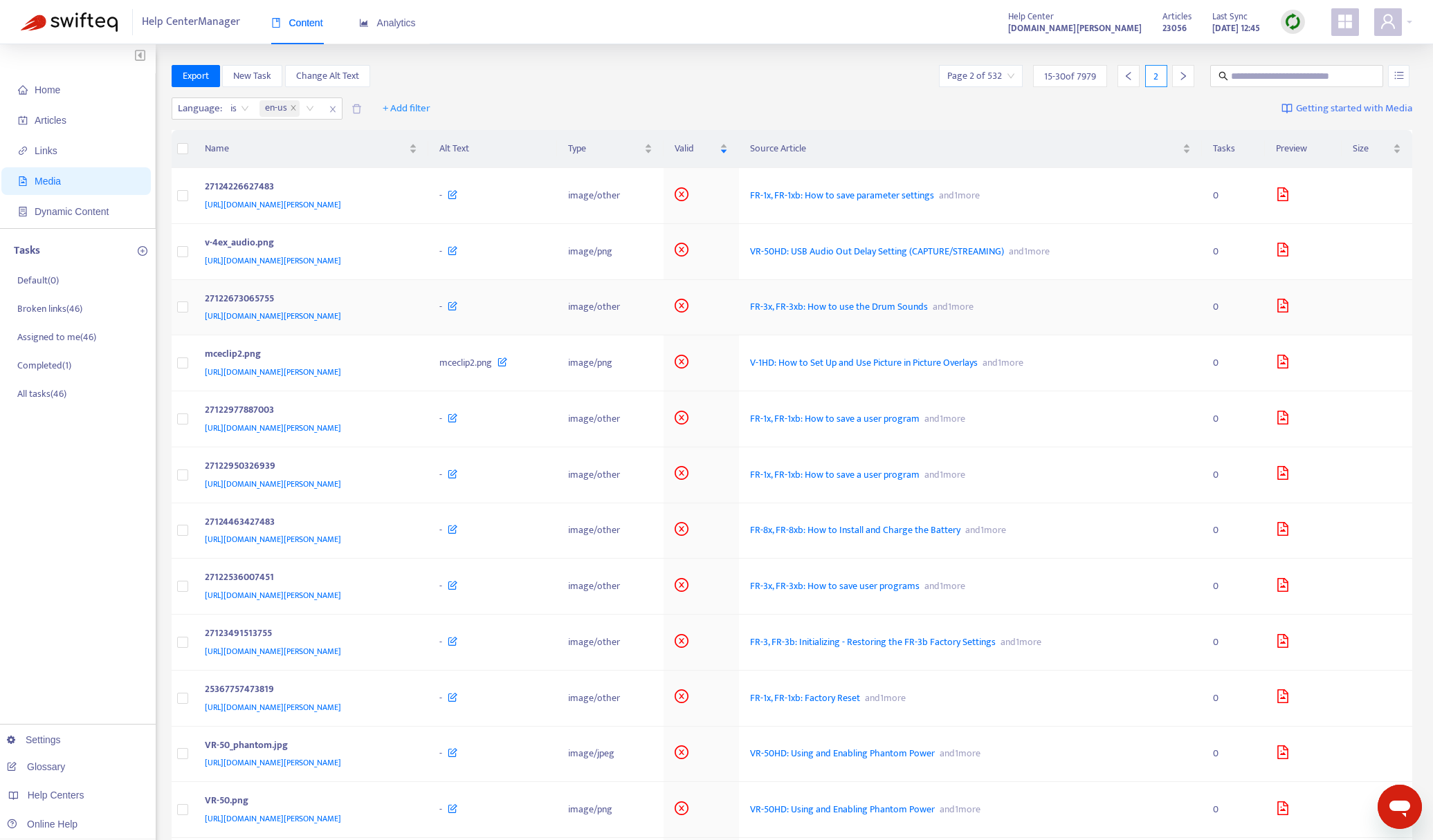
click at [1289, 307] on icon "file-image" at bounding box center [1283, 306] width 14 height 14
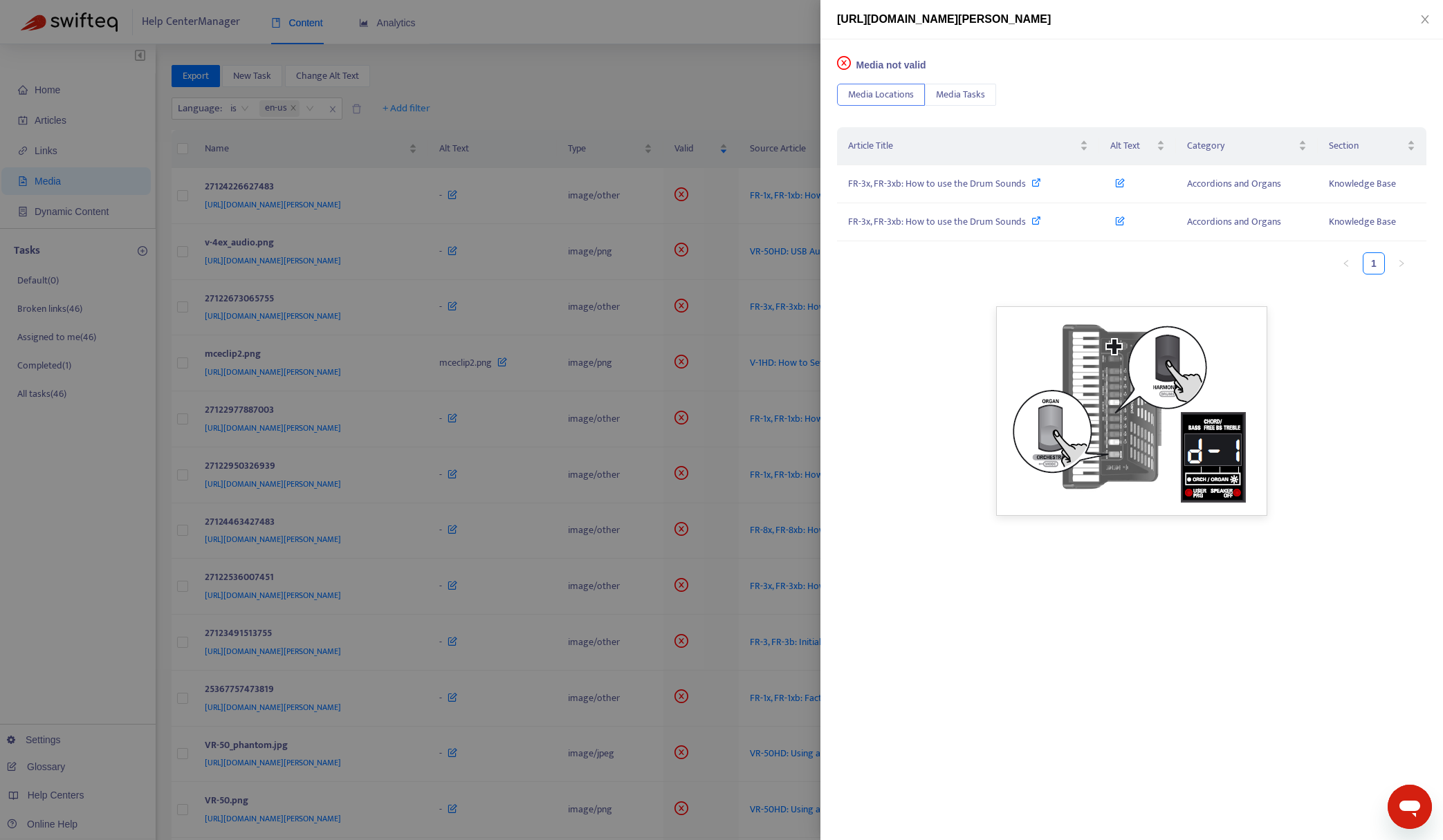
click at [709, 82] on div at bounding box center [721, 420] width 1443 height 840
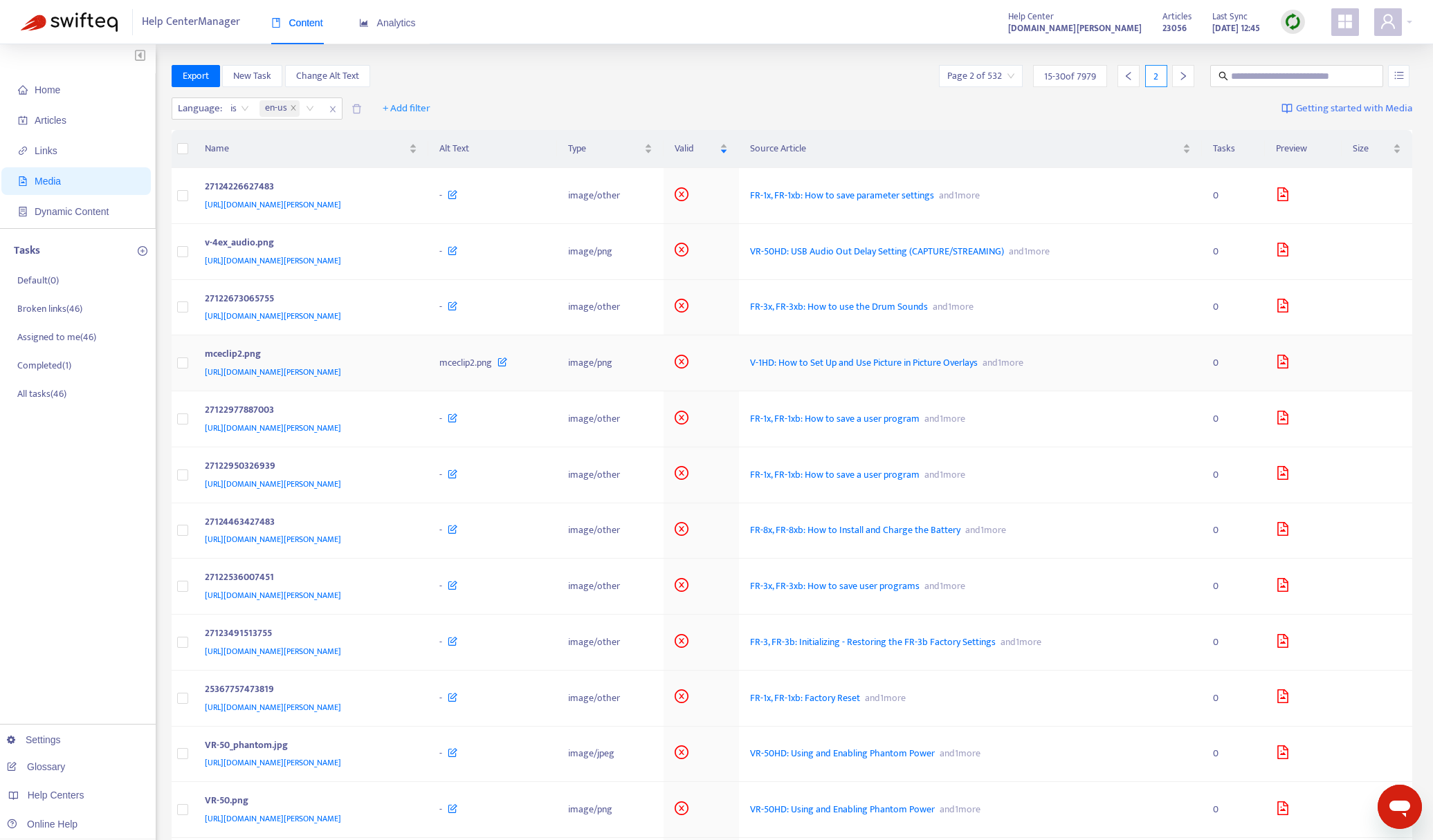
click at [1289, 362] on icon "file-image" at bounding box center [1283, 362] width 14 height 14
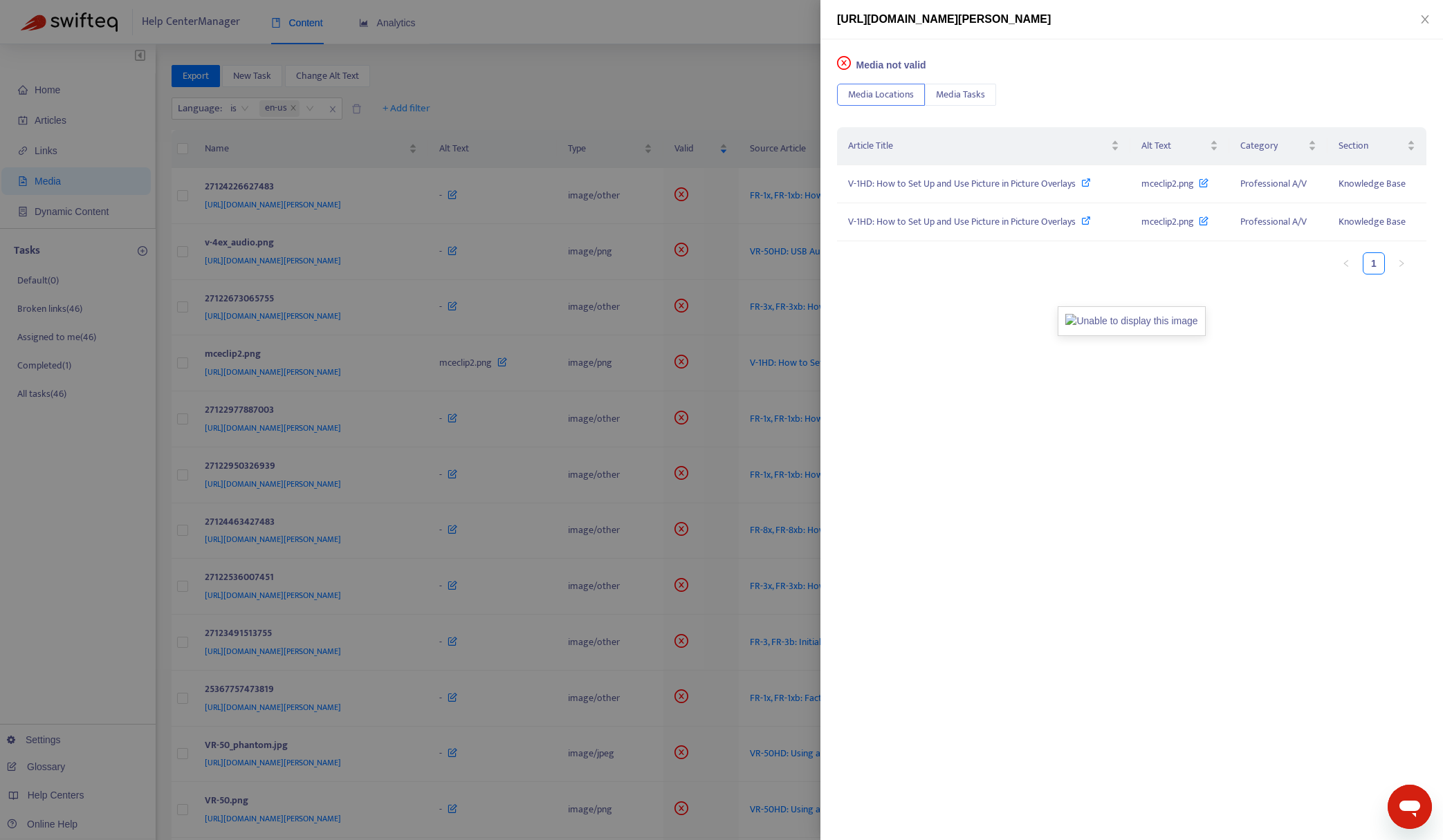
click at [597, 89] on div at bounding box center [721, 420] width 1443 height 840
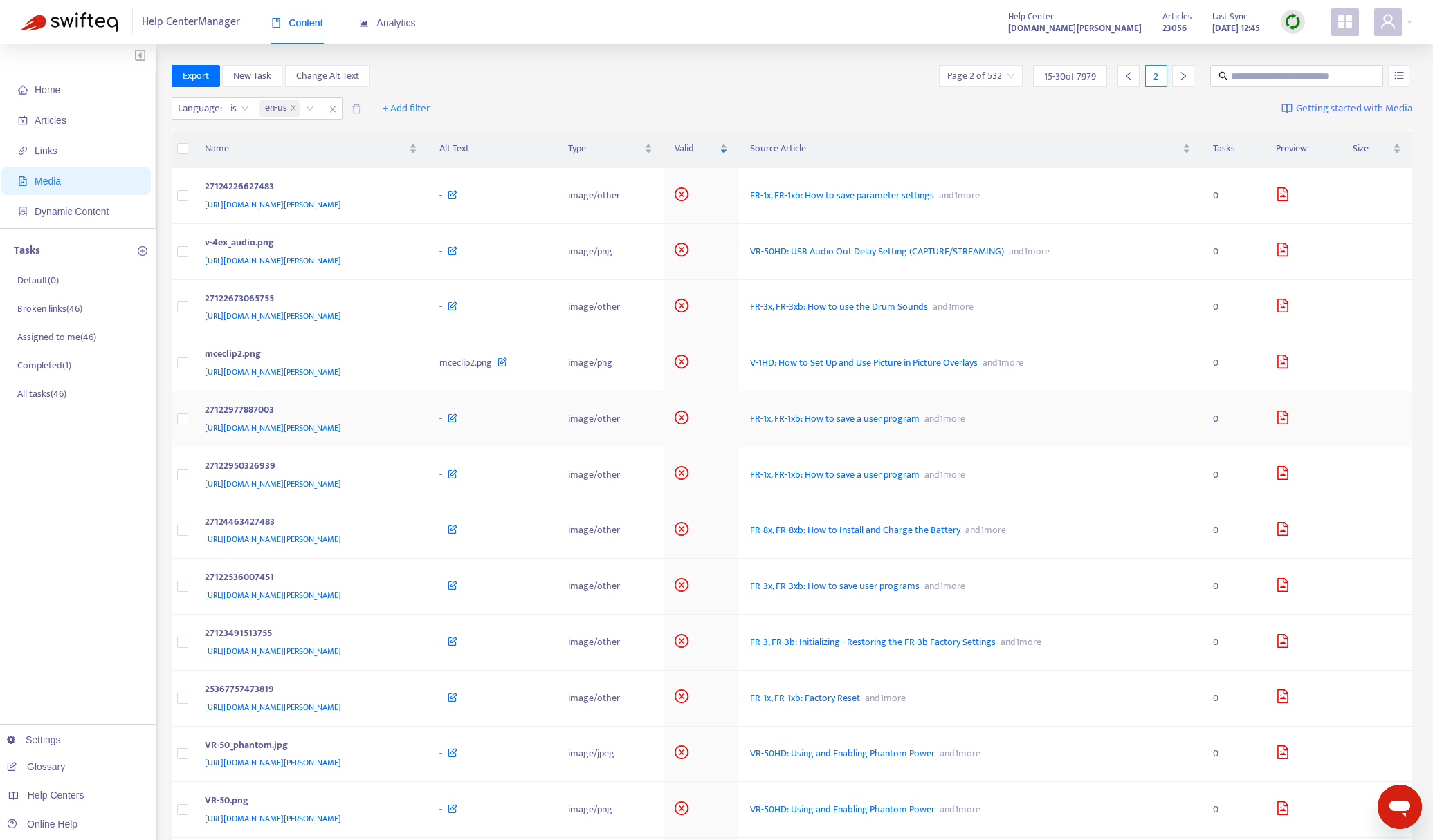
click at [1289, 419] on icon "file-image" at bounding box center [1283, 418] width 14 height 14
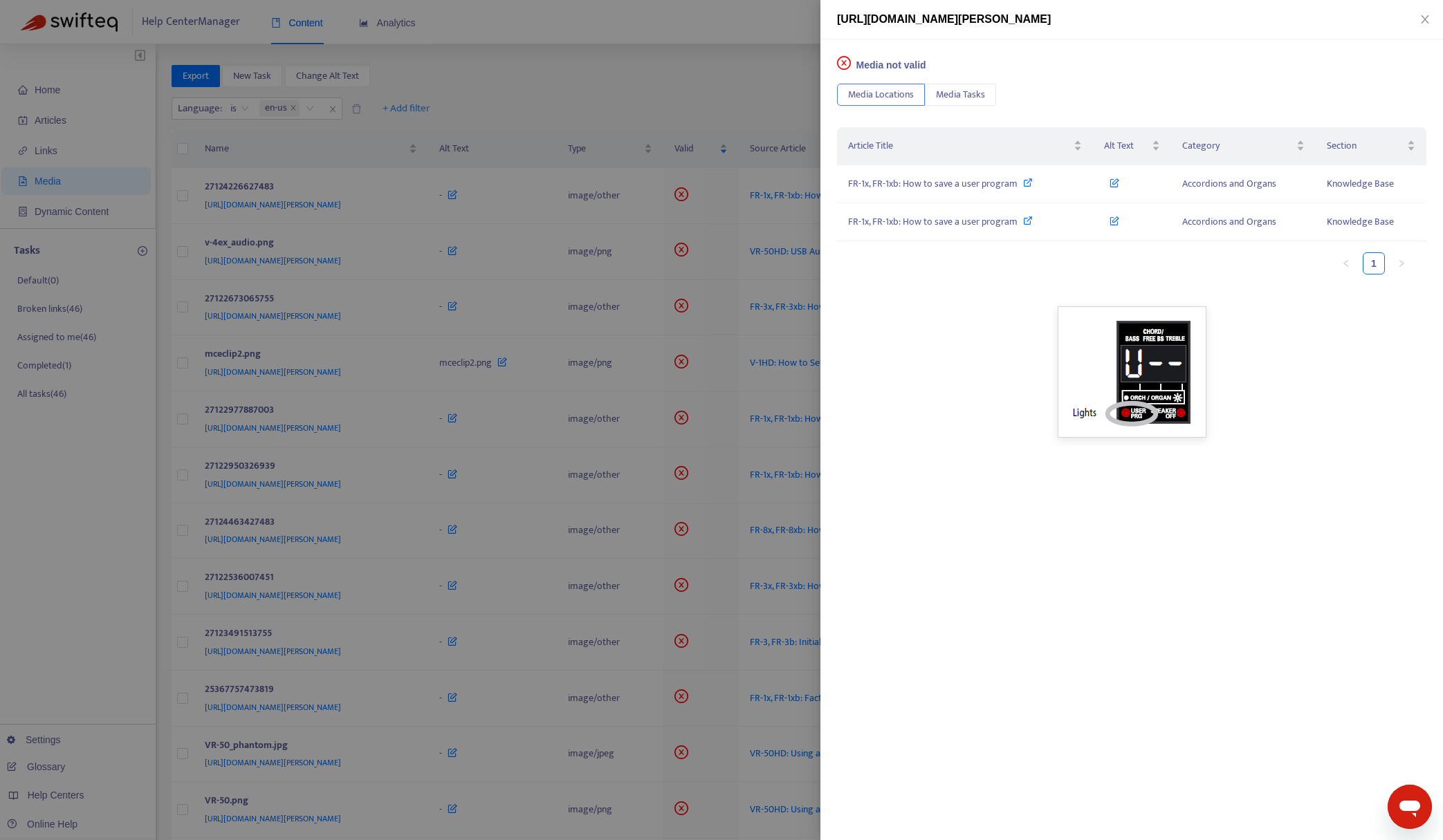
click at [650, 51] on div at bounding box center [721, 420] width 1443 height 840
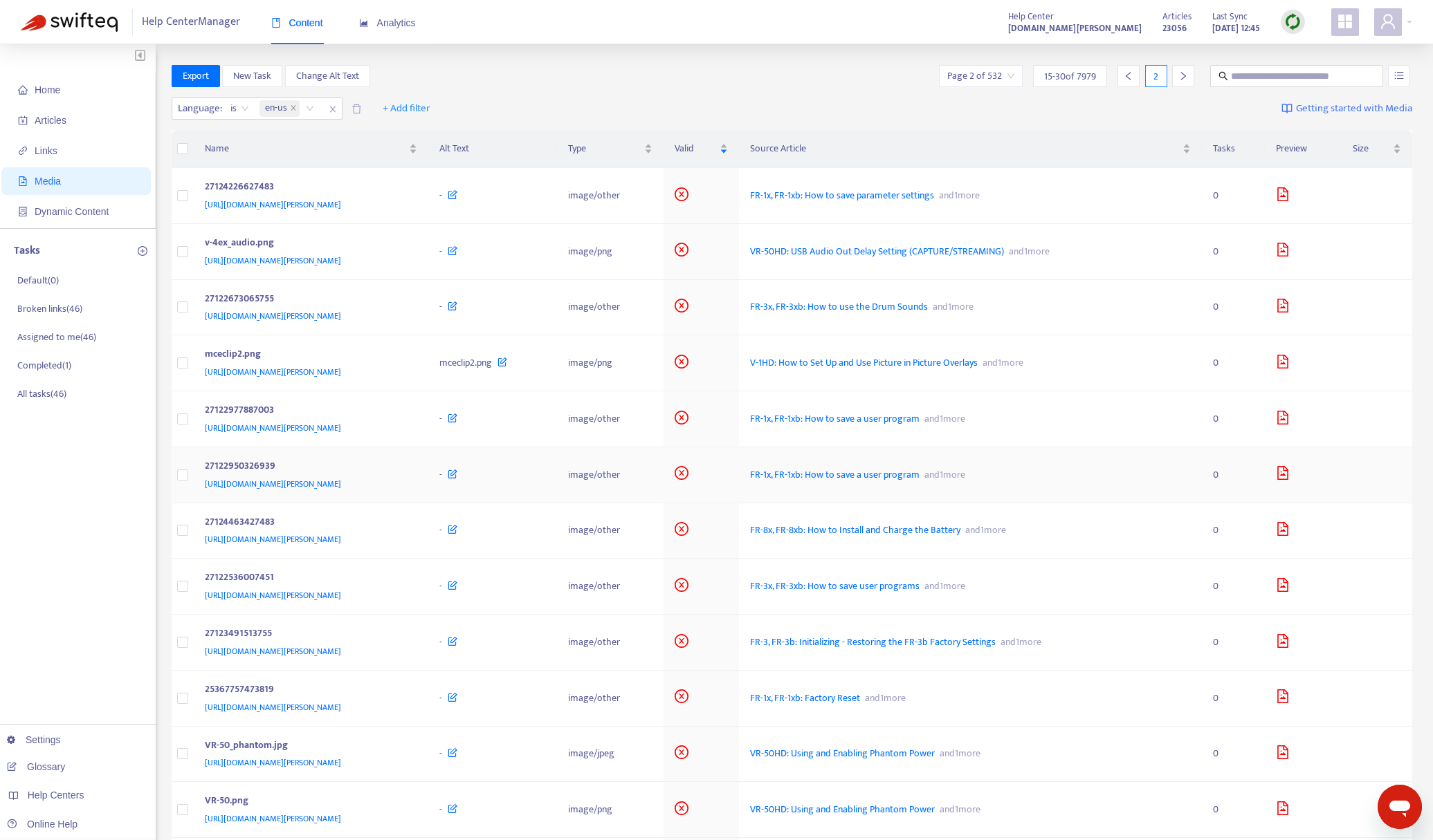
click at [1289, 476] on icon "file-image" at bounding box center [1283, 473] width 14 height 14
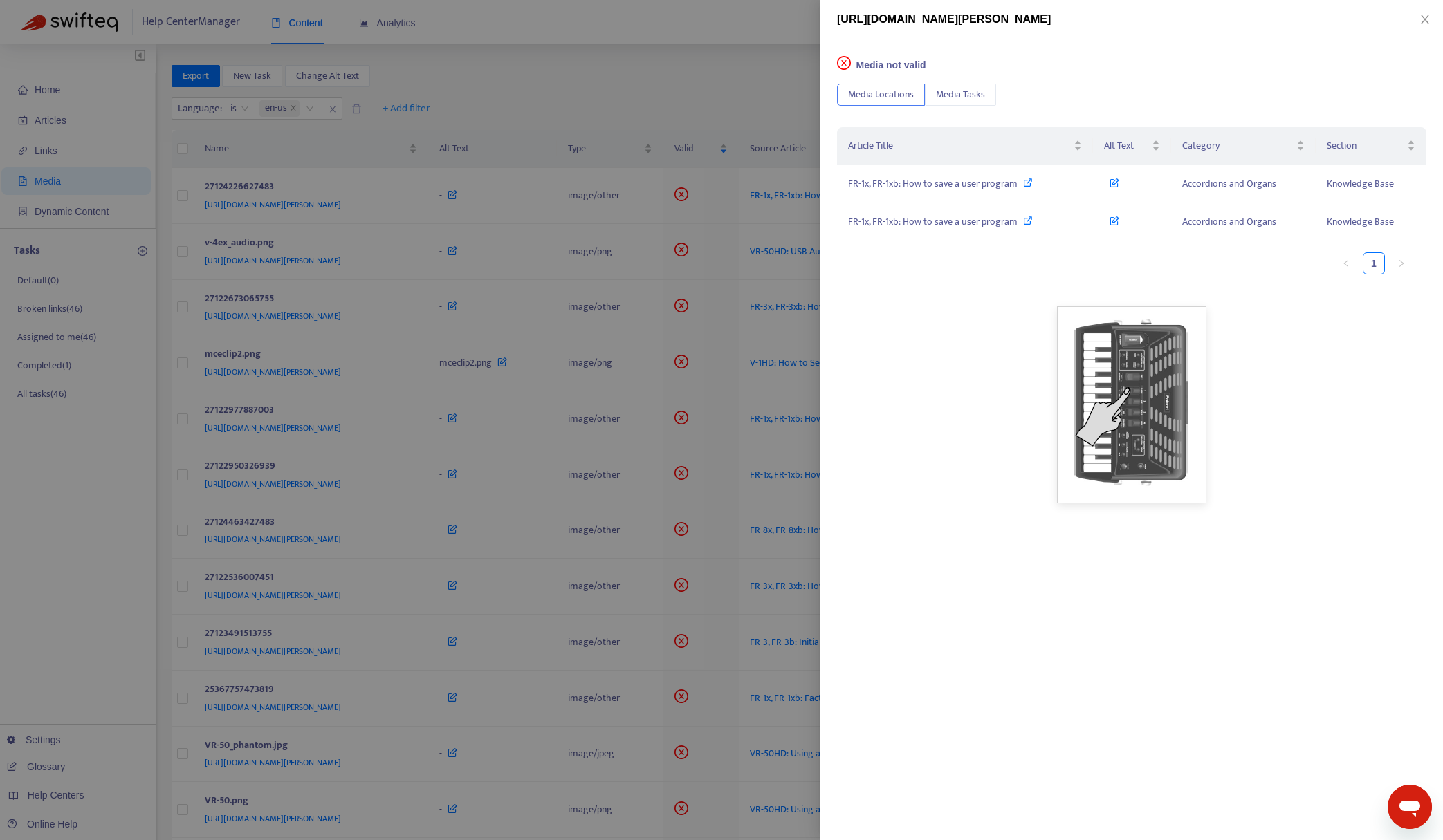
click at [681, 72] on div at bounding box center [721, 420] width 1443 height 840
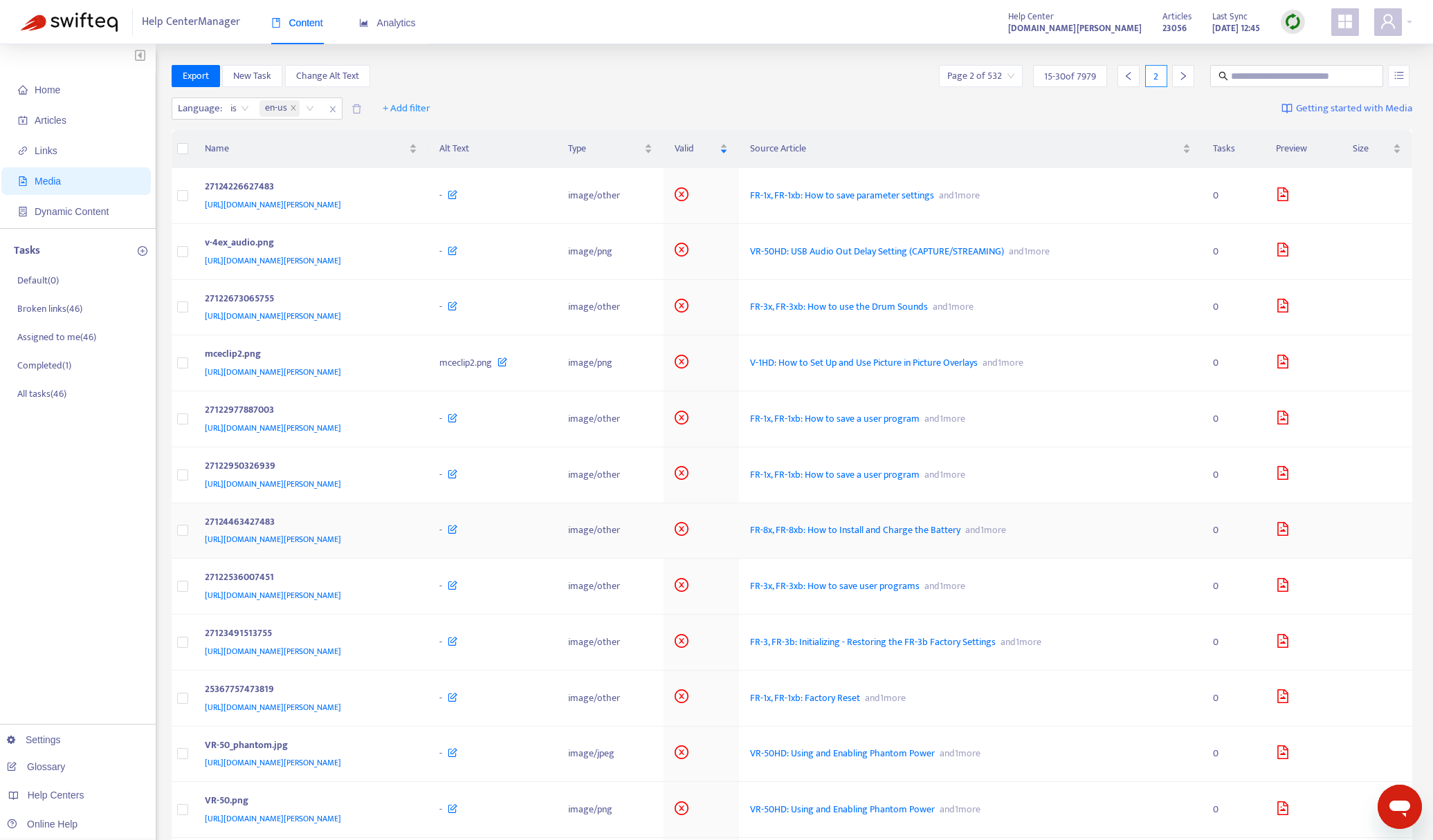
click at [1289, 526] on icon "file-image" at bounding box center [1283, 529] width 14 height 14
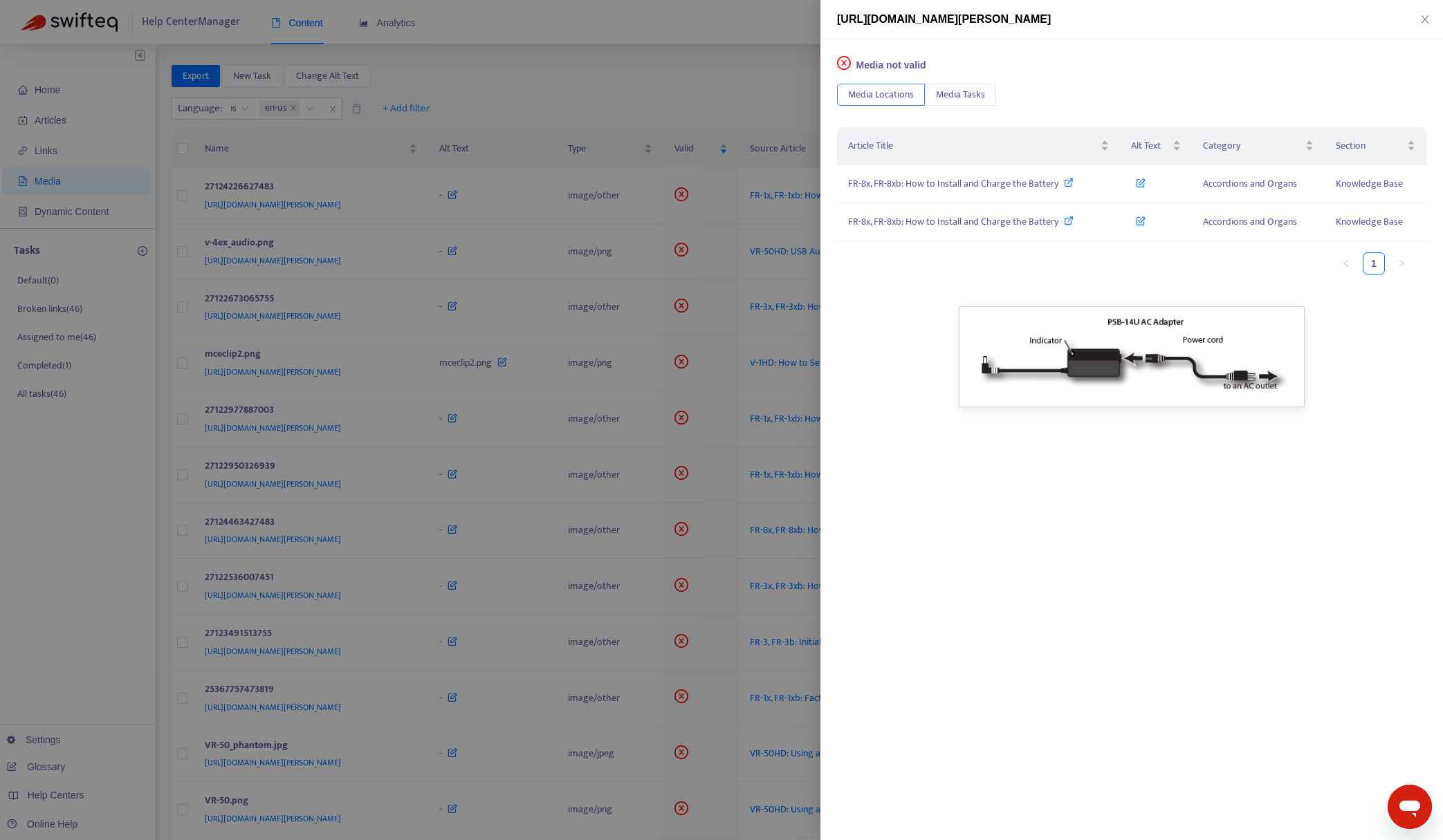
click at [670, 120] on div at bounding box center [721, 420] width 1443 height 840
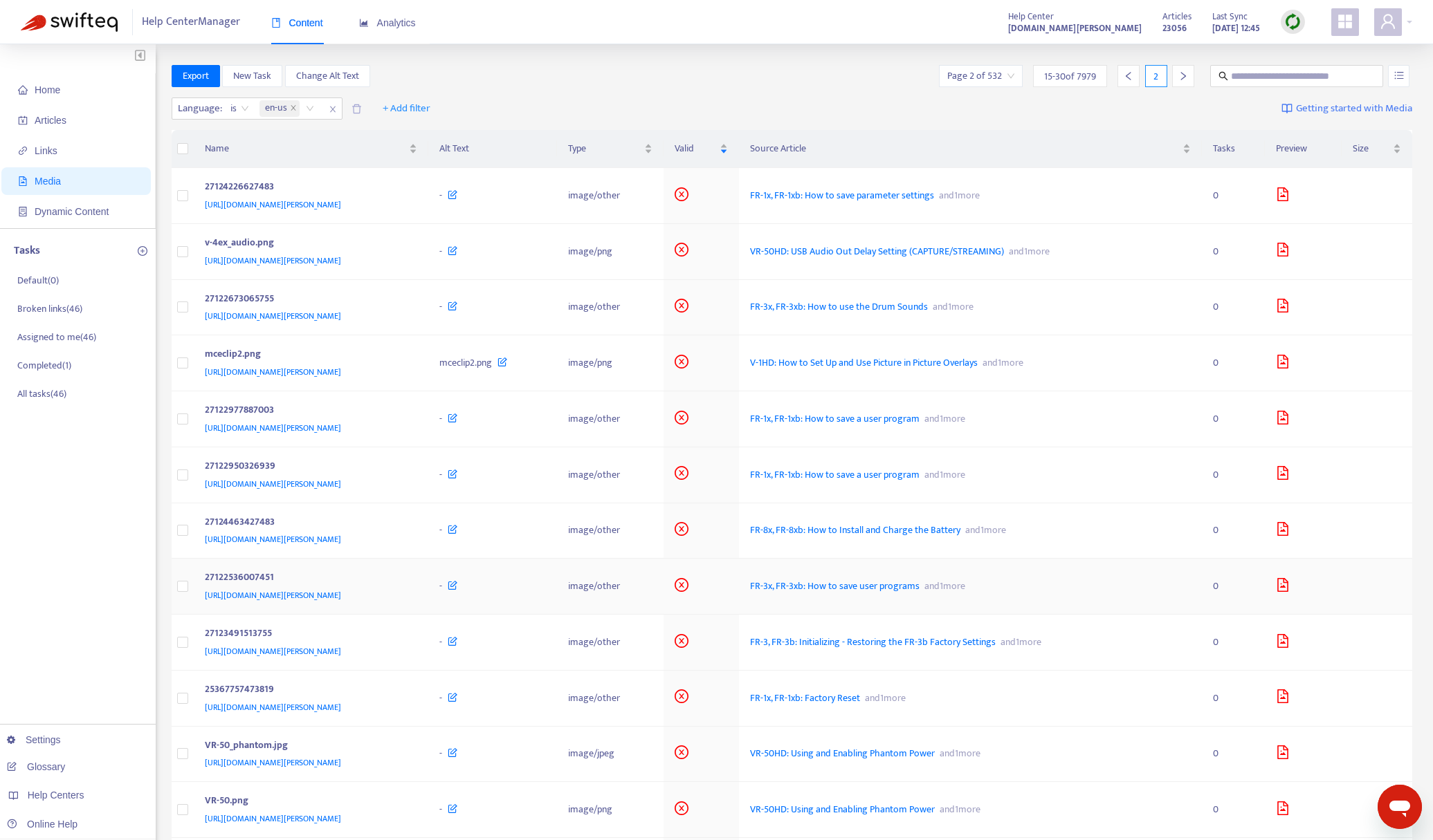
click at [1289, 586] on icon "file-image" at bounding box center [1283, 585] width 14 height 14
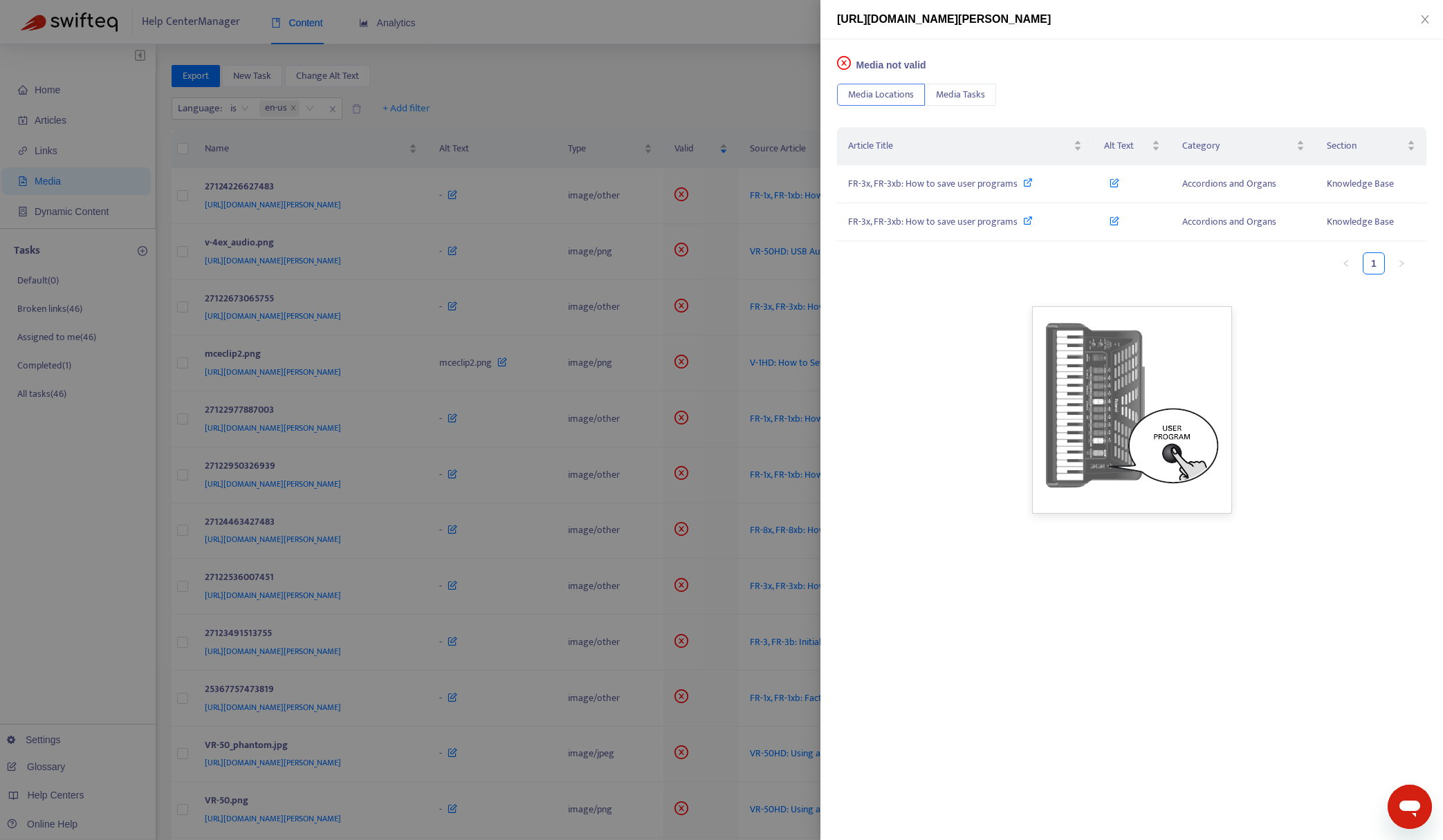
click at [661, 108] on div at bounding box center [721, 420] width 1443 height 840
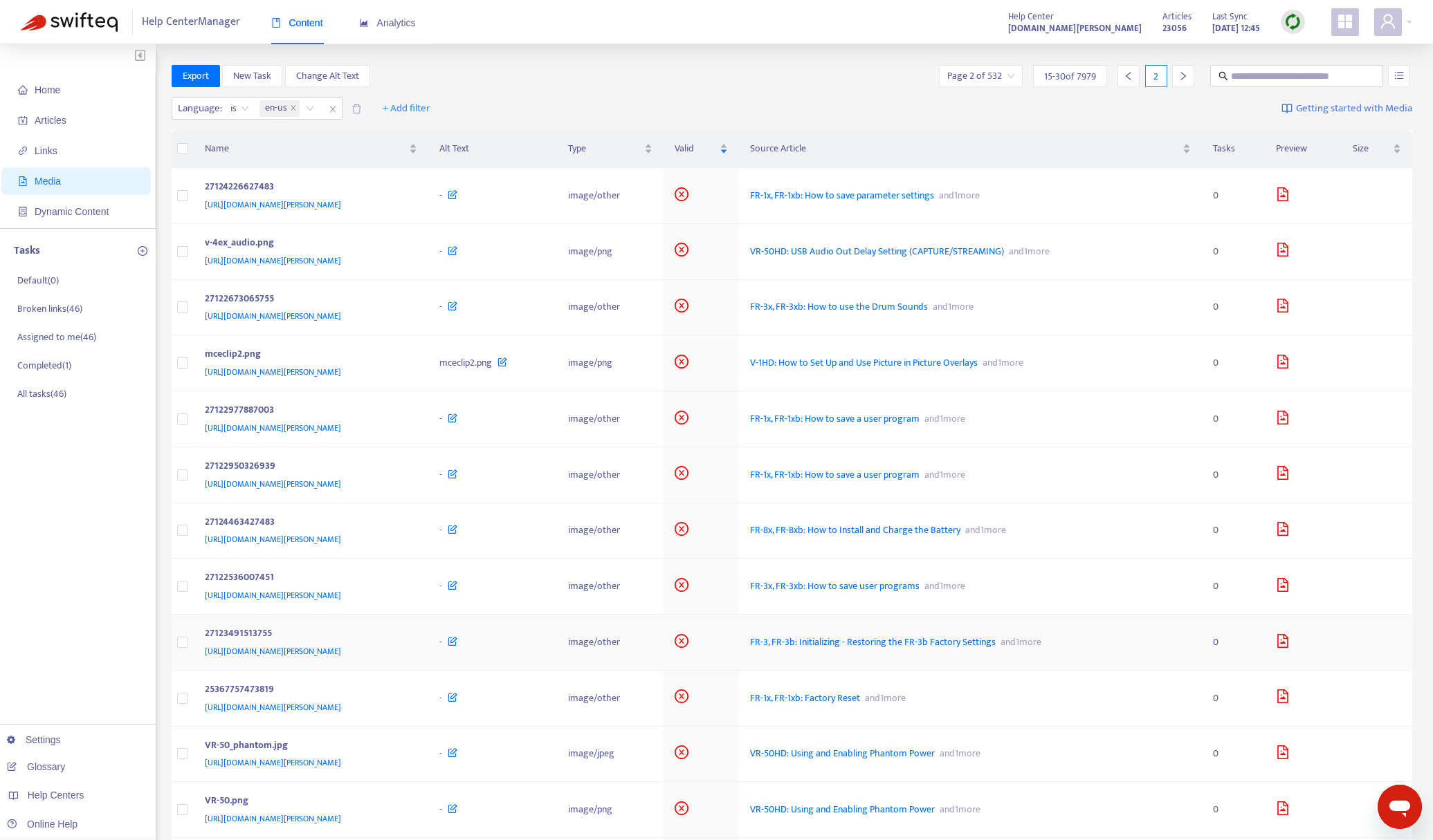
click at [1292, 635] on td at bounding box center [1303, 643] width 77 height 56
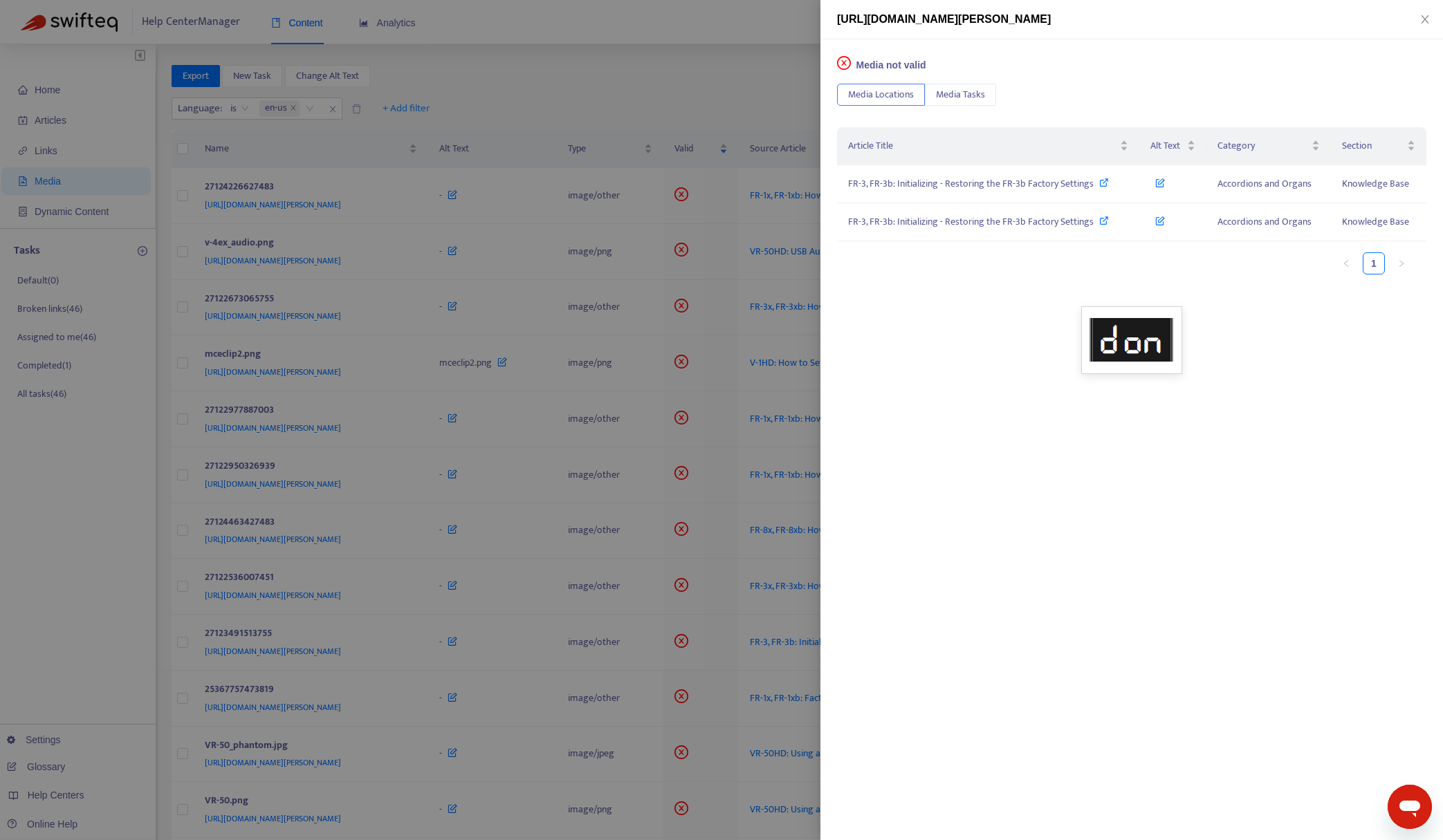
drag, startPoint x: 655, startPoint y: 92, endPoint x: 656, endPoint y: 102, distance: 10.0
click at [655, 93] on div at bounding box center [721, 420] width 1443 height 840
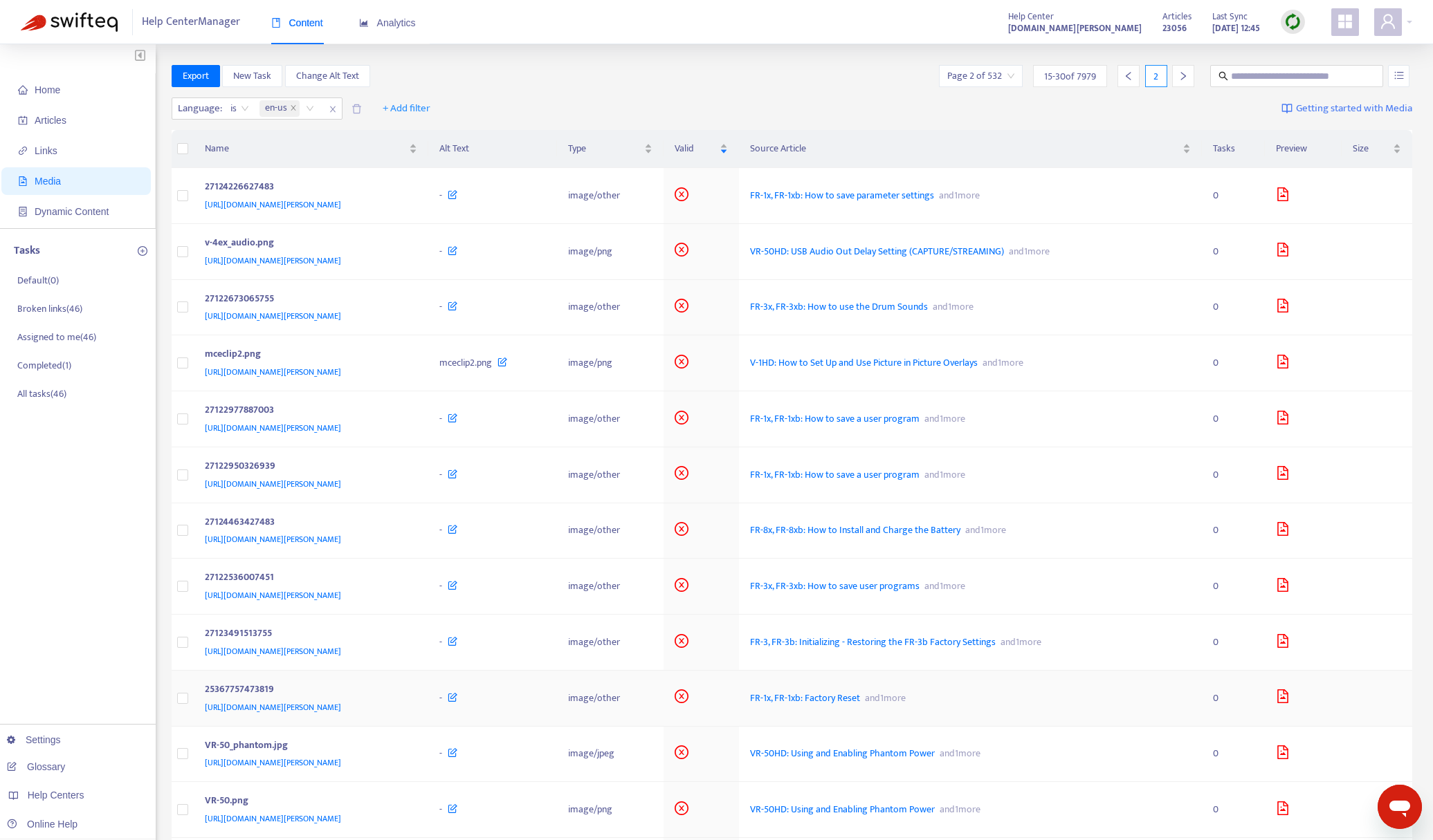
click at [1289, 699] on icon "file-image" at bounding box center [1283, 696] width 14 height 14
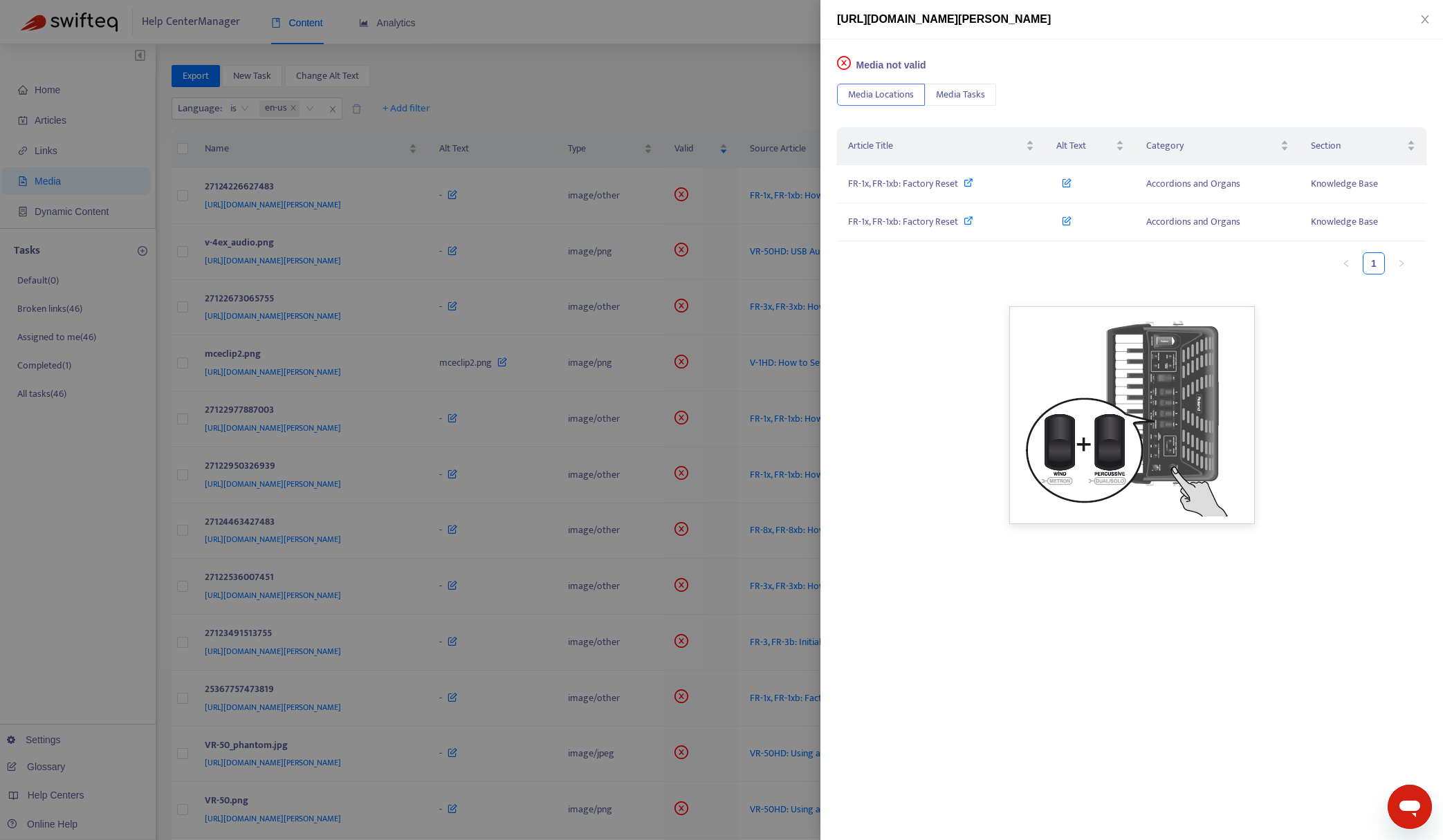
click at [668, 86] on div at bounding box center [721, 420] width 1443 height 840
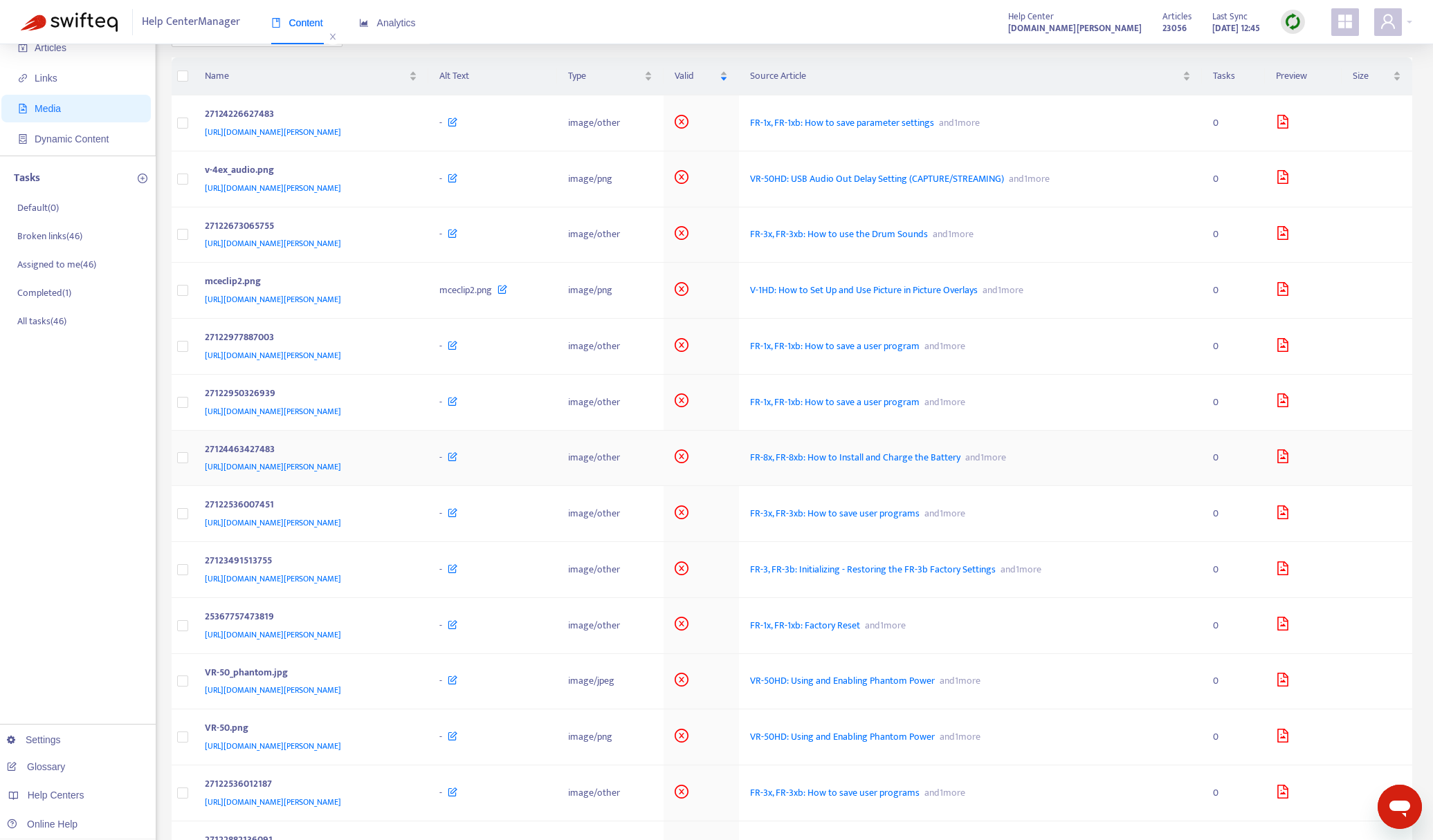
scroll to position [139, 0]
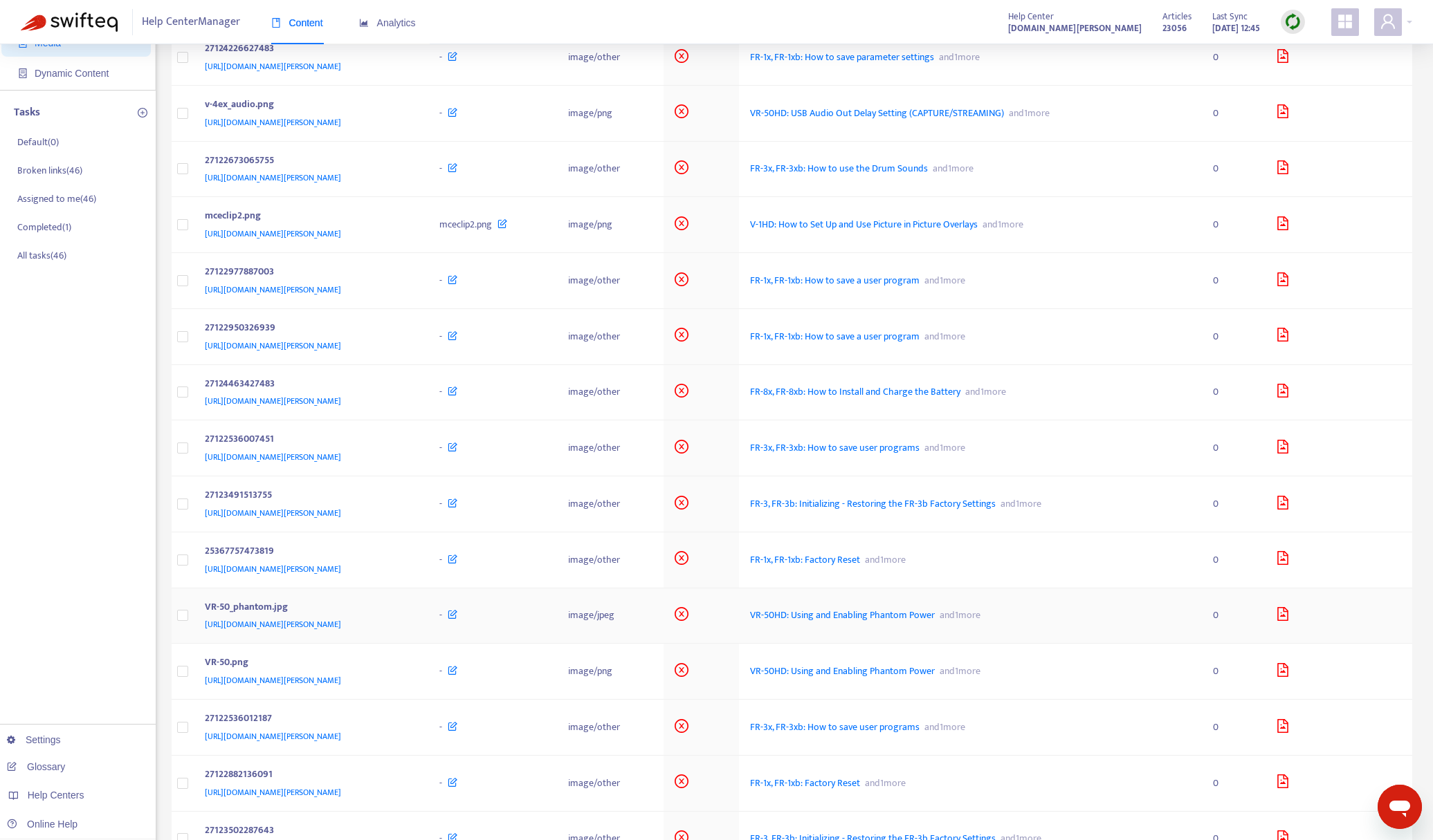
click at [1289, 618] on icon "file-image" at bounding box center [1283, 614] width 14 height 14
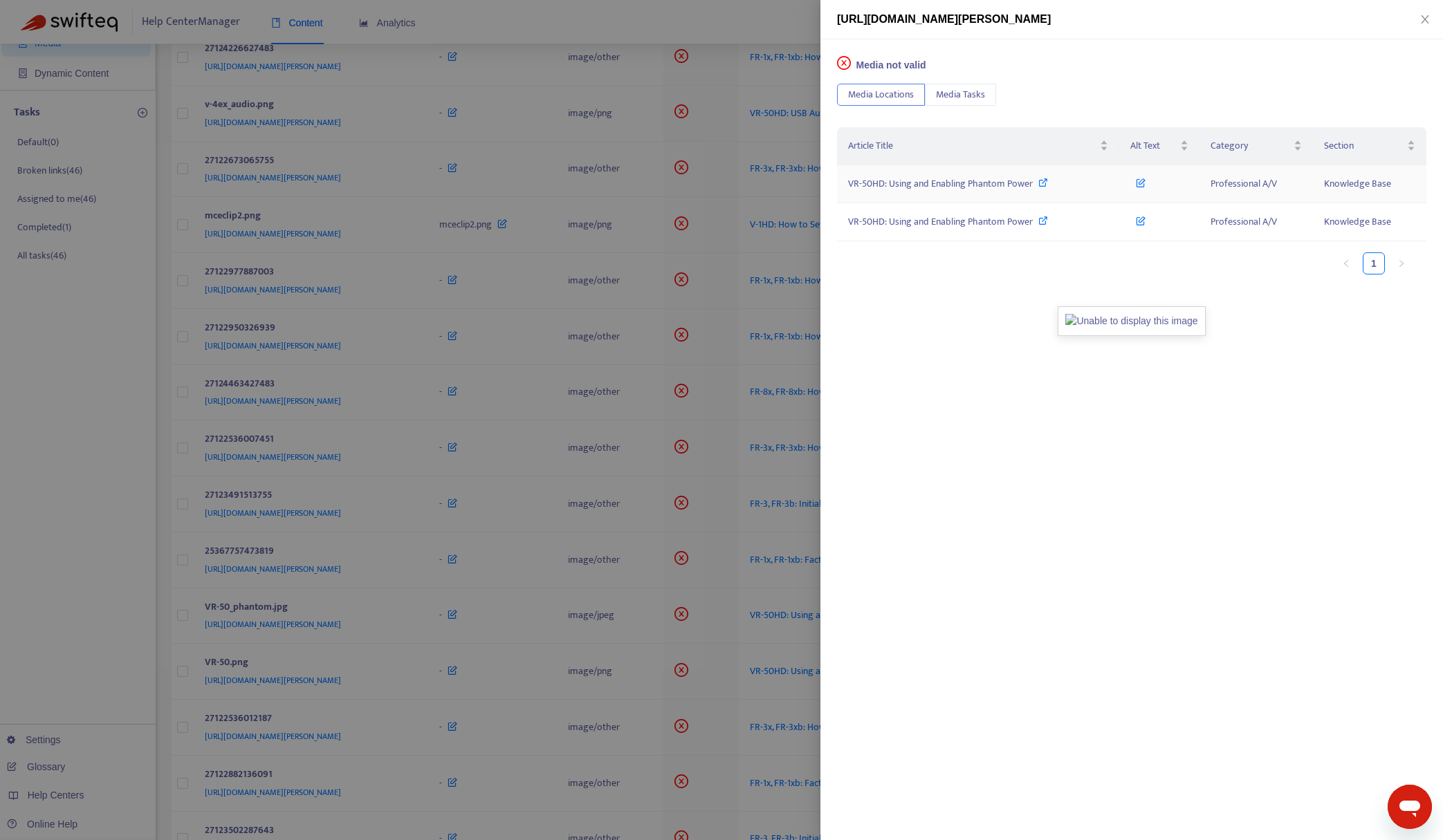
click at [904, 184] on span "VR-50HD: Using and Enabling Phantom Power" at bounding box center [940, 184] width 184 height 16
click at [713, 29] on div at bounding box center [721, 420] width 1443 height 840
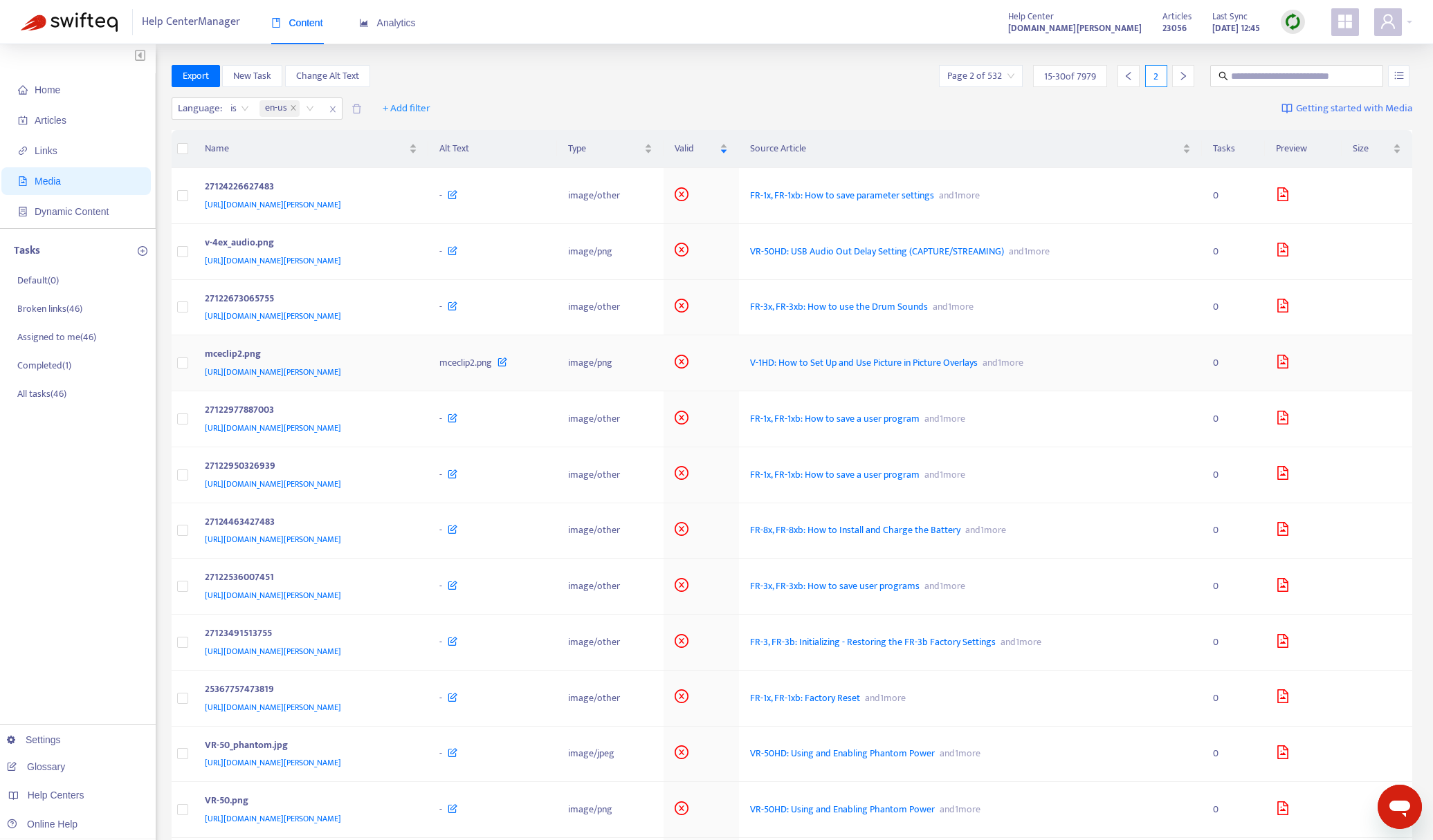
scroll to position [243, 0]
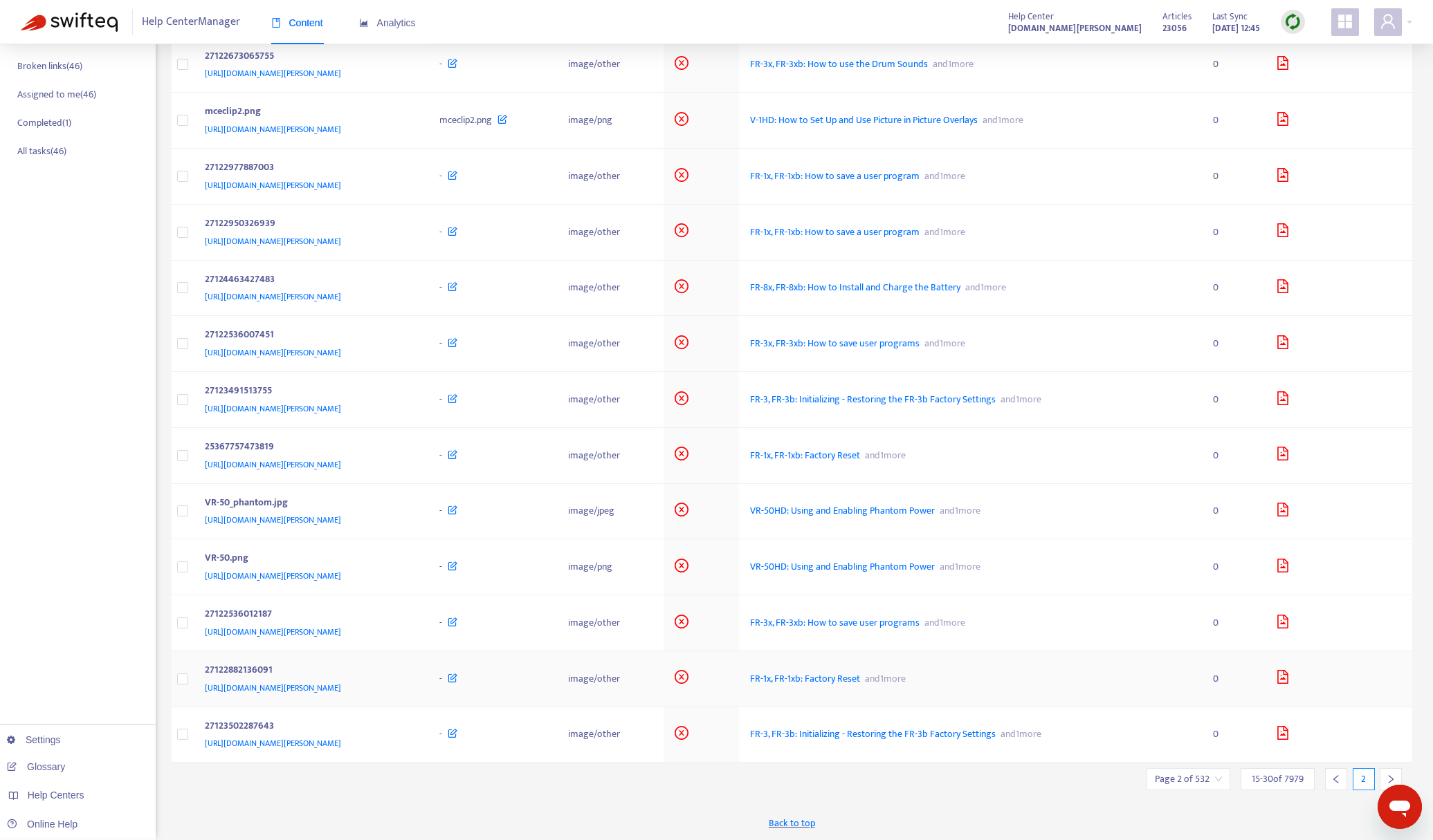
click at [1299, 673] on td at bounding box center [1303, 680] width 77 height 56
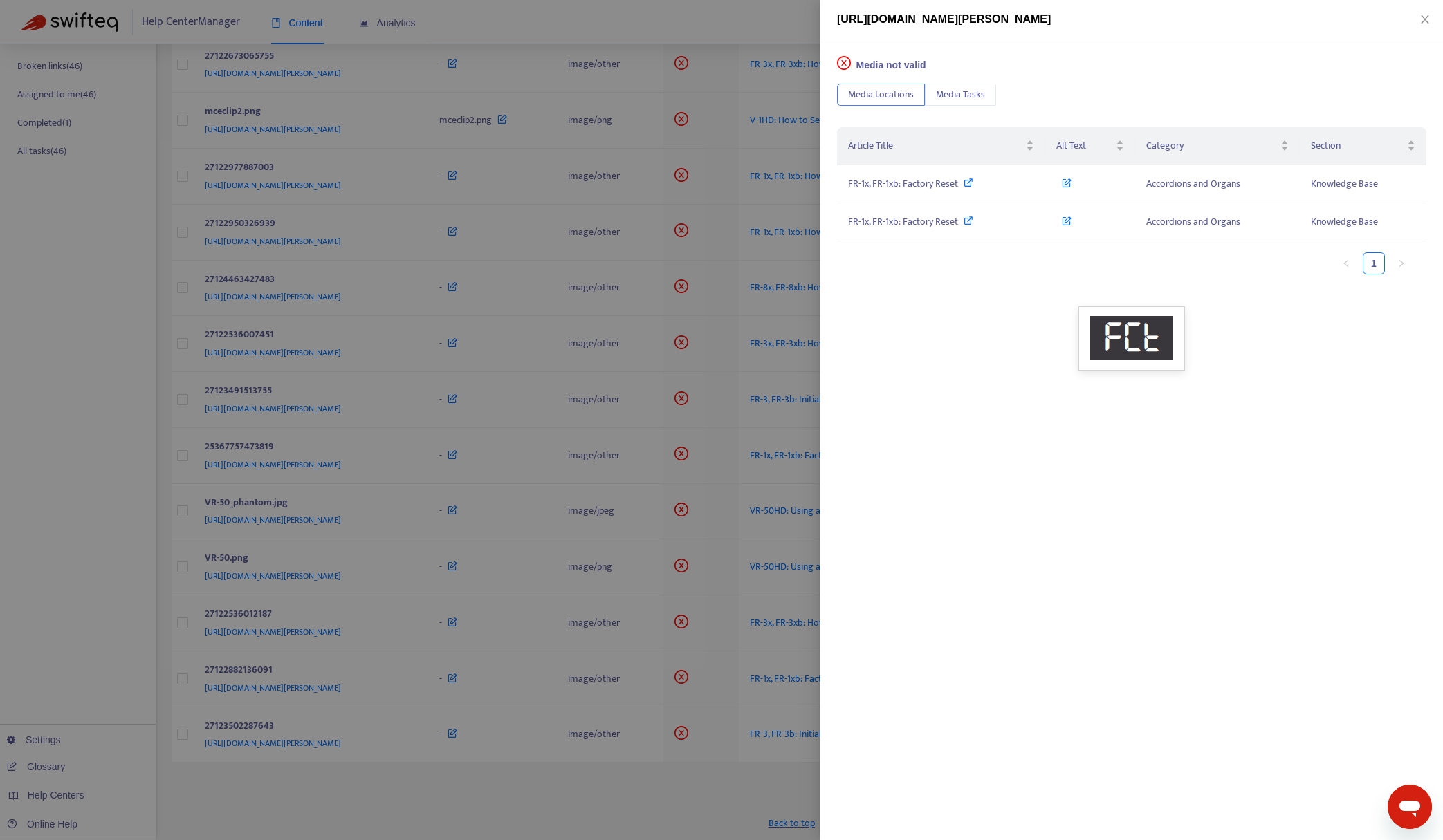
click at [534, 779] on div at bounding box center [721, 420] width 1443 height 840
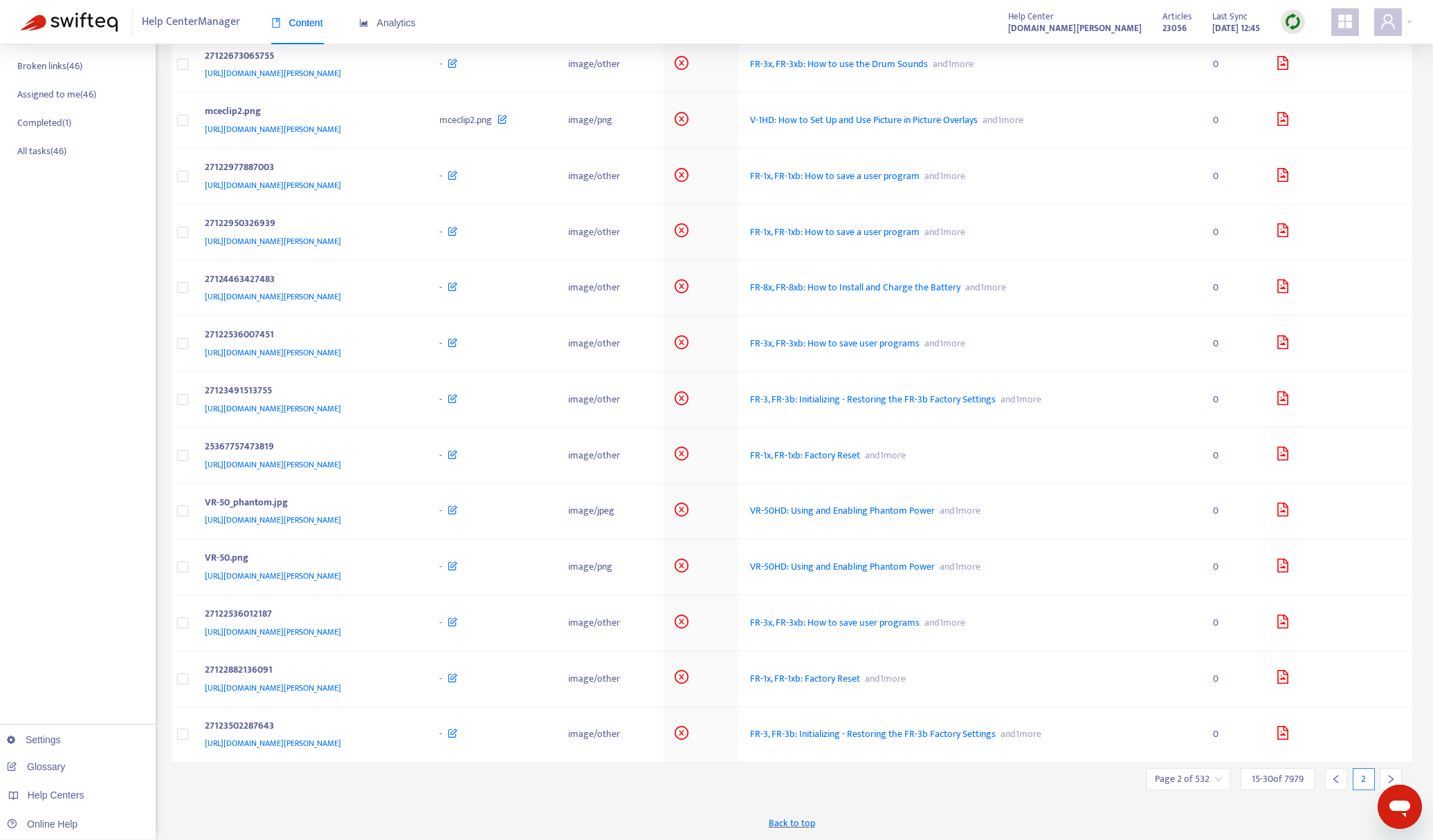
click at [1384, 778] on div at bounding box center [1390, 779] width 22 height 22
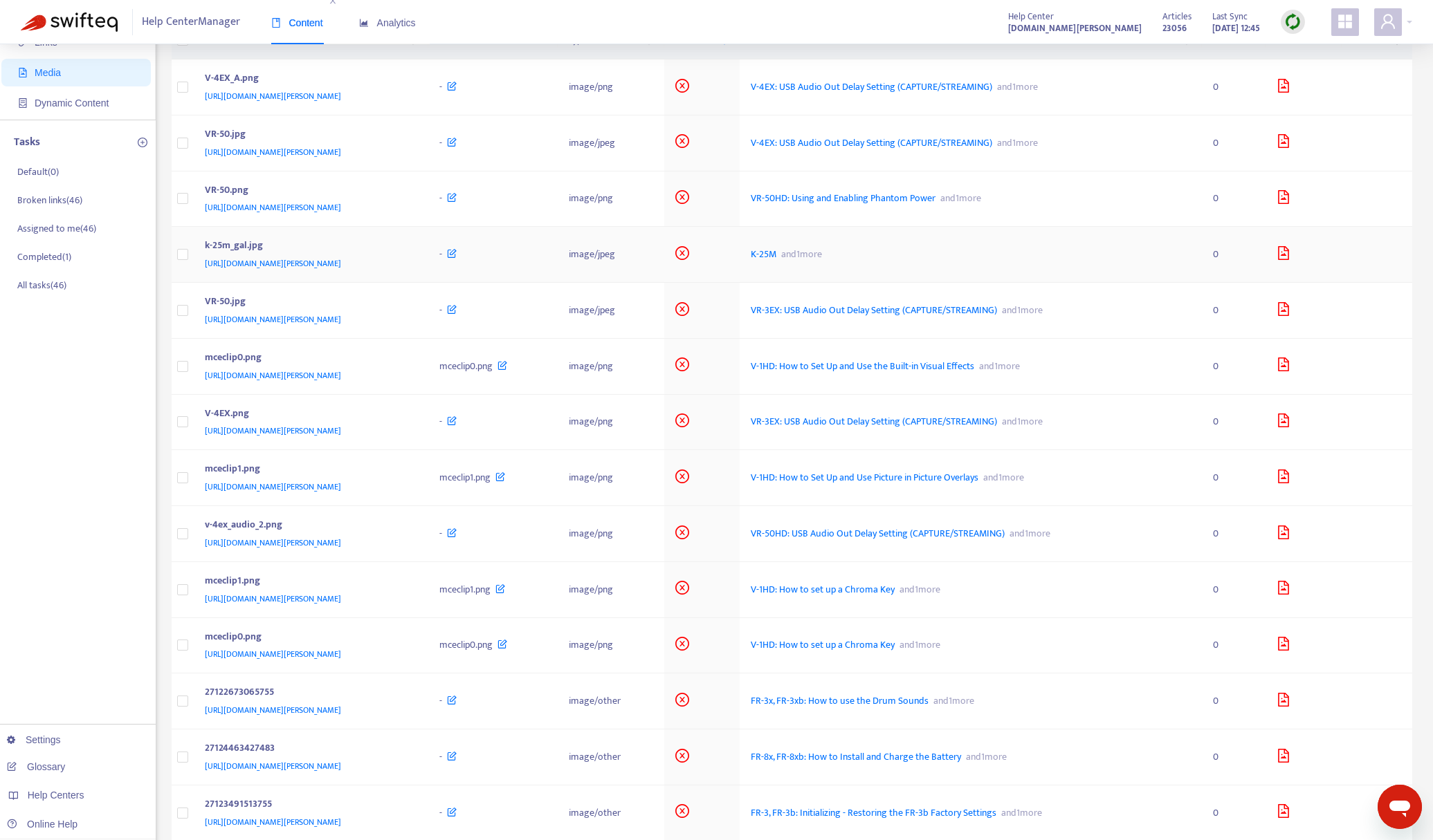
scroll to position [0, 0]
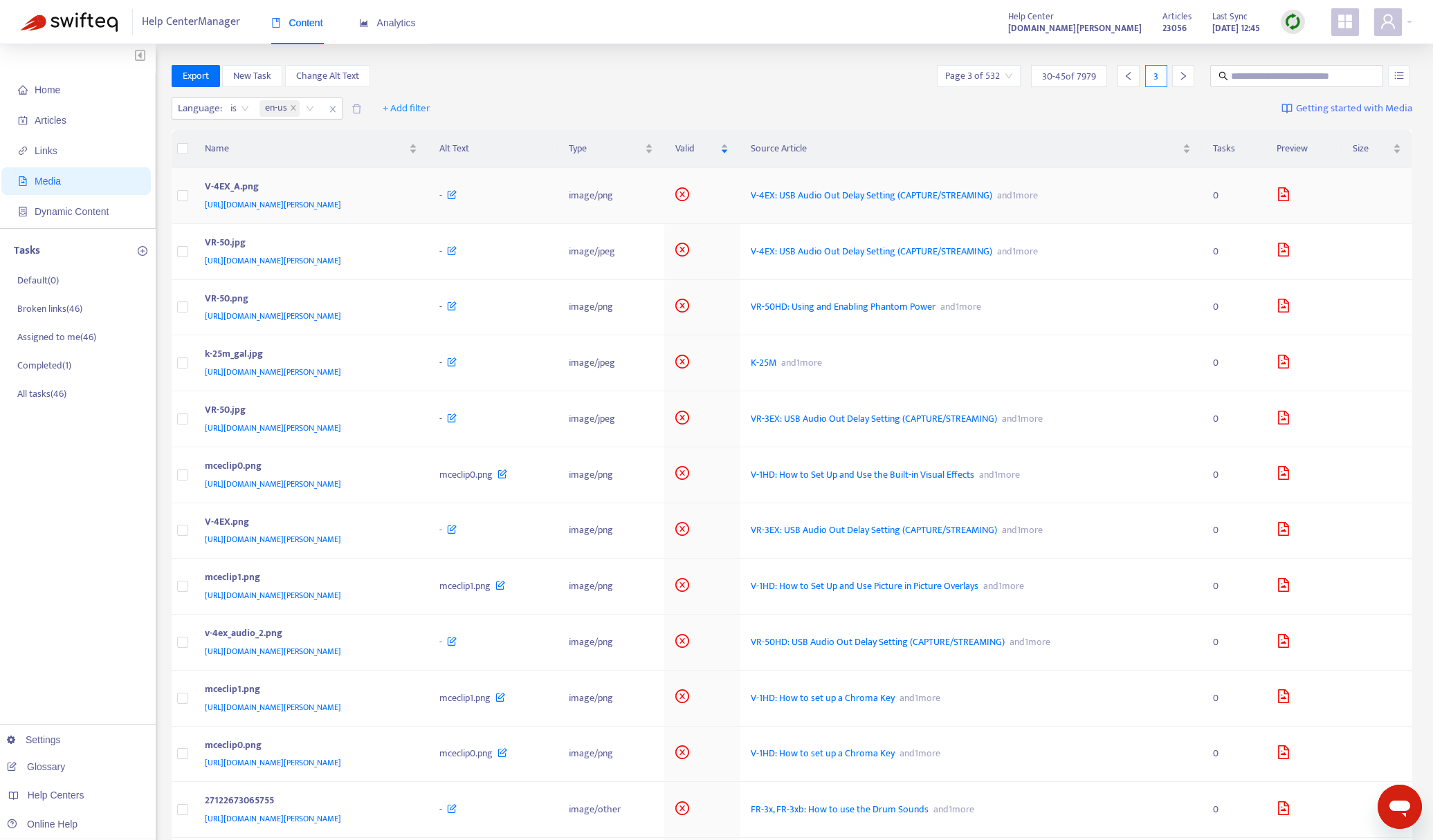
click at [1290, 198] on icon "file-image" at bounding box center [1284, 194] width 14 height 14
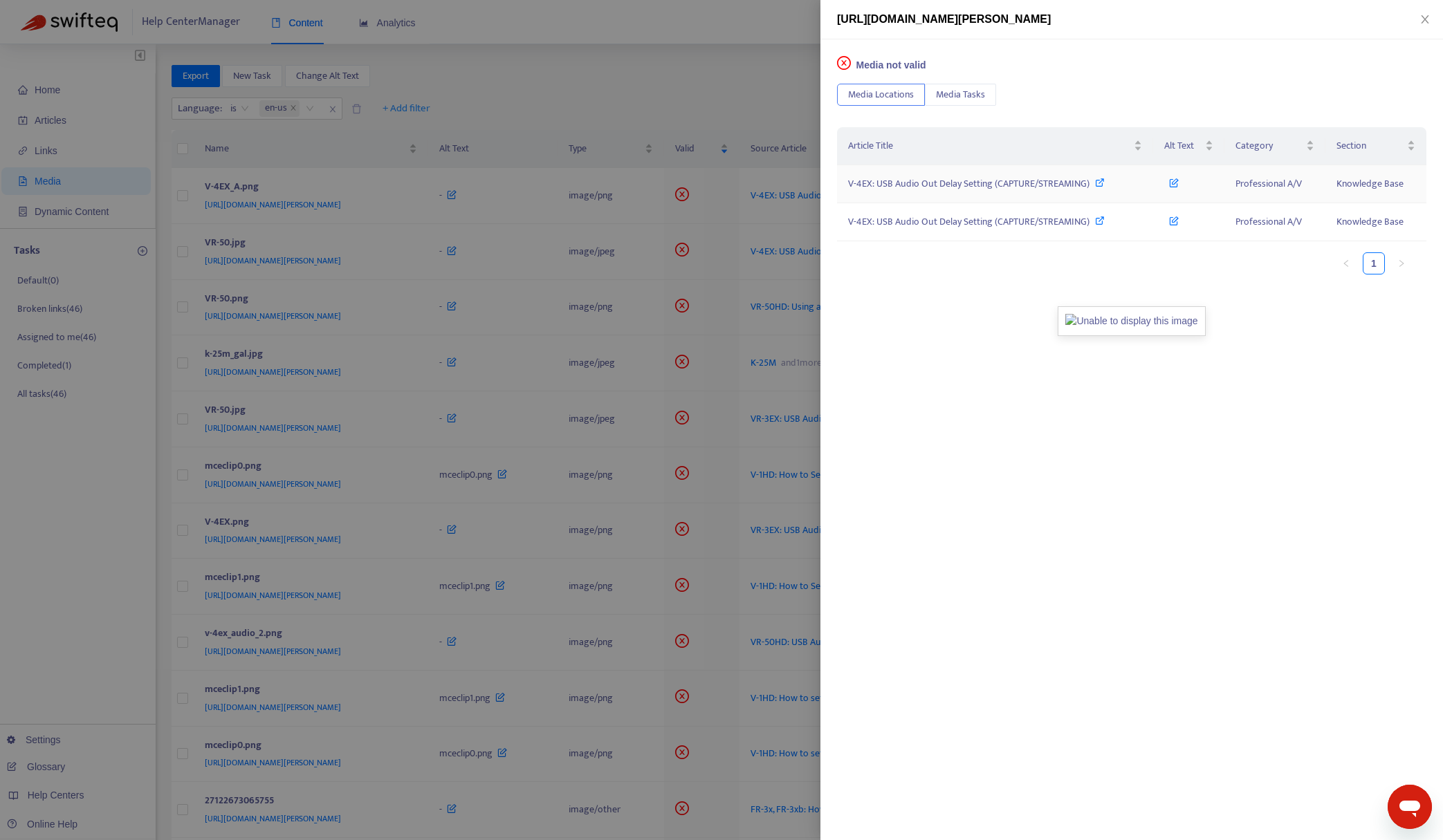
click at [920, 184] on span "V-4EX: USB Audio Out Delay Setting (CAPTURE/STREAMING)" at bounding box center [968, 184] width 241 height 16
click at [730, 51] on div at bounding box center [721, 420] width 1443 height 840
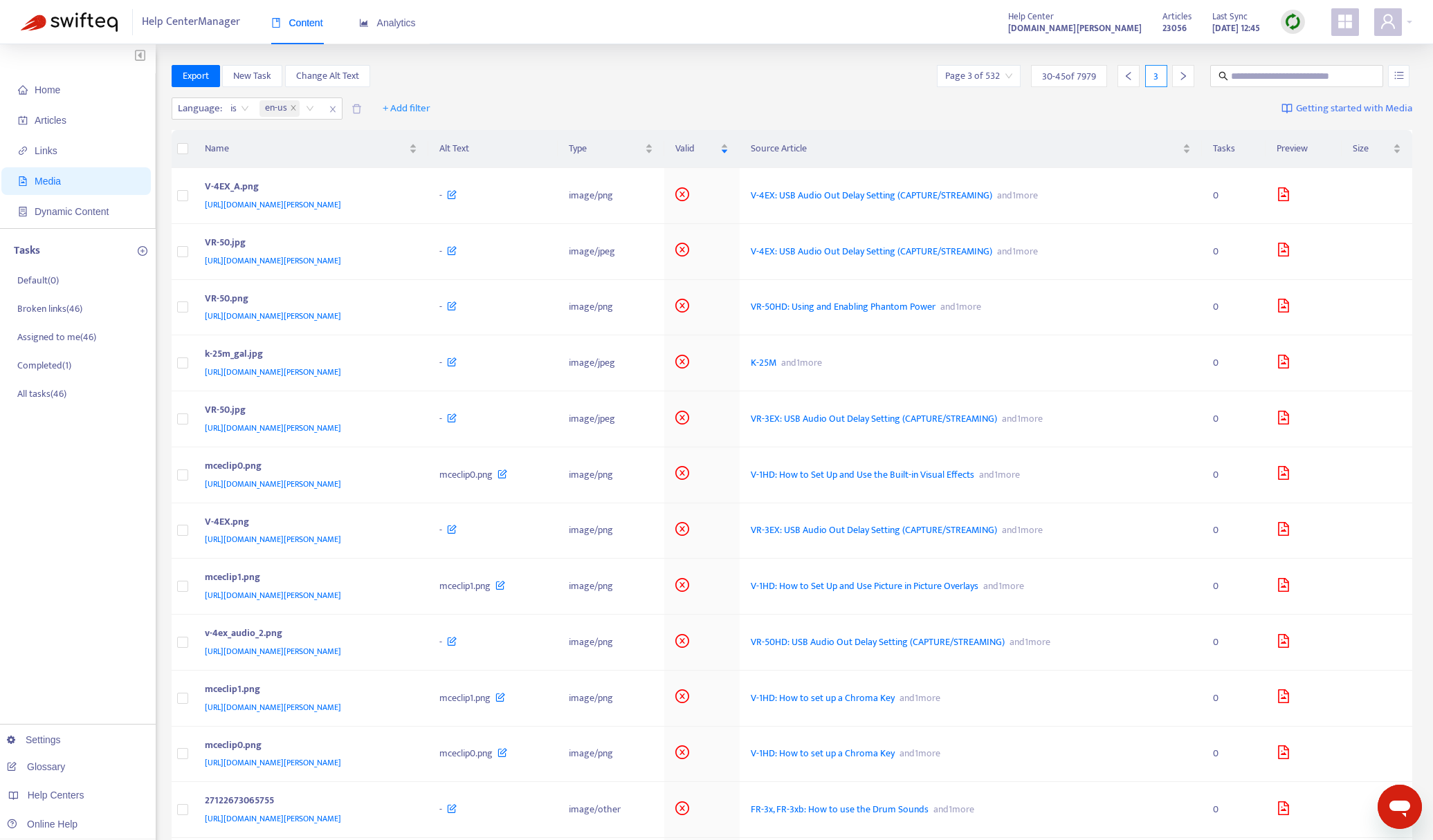
click at [1291, 30] on div at bounding box center [1293, 22] width 24 height 24
click at [1304, 49] on link "Quick Sync" at bounding box center [1321, 50] width 59 height 16
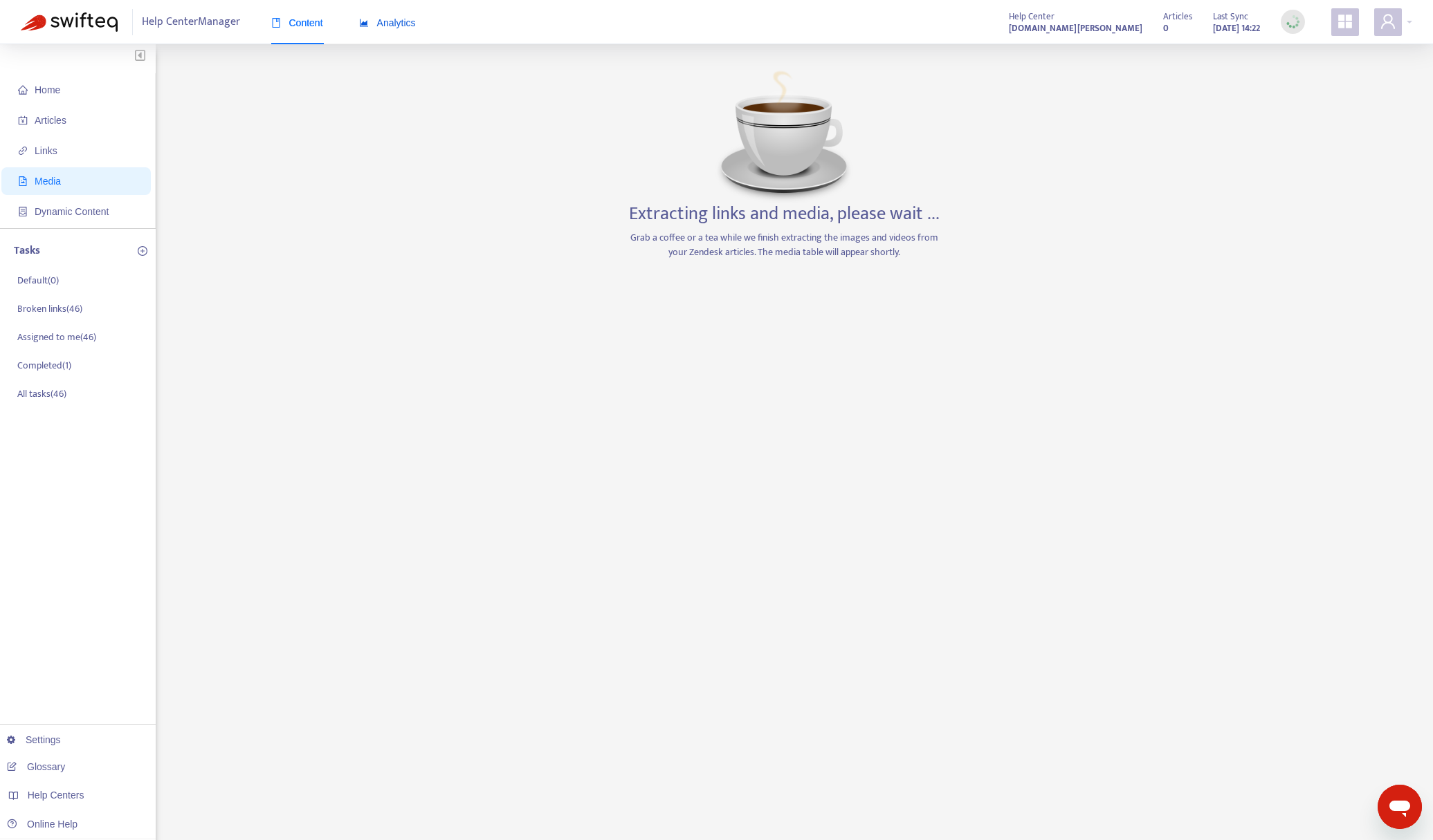
click at [408, 20] on span "Analytics" at bounding box center [387, 23] width 57 height 11
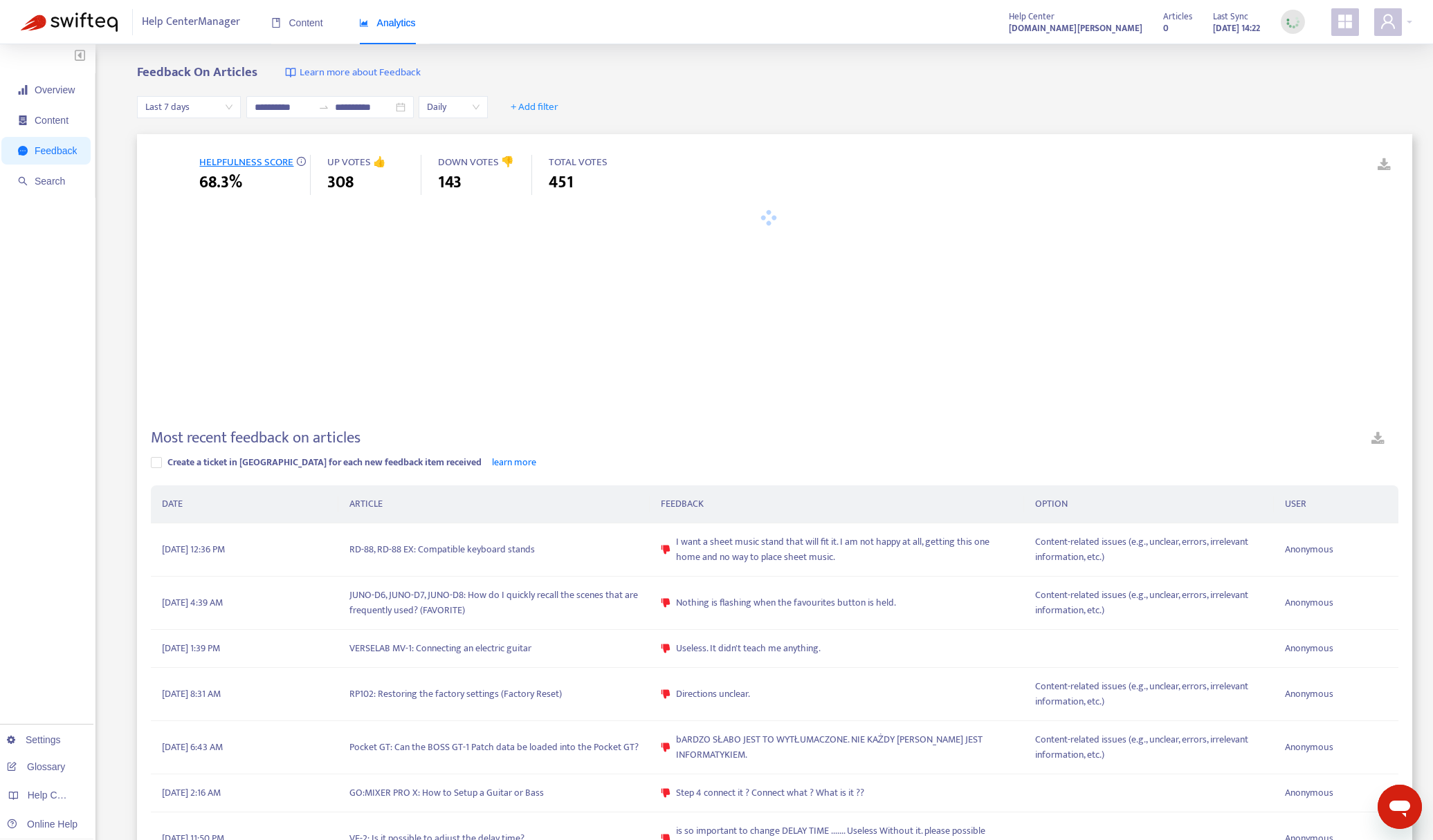
click at [216, 106] on span "Last 7 days" at bounding box center [189, 107] width 87 height 20
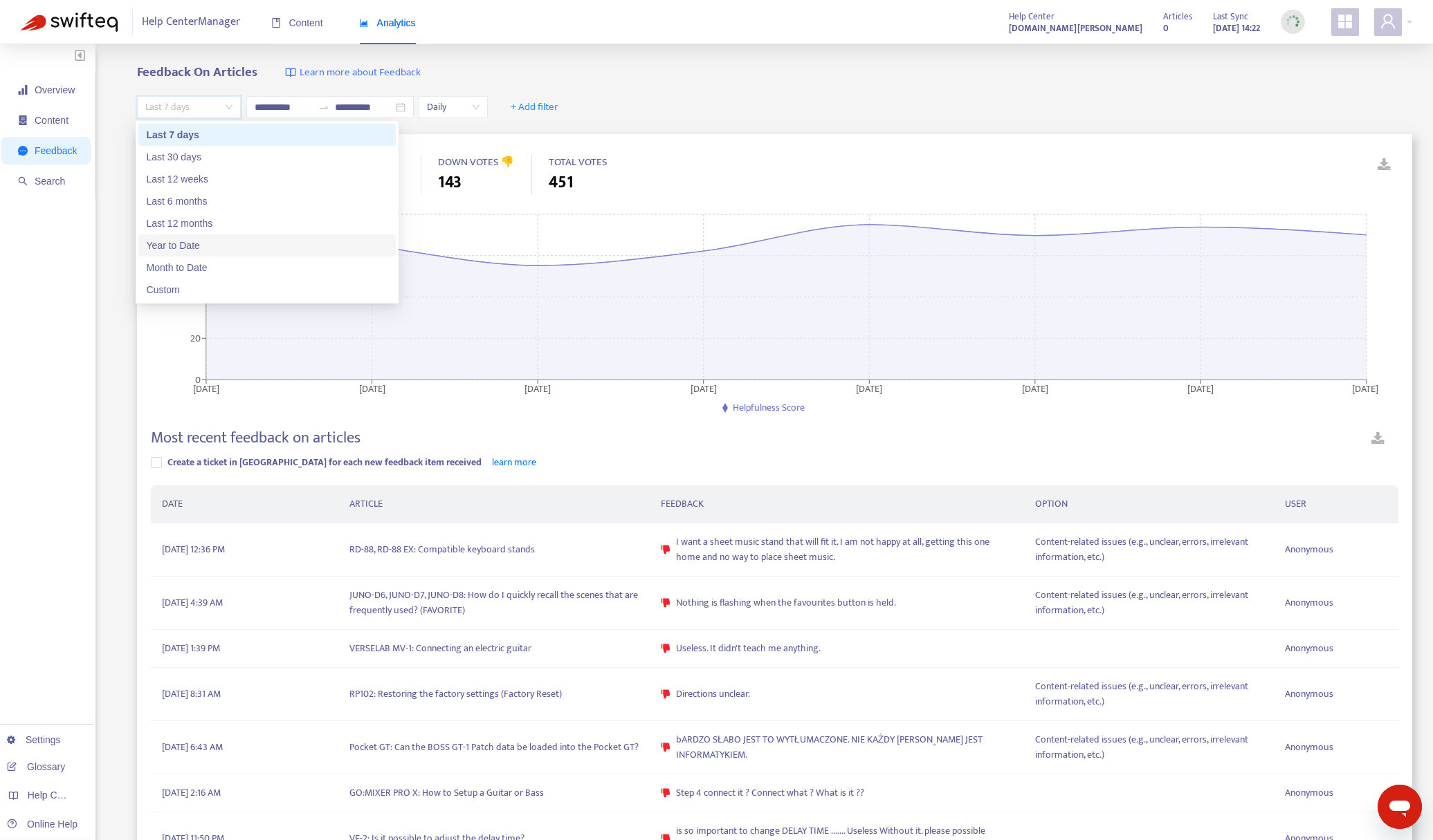
click at [216, 240] on div "Year to Date" at bounding box center [267, 246] width 241 height 15
type input "**********"
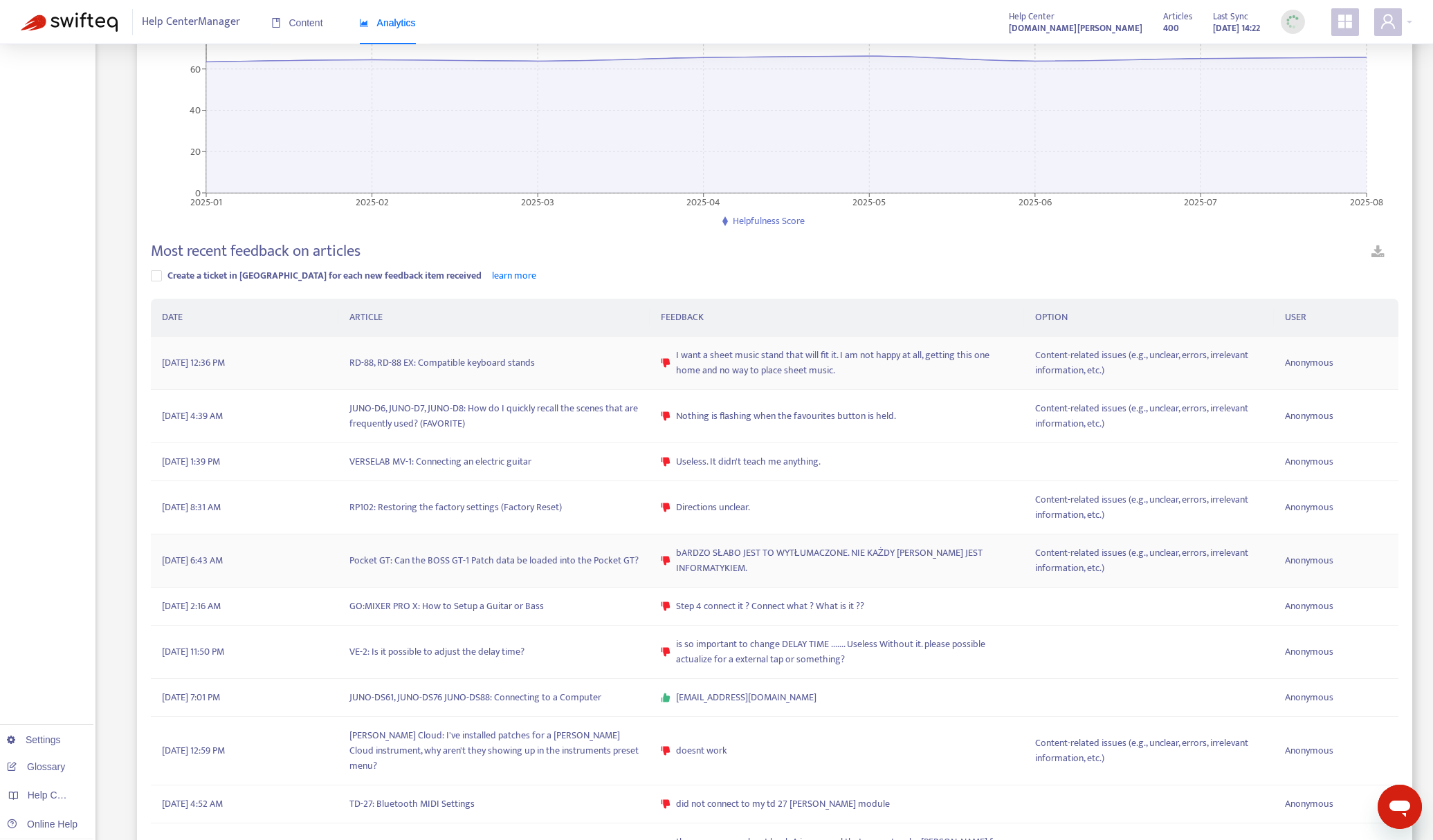
scroll to position [208, 0]
